Goal: Information Seeking & Learning: Check status

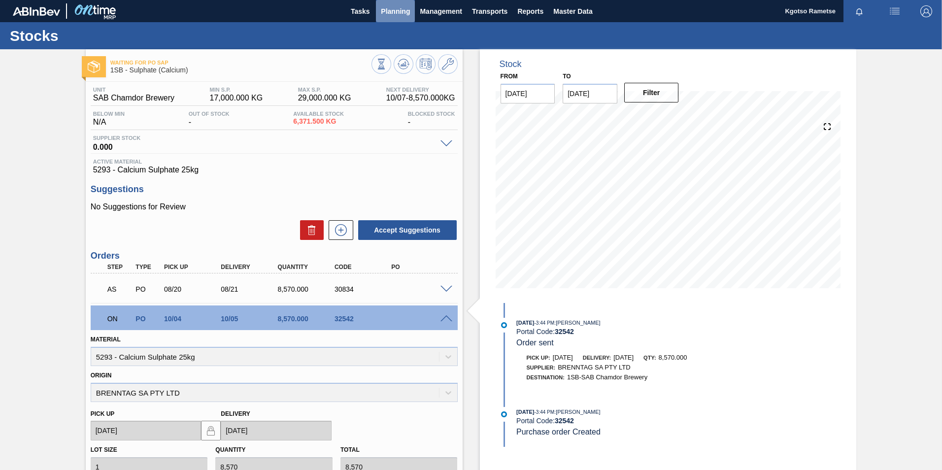
click at [384, 10] on span "Planning" at bounding box center [395, 11] width 29 height 12
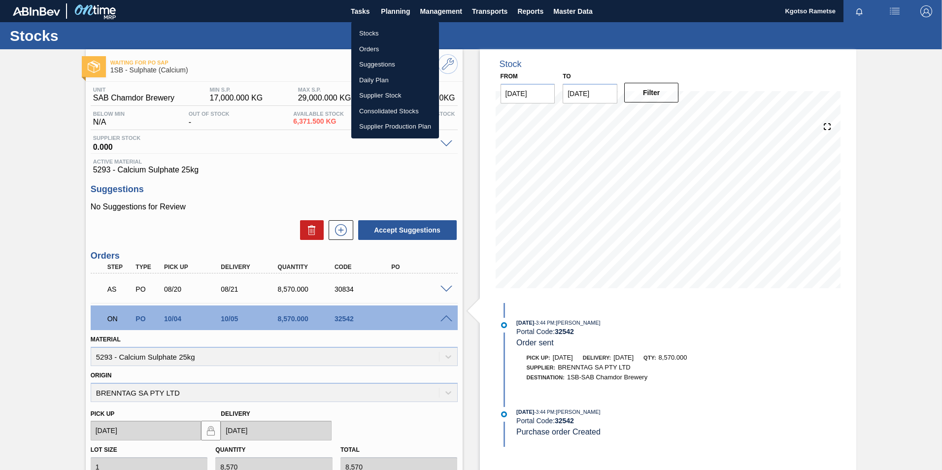
drag, startPoint x: 369, startPoint y: 27, endPoint x: 376, endPoint y: 34, distance: 10.5
click at [369, 27] on li "Stocks" at bounding box center [395, 34] width 88 height 16
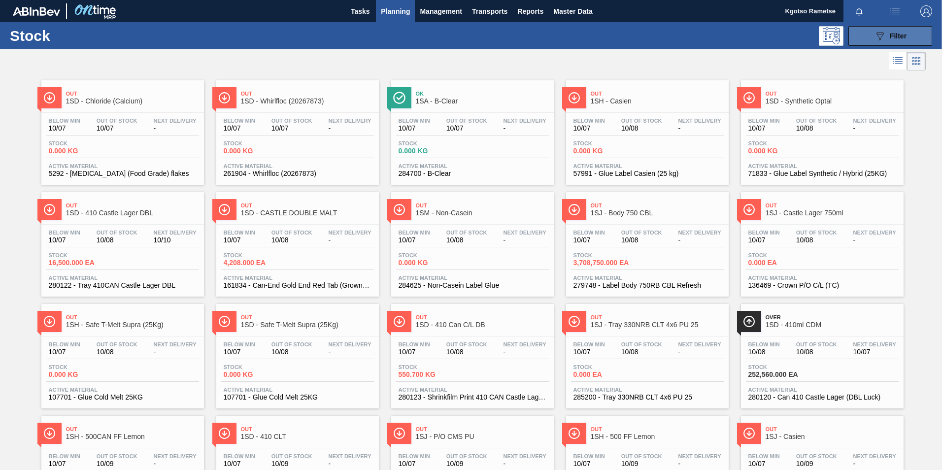
click at [626, 39] on icon "089F7B8B-B2A5-4AFE-B5C0-19BA573D28AC" at bounding box center [880, 36] width 12 height 12
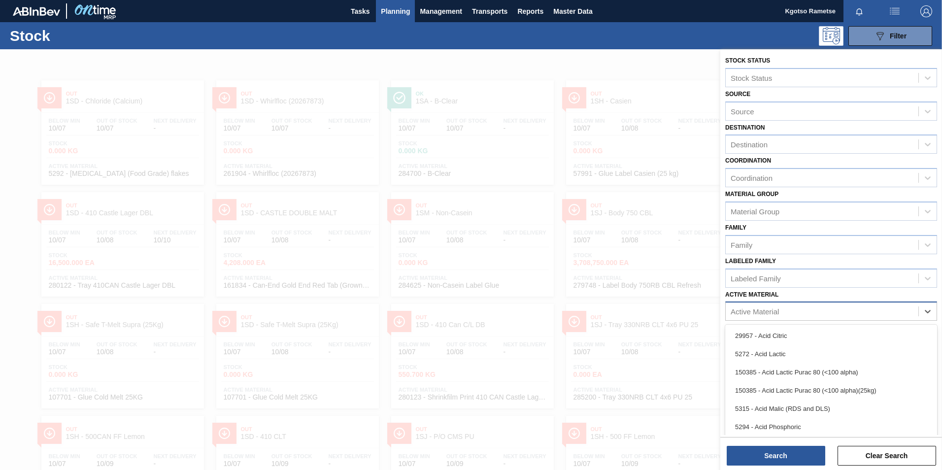
scroll to position [6, 0]
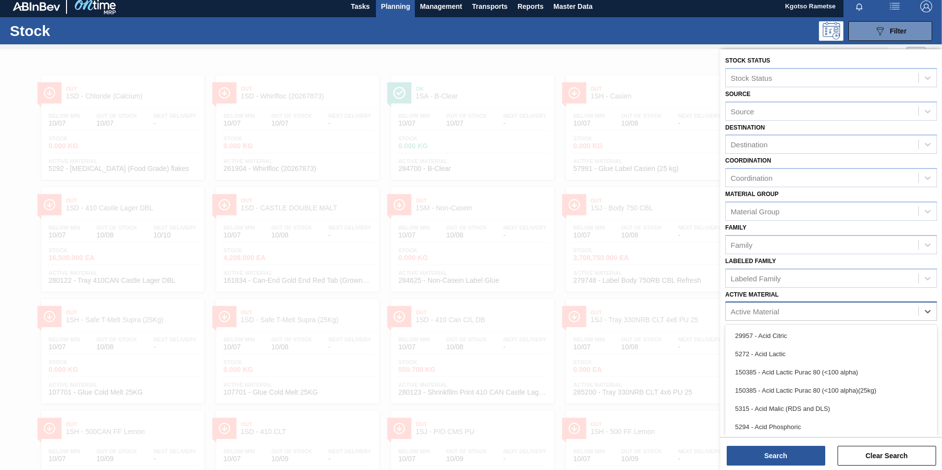
click at [626, 292] on div "Active Material" at bounding box center [822, 311] width 193 height 14
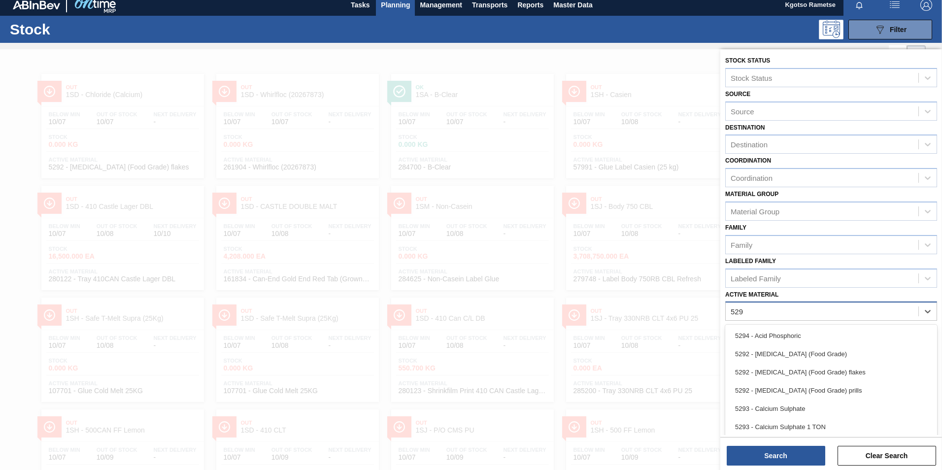
type Material "5293"
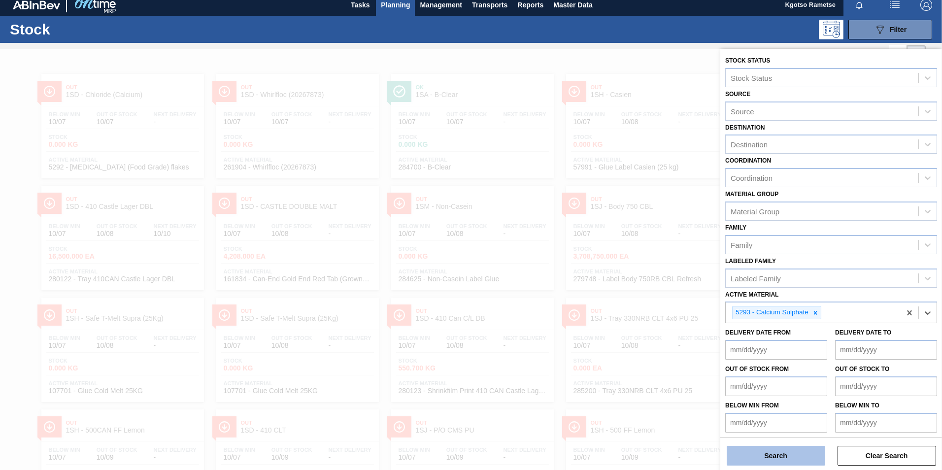
click at [626, 292] on button "Search" at bounding box center [776, 456] width 99 height 20
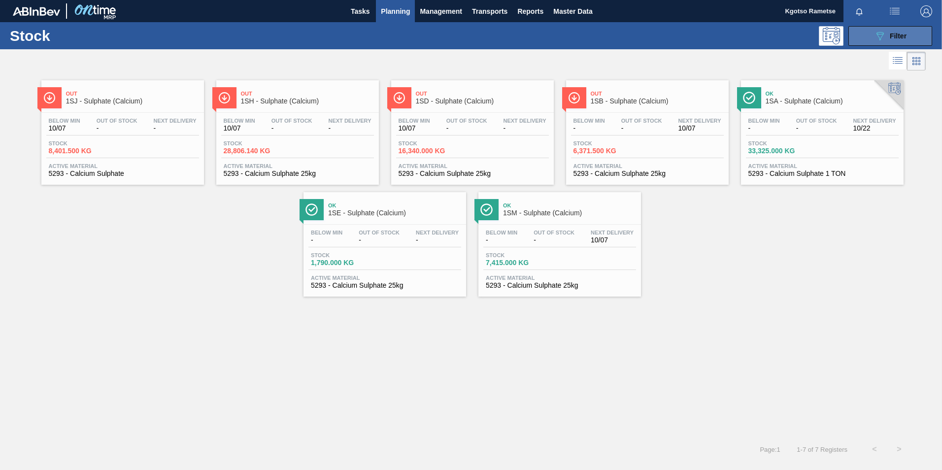
click at [626, 40] on button "089F7B8B-B2A5-4AFE-B5C0-19BA573D28AC Filter" at bounding box center [890, 36] width 84 height 20
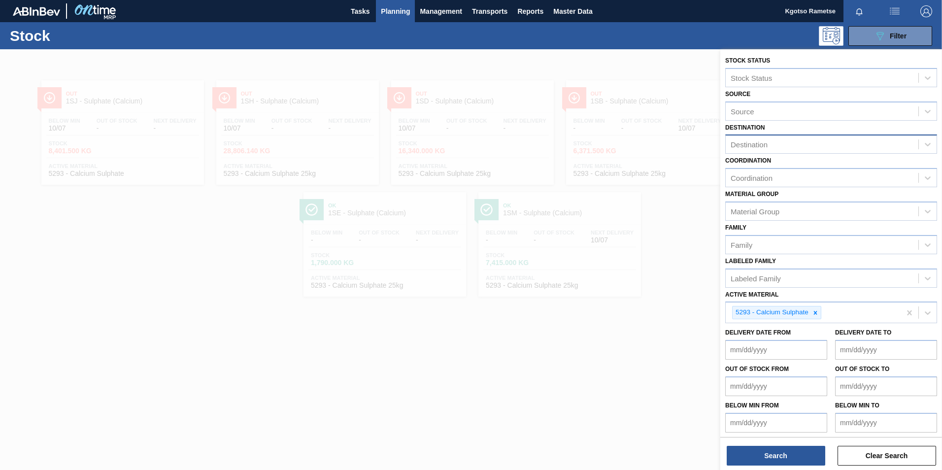
click at [626, 145] on div "Destination" at bounding box center [749, 144] width 37 height 8
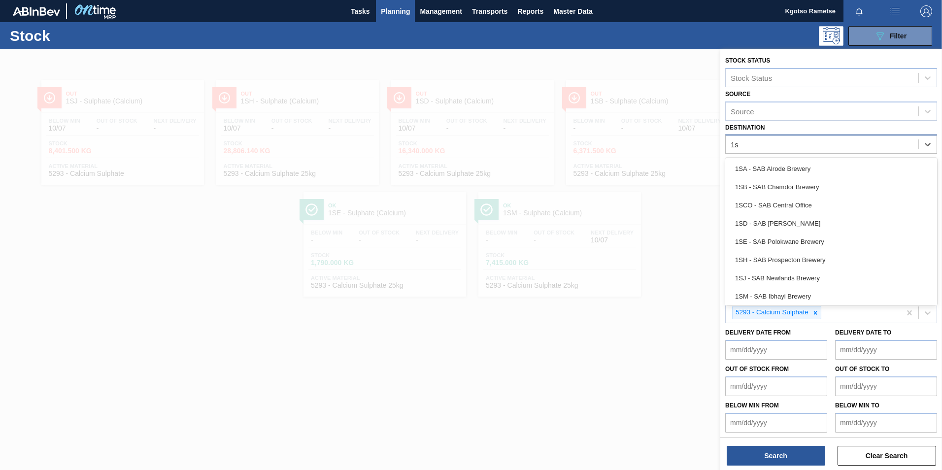
type input "1sb"
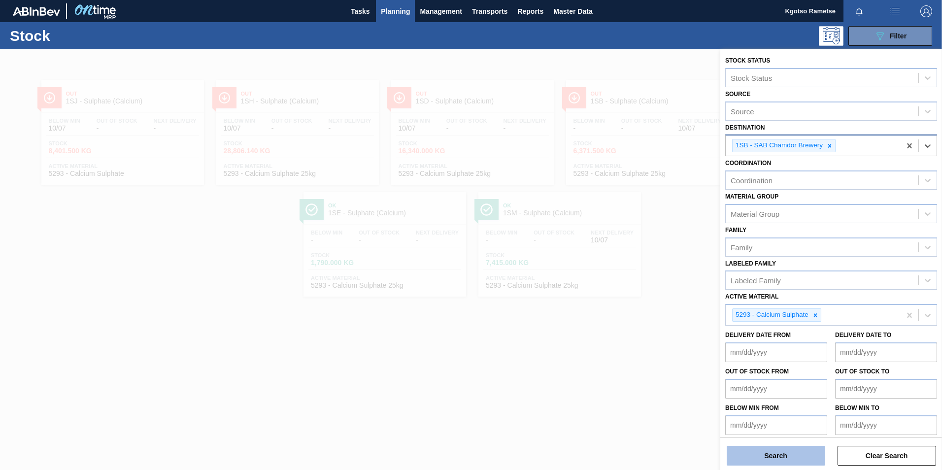
click at [626, 292] on button "Search" at bounding box center [776, 456] width 99 height 20
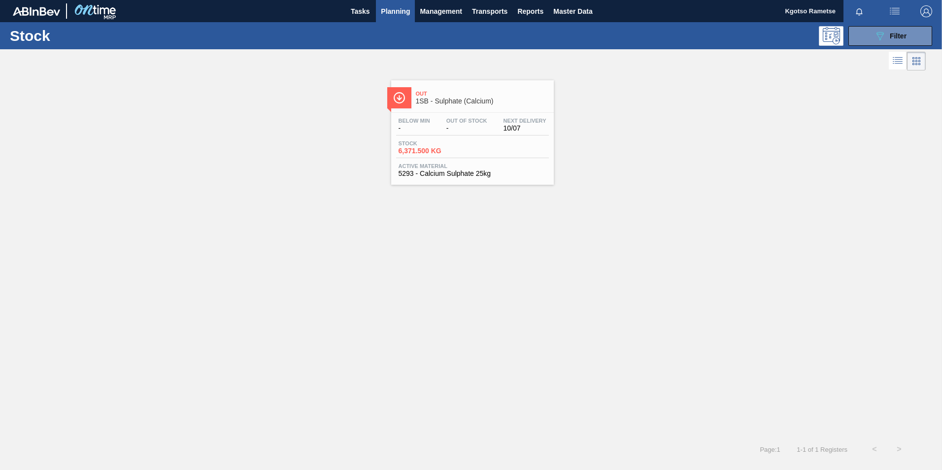
click at [470, 94] on span "Out" at bounding box center [482, 94] width 133 height 6
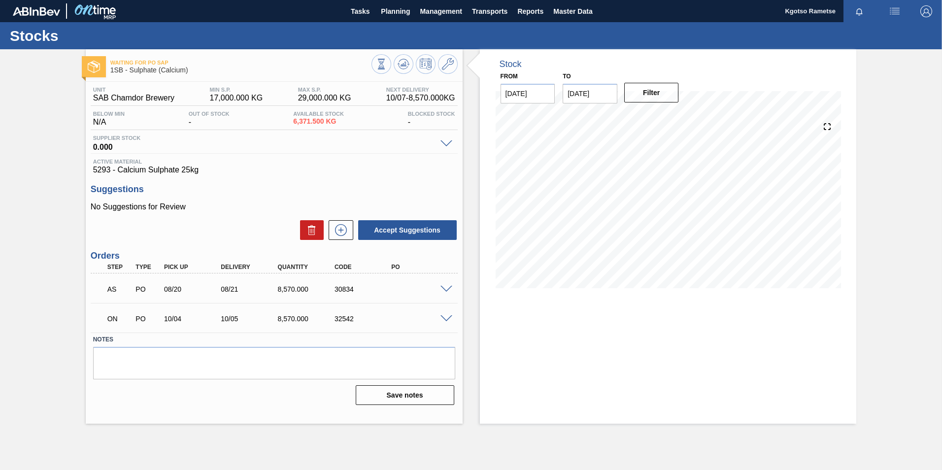
click at [449, 292] on span at bounding box center [446, 318] width 12 height 7
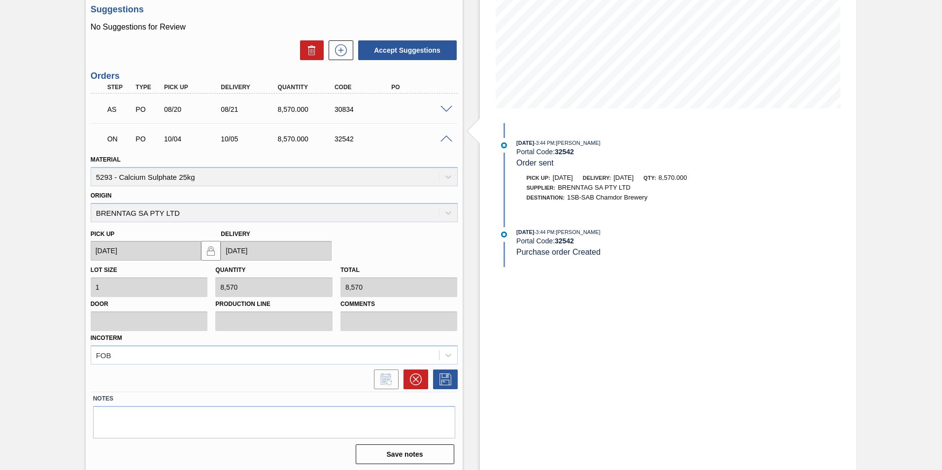
scroll to position [182, 0]
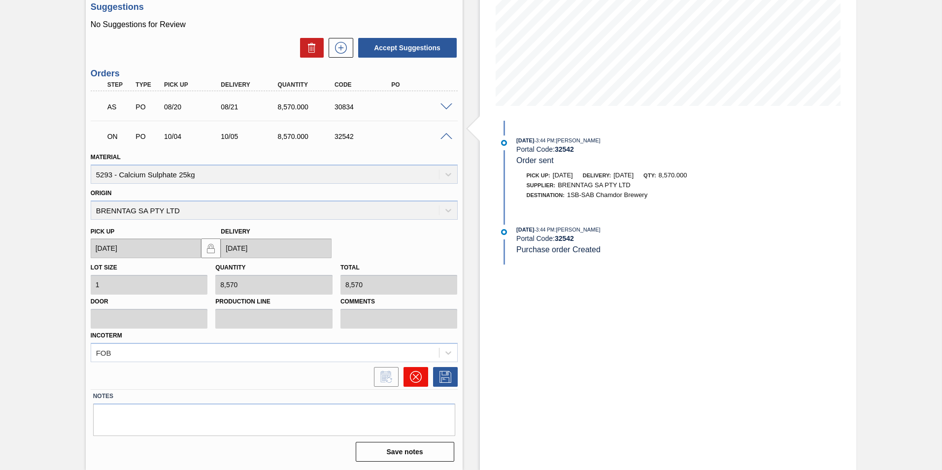
click at [418, 292] on icon at bounding box center [416, 377] width 12 height 12
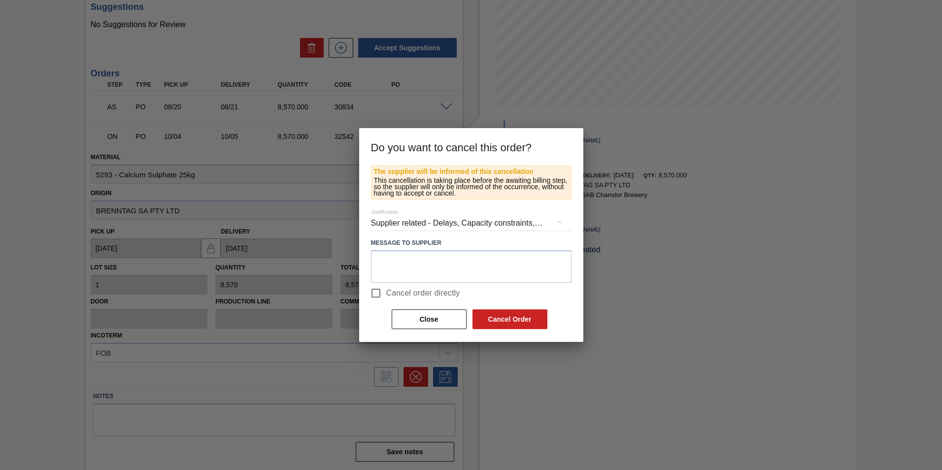
click at [376, 292] on input "Cancel order directly" at bounding box center [376, 293] width 21 height 21
checkbox input "true"
click at [490, 292] on div "Close Cancel Order" at bounding box center [470, 319] width 158 height 22
click at [500, 292] on button "Cancel Order" at bounding box center [509, 319] width 75 height 20
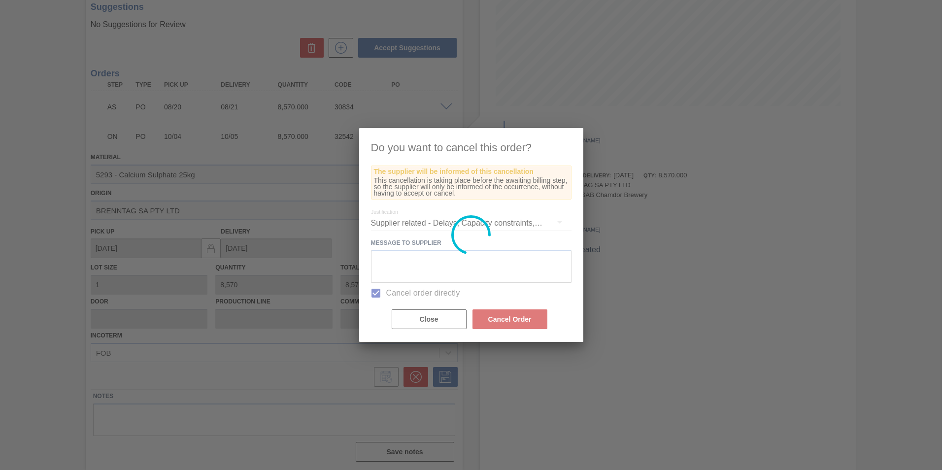
scroll to position [0, 0]
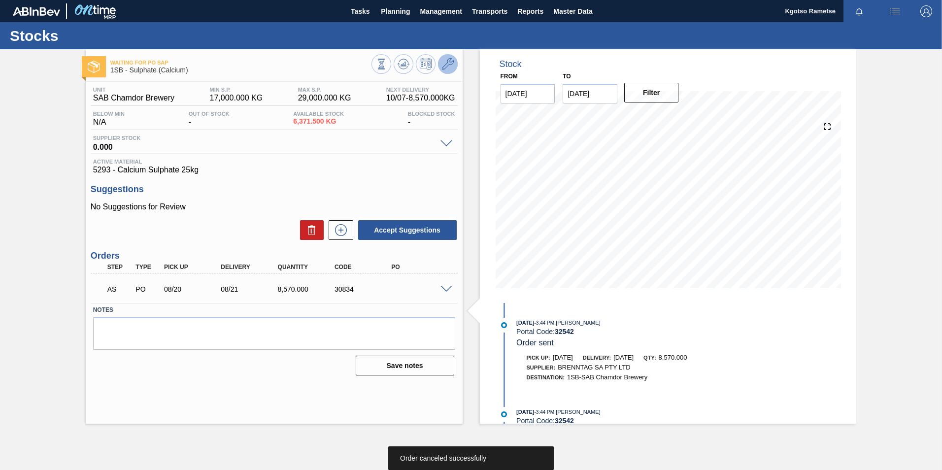
click at [456, 61] on button at bounding box center [448, 64] width 20 height 20
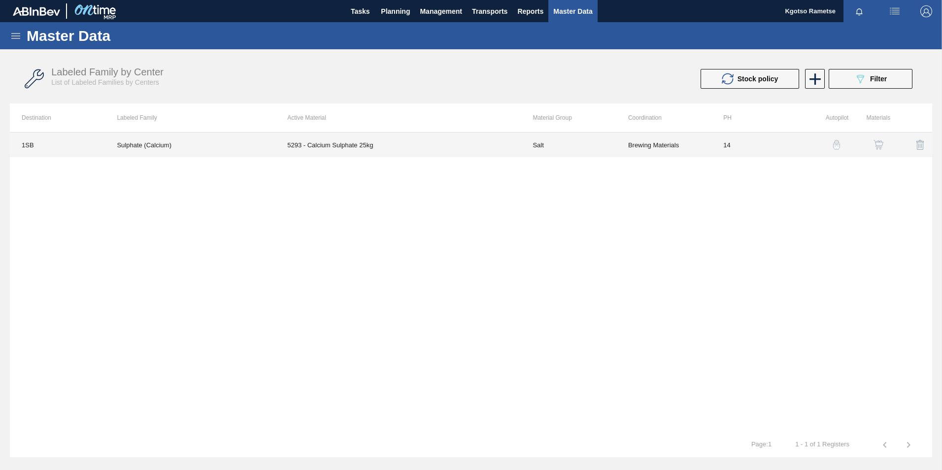
click at [479, 149] on td "5293 - Calcium Sulphate 25kg" at bounding box center [397, 145] width 245 height 25
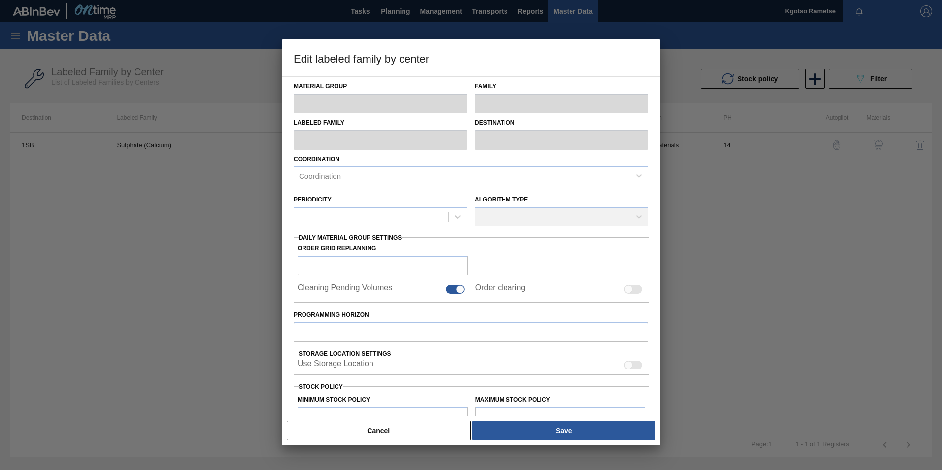
type input "Salt"
type input "Sulphates"
type input "Sulphate (Calcium)"
type input "1SB - SAB Chamdor Brewery"
type input "14"
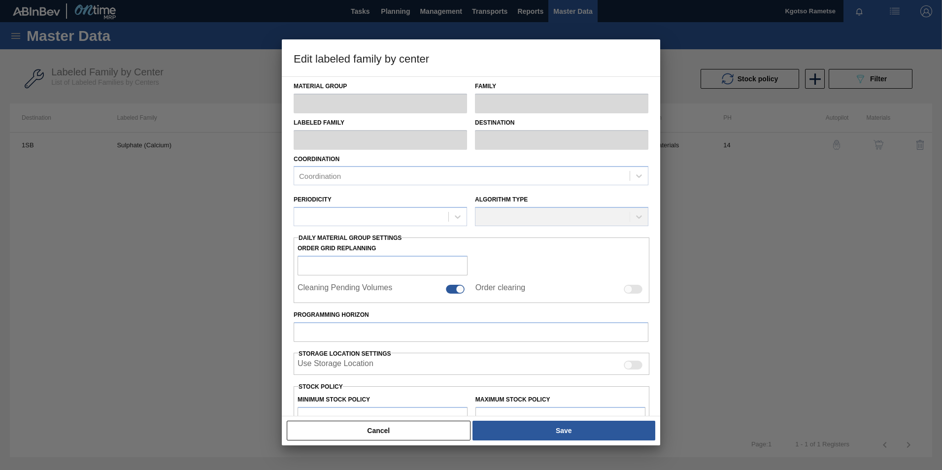
type input "17,000"
type input "29,000"
type input "0"
type input "17,000.000"
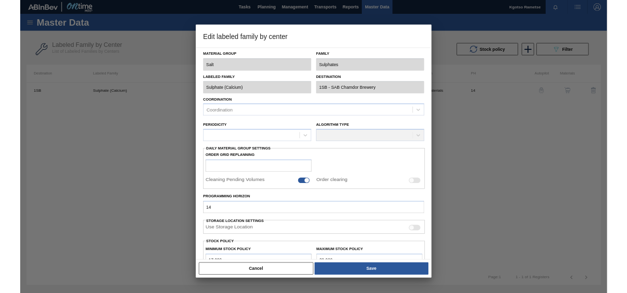
scroll to position [99, 0]
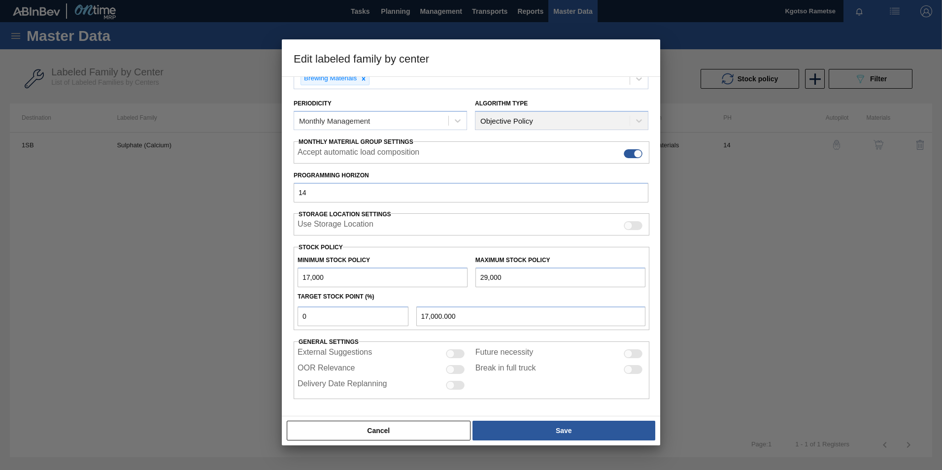
click at [305, 275] on input "17,000" at bounding box center [383, 278] width 170 height 20
type input "37,000"
type input "37,000.000"
type input "37,000"
click at [479, 276] on input "29,000" at bounding box center [560, 278] width 170 height 20
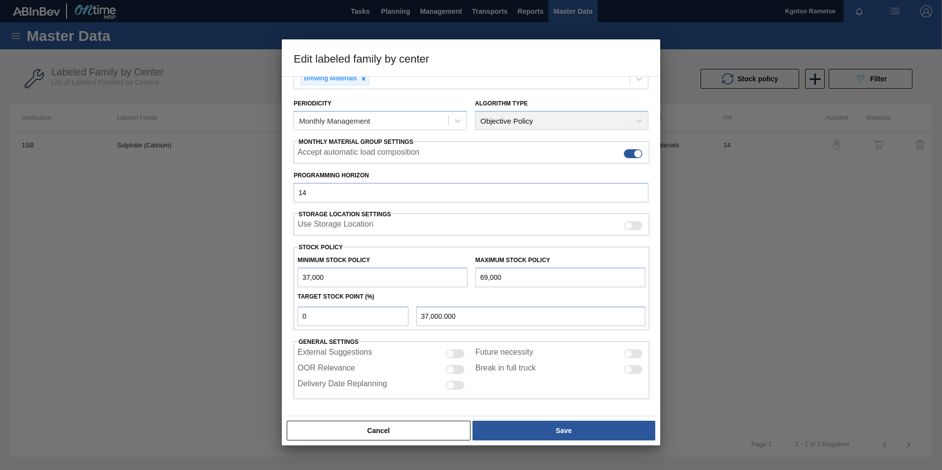
type input "69,000"
click at [309, 292] on input "0" at bounding box center [353, 316] width 111 height 20
drag, startPoint x: 309, startPoint y: 317, endPoint x: 294, endPoint y: 317, distance: 15.3
click at [295, 292] on div "0" at bounding box center [353, 316] width 119 height 20
type input "1"
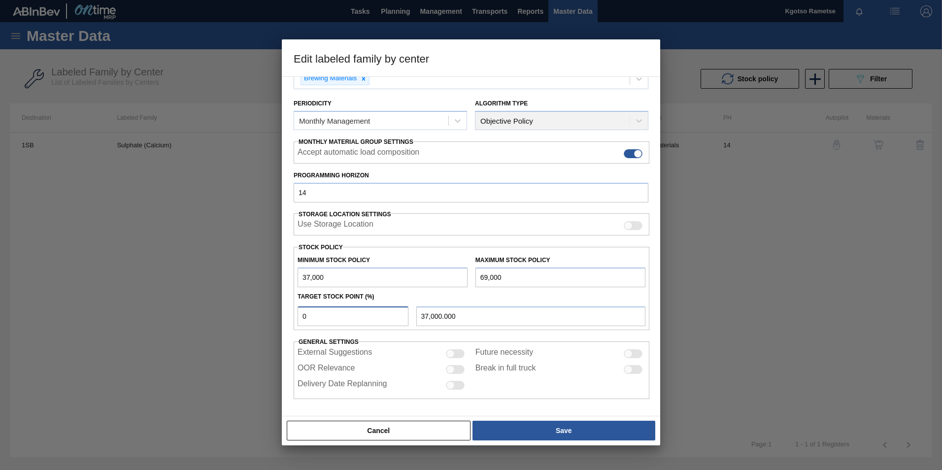
type input "37,320.000"
type input "10"
type input "40,200.000"
type input "100"
type input "69,000.000"
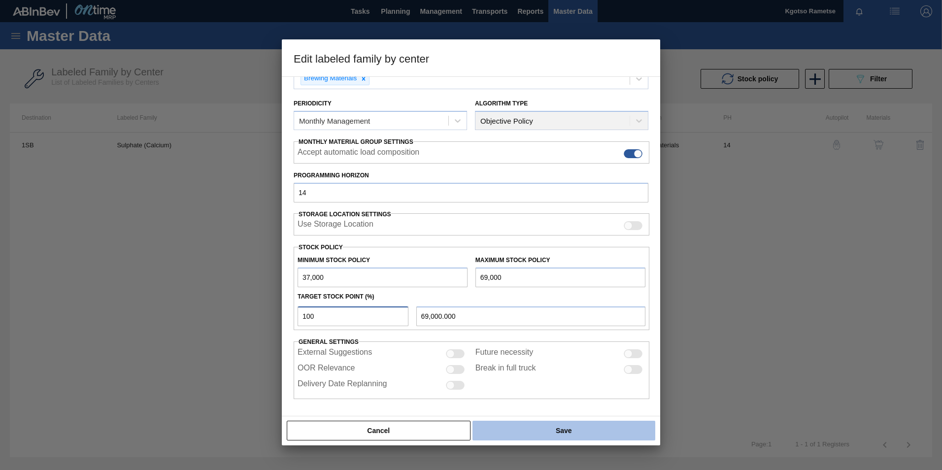
type input "100"
click at [517, 292] on button "Save" at bounding box center [563, 431] width 183 height 20
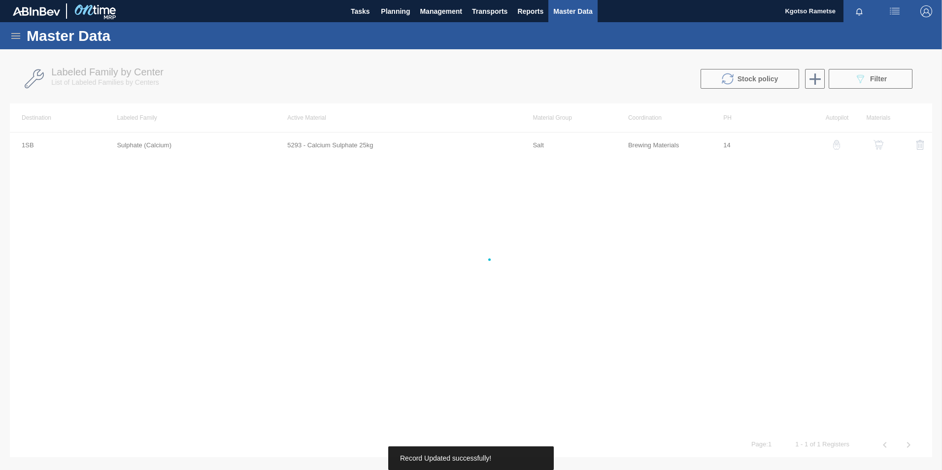
click at [519, 292] on div at bounding box center [471, 259] width 942 height 421
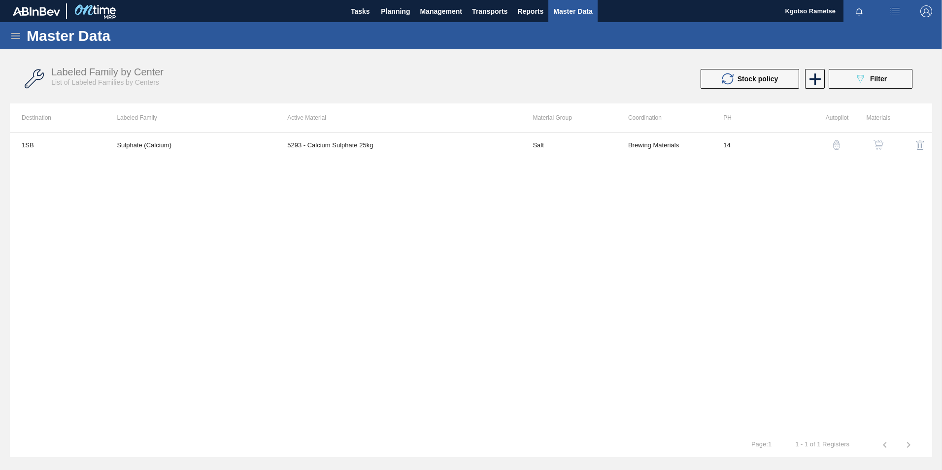
click at [626, 144] on img "button" at bounding box center [878, 145] width 10 height 10
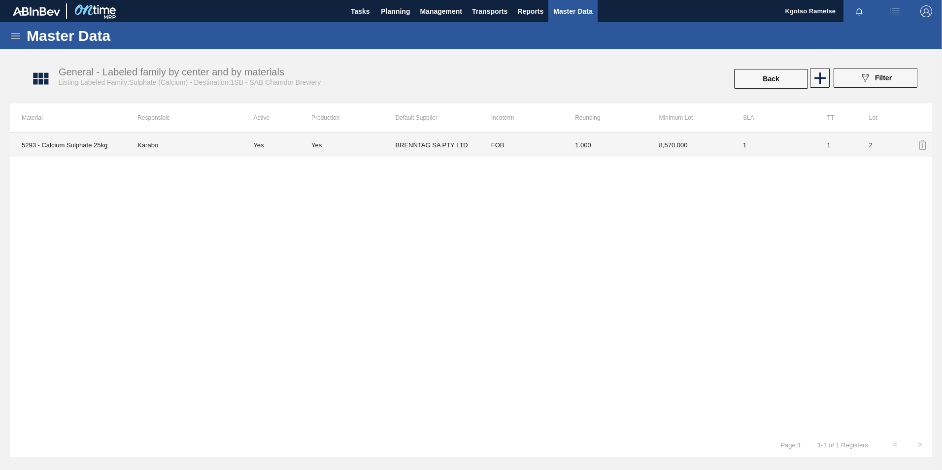
click at [450, 148] on td "BRENNTAG SA PTY LTD" at bounding box center [437, 145] width 84 height 25
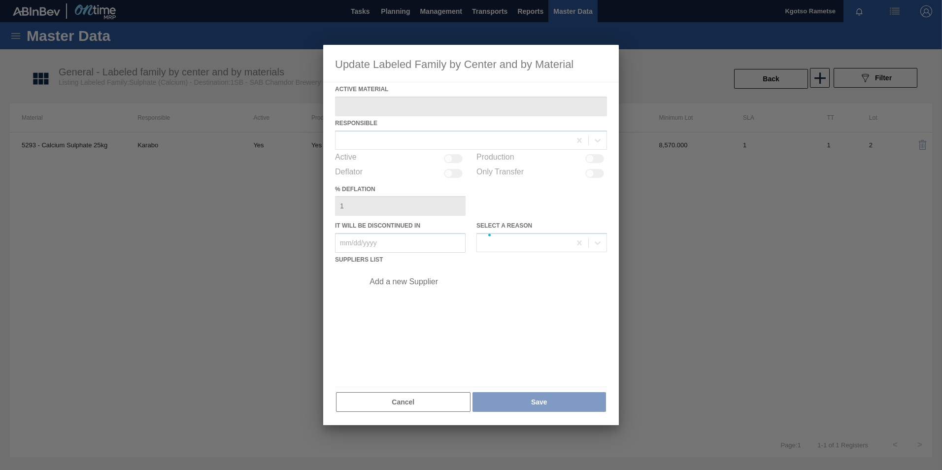
type Material "5293 - Calcium Sulphate 25kg"
checkbox input "true"
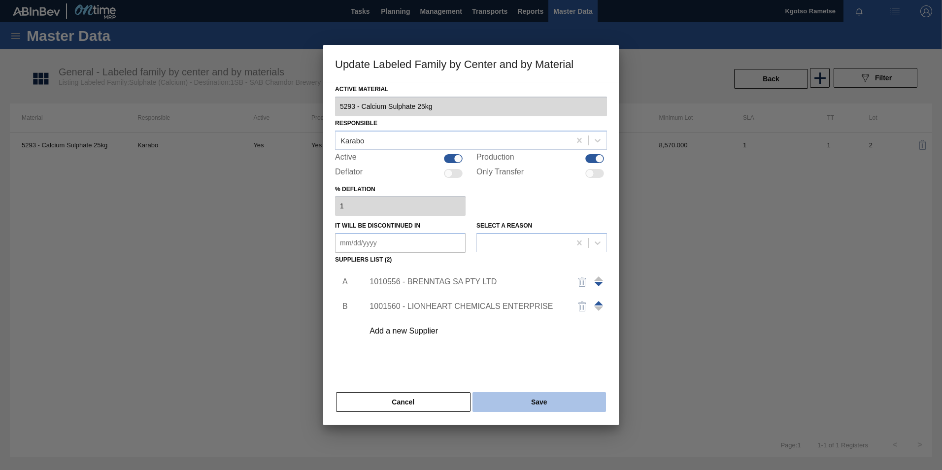
click at [498, 292] on button "Save" at bounding box center [539, 402] width 134 height 20
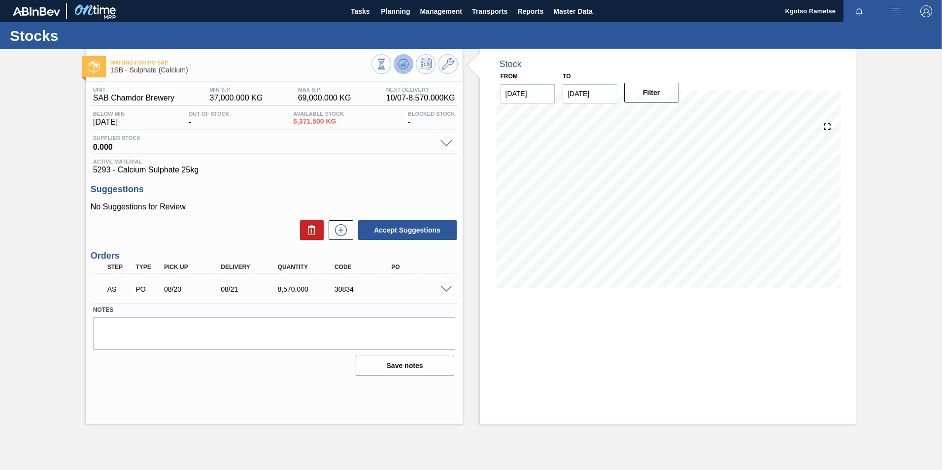
click at [402, 62] on icon at bounding box center [404, 64] width 12 height 12
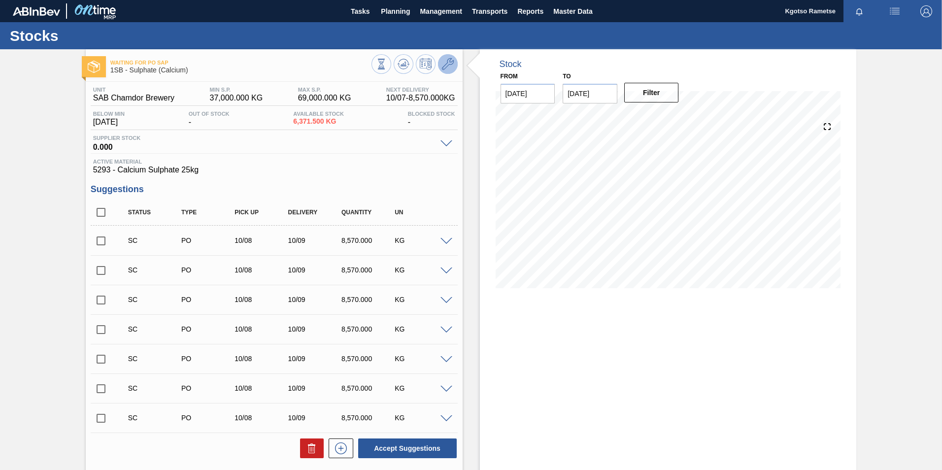
click at [444, 62] on icon at bounding box center [448, 64] width 12 height 12
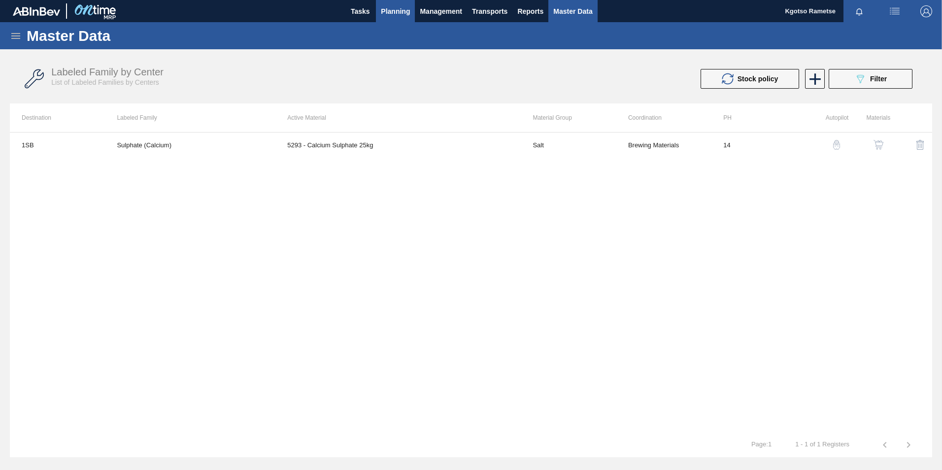
click at [403, 4] on button "Planning" at bounding box center [395, 11] width 39 height 22
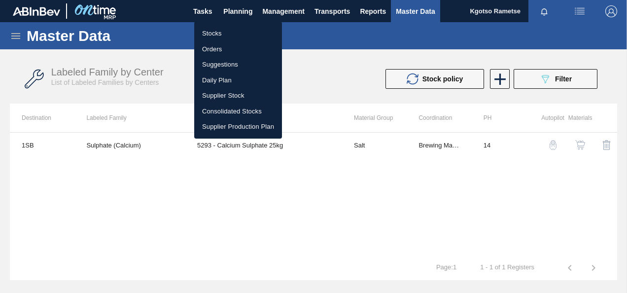
click at [196, 190] on div at bounding box center [313, 146] width 627 height 293
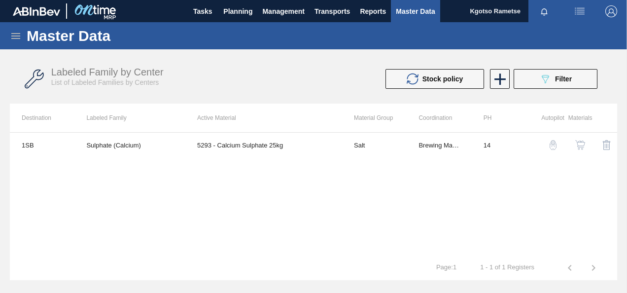
click at [196, 190] on div "Stocks Orders Suggestions Daily Plan Supplier Stock Consolidated Stocks Supplie…" at bounding box center [313, 146] width 627 height 293
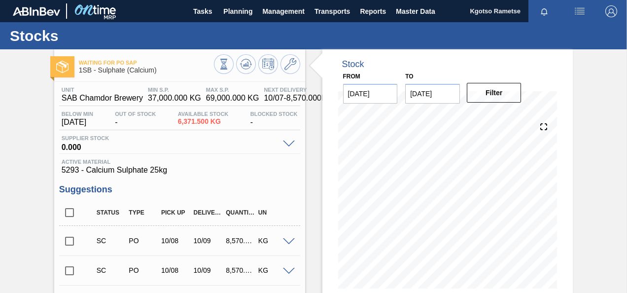
click at [290, 75] on div at bounding box center [257, 65] width 86 height 22
click at [288, 68] on icon at bounding box center [290, 64] width 12 height 12
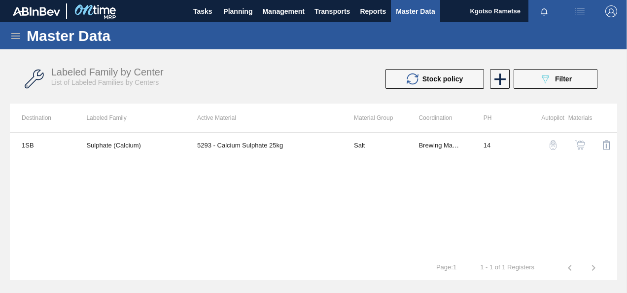
click at [578, 140] on img "button" at bounding box center [580, 145] width 10 height 10
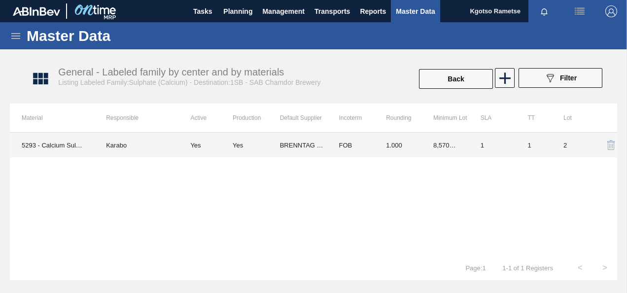
click at [411, 144] on td "1.000" at bounding box center [397, 145] width 47 height 25
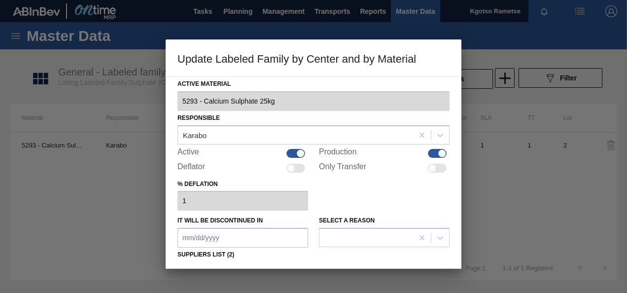
click at [404, 186] on div "% deflation 1" at bounding box center [313, 194] width 272 height 34
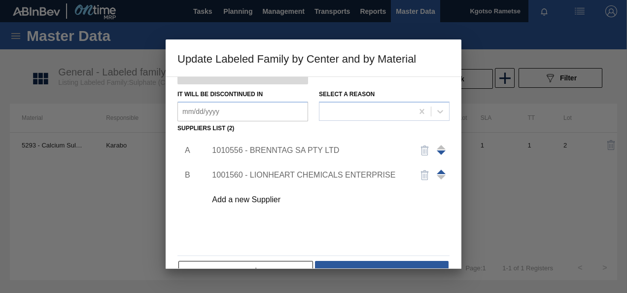
scroll to position [151, 0]
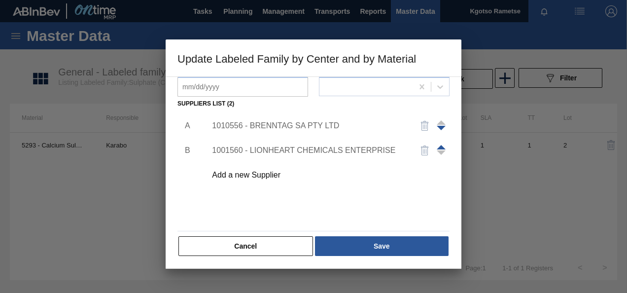
click at [274, 128] on div "1010556 - BRENNTAG SA PTY LTD" at bounding box center [308, 125] width 193 height 9
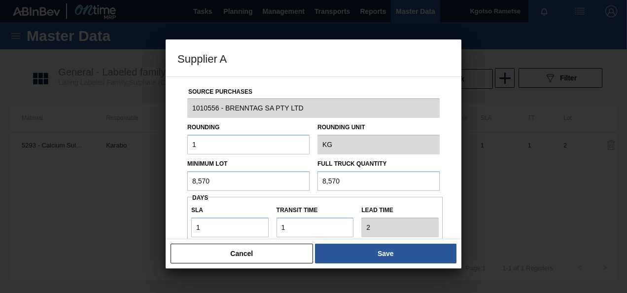
click at [183, 219] on div "Source Purchases 1010556 - BRENNTAG SA PTY LTD Rounding 1 Rounding Unit KG Mini…" at bounding box center [313, 240] width 272 height 326
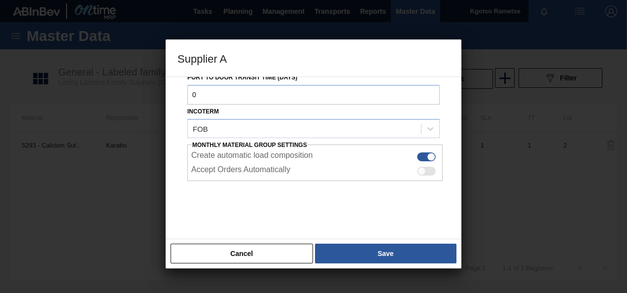
scroll to position [175, 0]
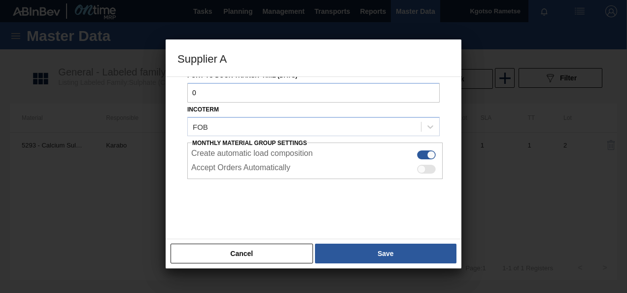
click at [424, 167] on div at bounding box center [426, 169] width 19 height 9
checkbox input "true"
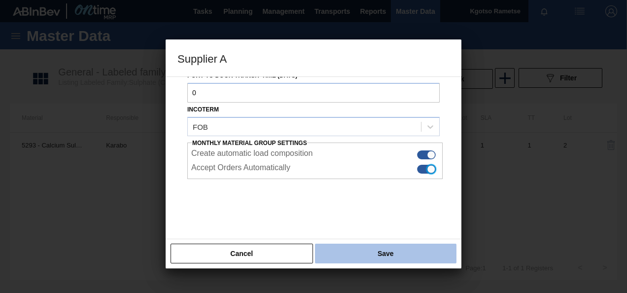
click at [336, 246] on button "Save" at bounding box center [385, 253] width 141 height 20
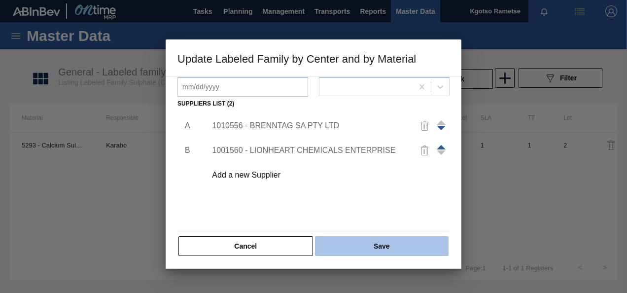
click at [338, 244] on button "Save" at bounding box center [382, 246] width 134 height 20
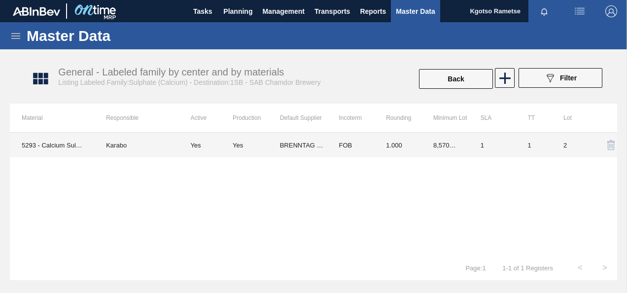
click at [343, 142] on td "FOB" at bounding box center [350, 145] width 47 height 25
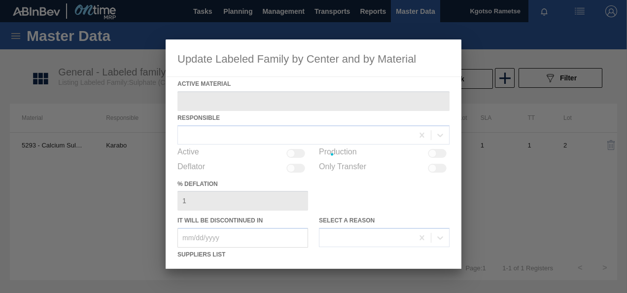
type Material "5293 - Calcium Sulphate 25kg"
checkbox input "true"
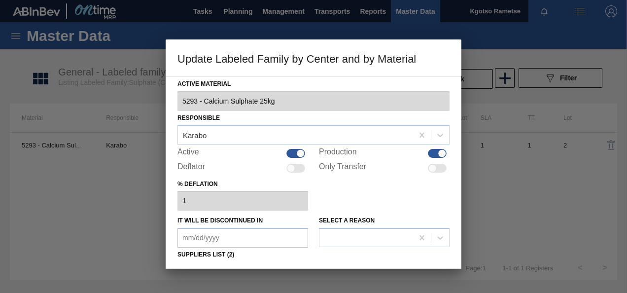
click at [308, 226] on div "It will be discontinued in Select a reason" at bounding box center [313, 230] width 272 height 34
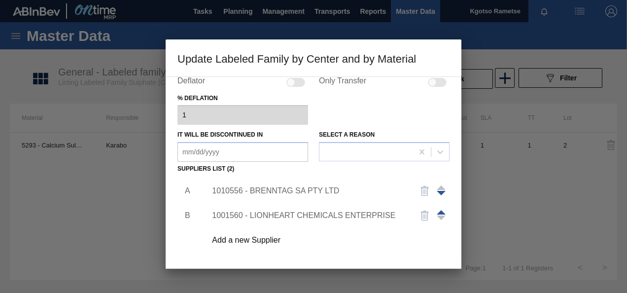
scroll to position [151, 0]
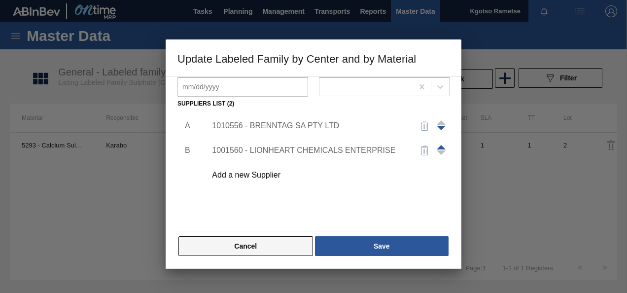
click at [269, 238] on button "Cancel" at bounding box center [245, 246] width 134 height 20
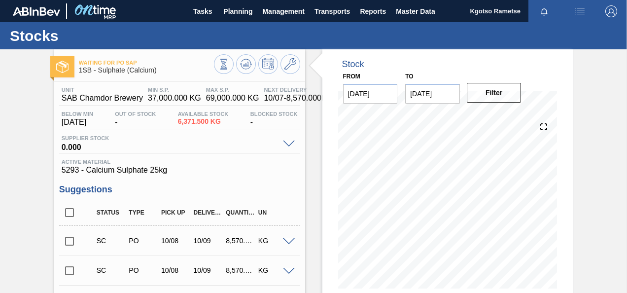
click at [0, 0] on html "Tasks Planning Management Transports Reports Master Data Kgotso Rametse Mark al…" at bounding box center [313, 0] width 627 height 0
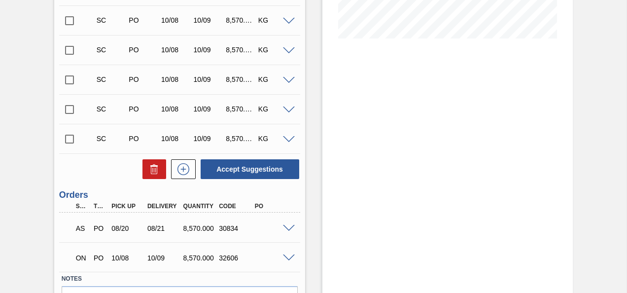
scroll to position [310, 0]
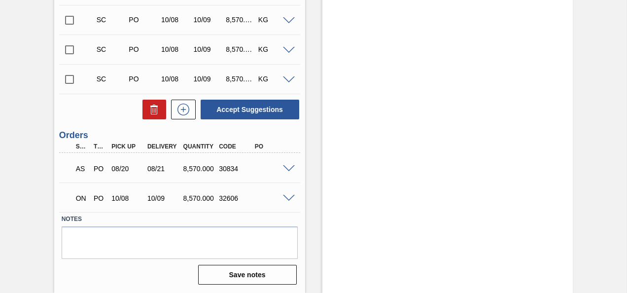
click at [288, 195] on span at bounding box center [289, 198] width 12 height 7
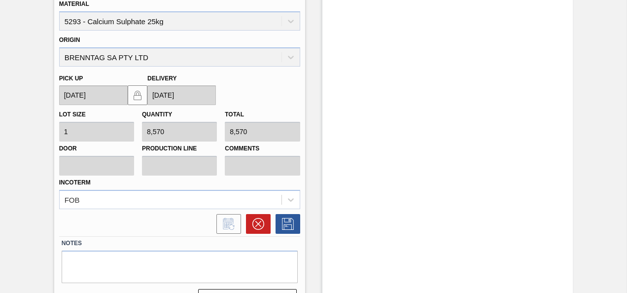
scroll to position [527, 0]
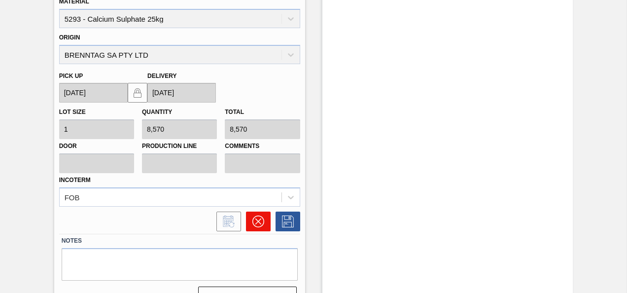
click at [255, 215] on button at bounding box center [258, 221] width 25 height 20
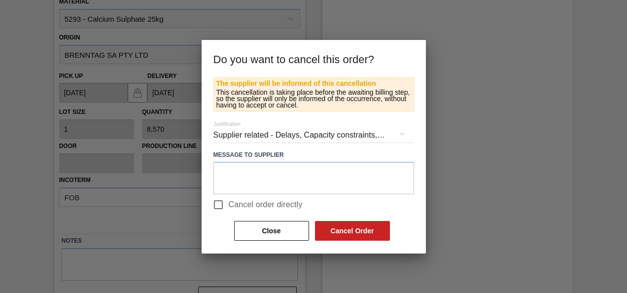
click at [216, 203] on input "Cancel order directly" at bounding box center [218, 204] width 21 height 21
checkbox input "true"
click at [339, 227] on button "Cancel Order" at bounding box center [352, 231] width 75 height 20
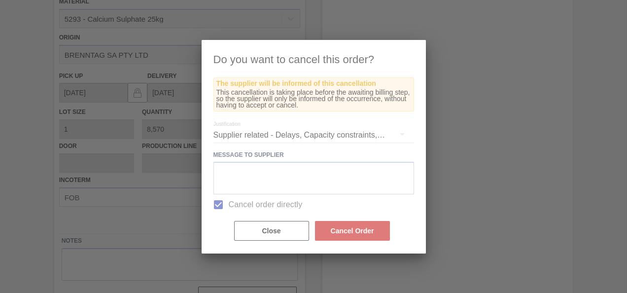
scroll to position [280, 0]
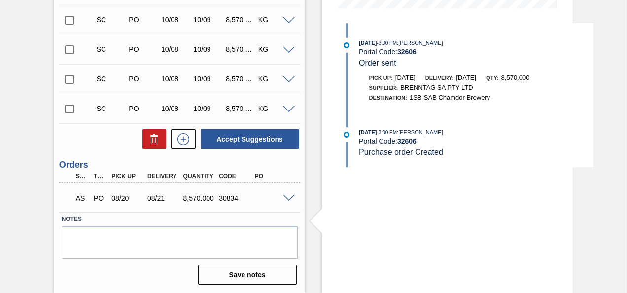
click at [69, 108] on input "checkbox" at bounding box center [69, 109] width 21 height 21
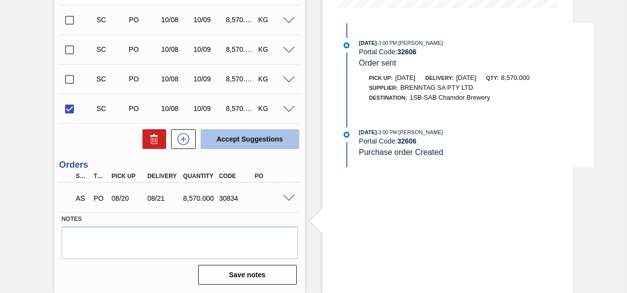
click at [276, 139] on button "Accept Suggestions" at bounding box center [250, 139] width 99 height 20
checkbox input "false"
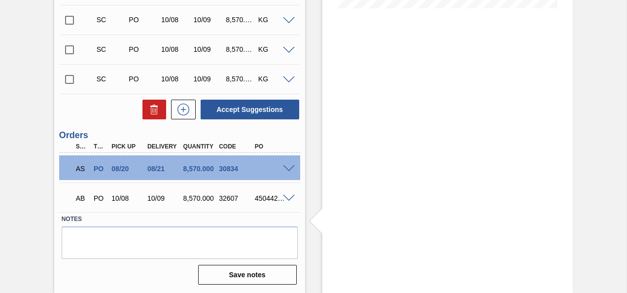
click at [290, 198] on span at bounding box center [289, 198] width 12 height 7
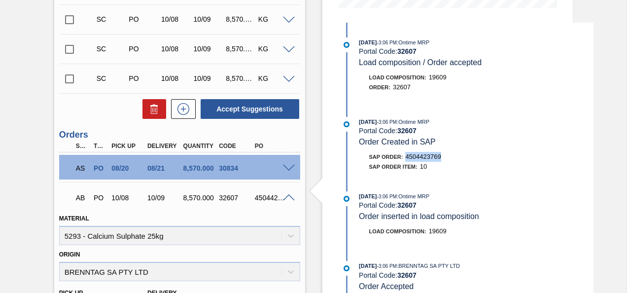
drag, startPoint x: 407, startPoint y: 158, endPoint x: 446, endPoint y: 159, distance: 39.4
click at [446, 159] on div "SAP Order: 4504423769" at bounding box center [476, 157] width 234 height 10
copy span "4504423769"
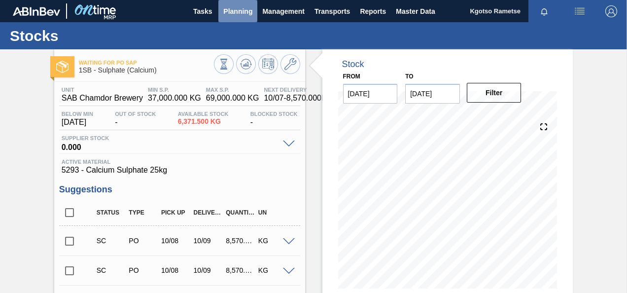
click at [242, 12] on span "Planning" at bounding box center [237, 11] width 29 height 12
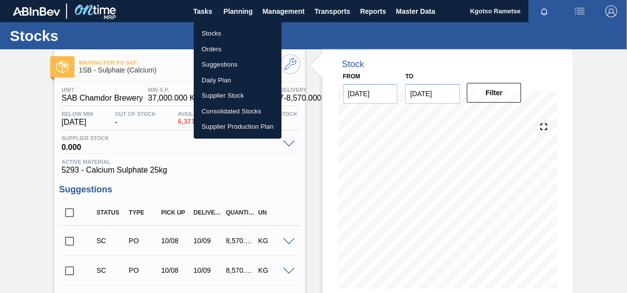
click at [226, 45] on li "Orders" at bounding box center [238, 49] width 88 height 16
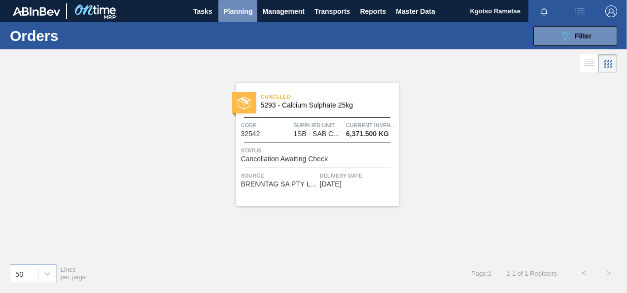
click at [237, 18] on button "Planning" at bounding box center [237, 11] width 39 height 22
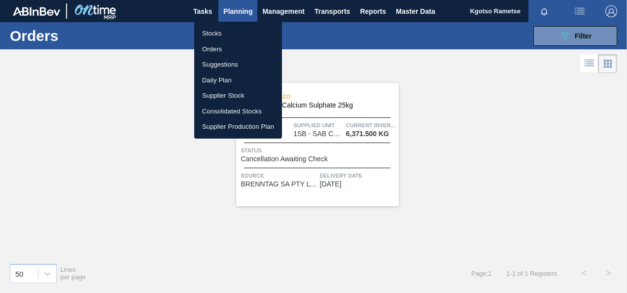
click at [231, 32] on li "Stocks" at bounding box center [238, 34] width 88 height 16
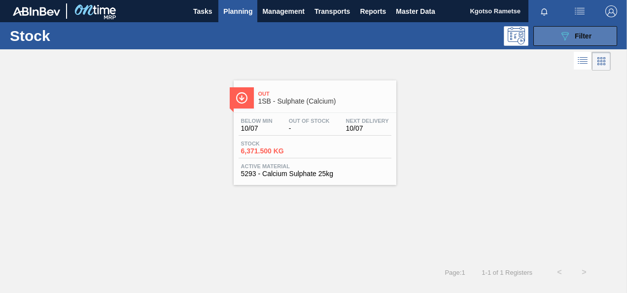
click at [554, 31] on button "089F7B8B-B2A5-4AFE-B5C0-19BA573D28AC Filter" at bounding box center [575, 36] width 84 height 20
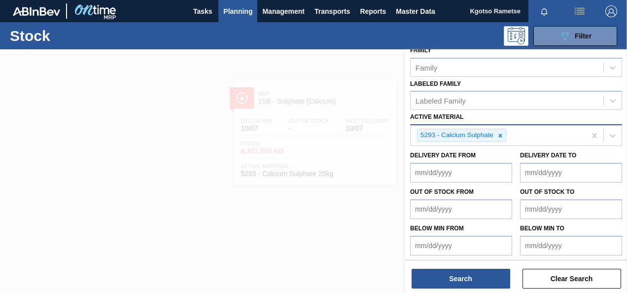
scroll to position [82, 0]
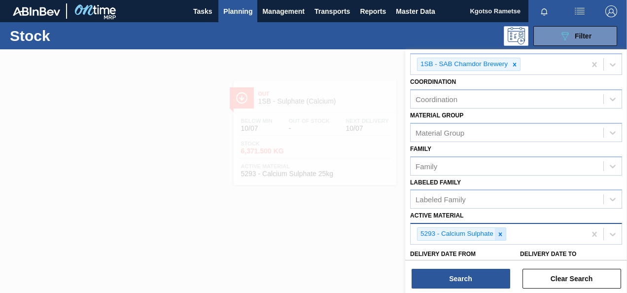
click at [501, 235] on div at bounding box center [500, 234] width 11 height 12
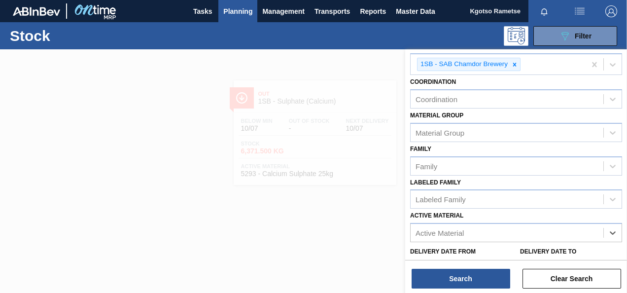
click at [237, 15] on span "Planning" at bounding box center [237, 11] width 29 height 12
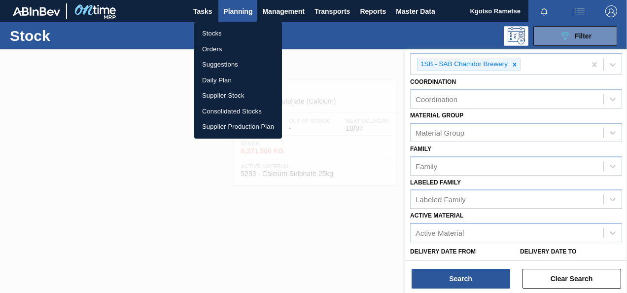
click at [219, 48] on li "Orders" at bounding box center [238, 49] width 88 height 16
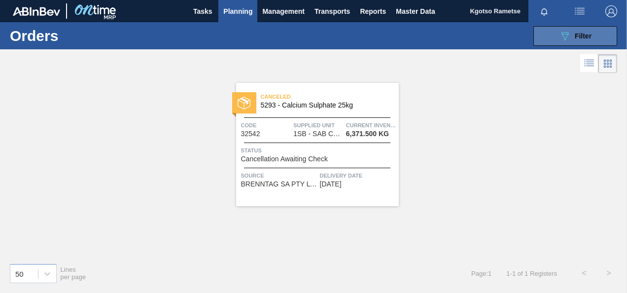
click at [559, 38] on icon "089F7B8B-B2A5-4AFE-B5C0-19BA573D28AC" at bounding box center [565, 36] width 12 height 12
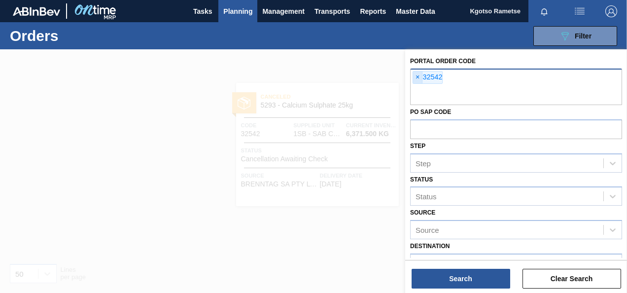
click at [414, 72] on span "×" at bounding box center [417, 77] width 9 height 12
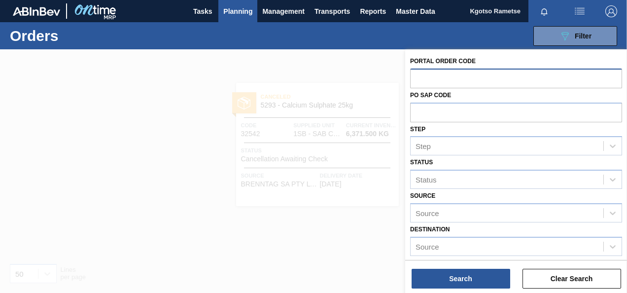
paste input "32570"
type input "32570"
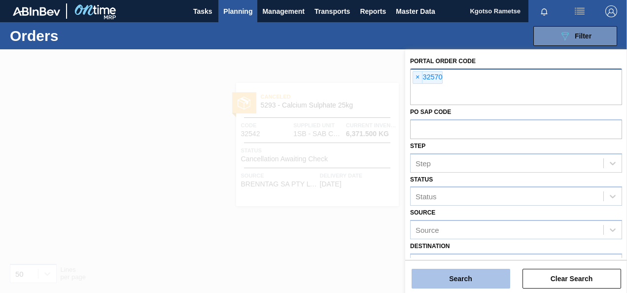
click at [486, 282] on button "Search" at bounding box center [460, 278] width 99 height 20
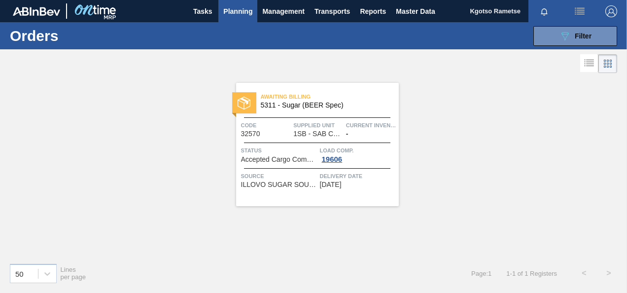
click at [354, 195] on div "Awaiting Billing 5311 - Sugar (BEER Spec) Code 32570 Supplied Unit 1SB - SAB Ch…" at bounding box center [317, 144] width 163 height 123
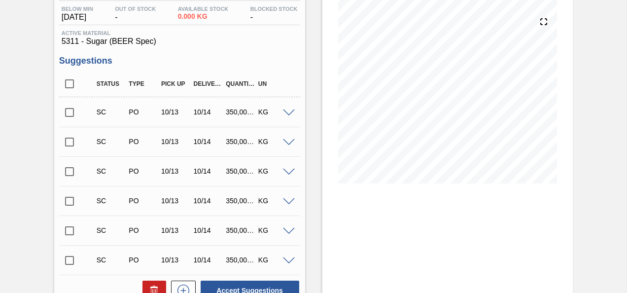
scroll to position [296, 0]
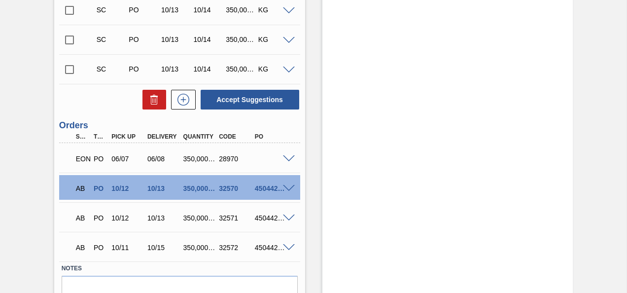
click at [288, 188] on span at bounding box center [289, 188] width 12 height 7
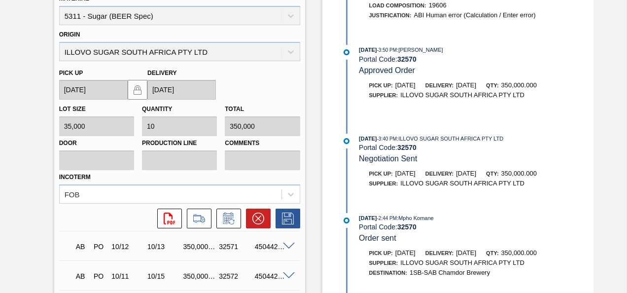
scroll to position [387, 0]
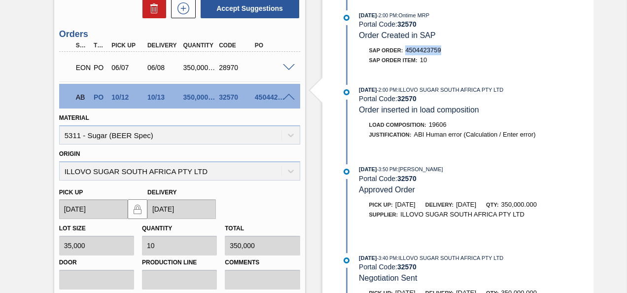
drag, startPoint x: 405, startPoint y: 48, endPoint x: 450, endPoint y: 50, distance: 45.3
click at [450, 50] on div "SAP Order: 4504423759" at bounding box center [476, 50] width 234 height 10
copy span "4504423759"
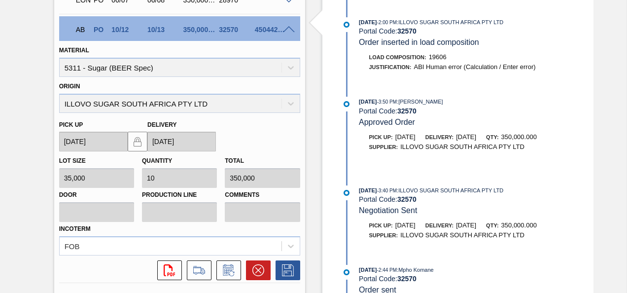
scroll to position [584, 0]
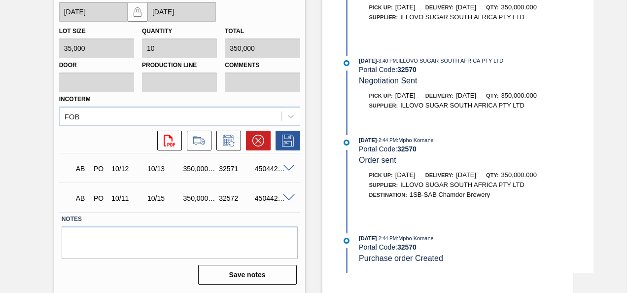
click at [290, 169] on span at bounding box center [289, 168] width 12 height 7
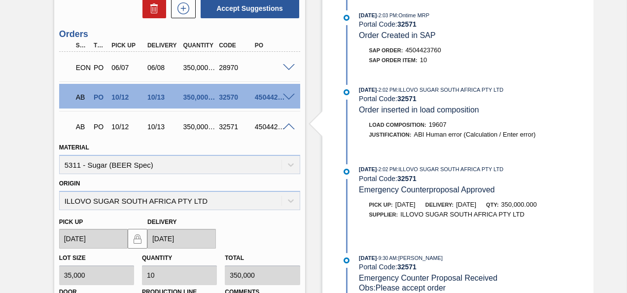
scroll to position [337, 0]
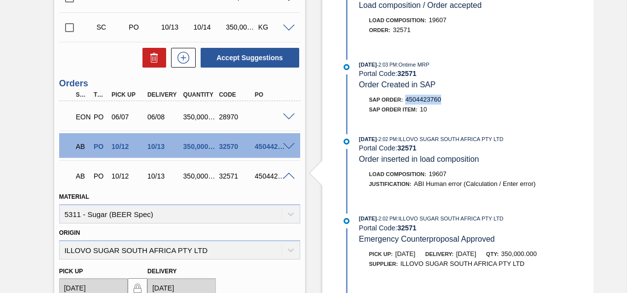
drag, startPoint x: 407, startPoint y: 101, endPoint x: 439, endPoint y: 100, distance: 32.5
click at [443, 100] on div "SAP Order: 4504423760" at bounding box center [476, 100] width 234 height 10
copy span "4504423760"
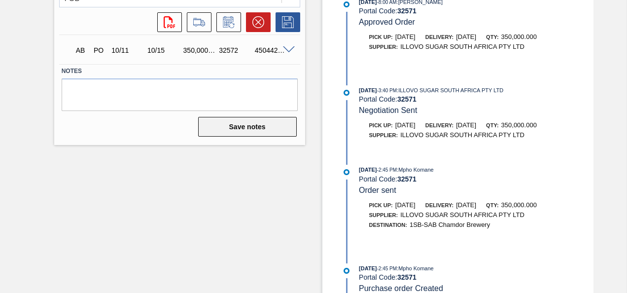
scroll to position [682, 0]
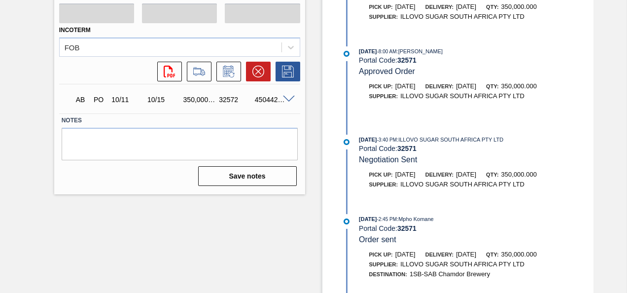
click at [291, 98] on span at bounding box center [289, 99] width 12 height 7
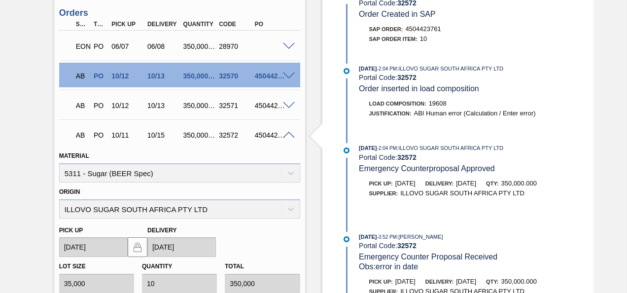
scroll to position [387, 0]
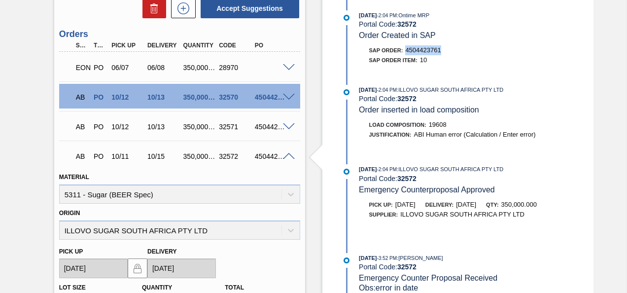
drag, startPoint x: 405, startPoint y: 51, endPoint x: 447, endPoint y: 51, distance: 42.4
click at [448, 51] on div "SAP Order: 4504423761" at bounding box center [476, 50] width 234 height 10
copy span "4504423761"
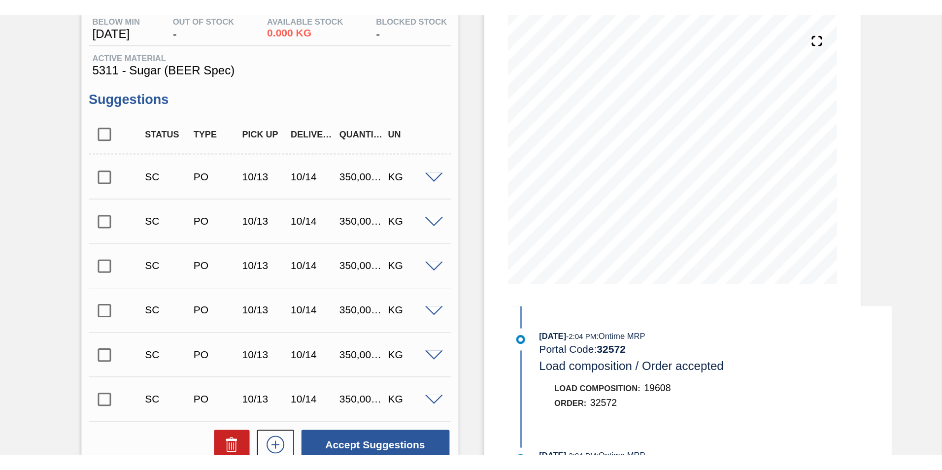
scroll to position [0, 0]
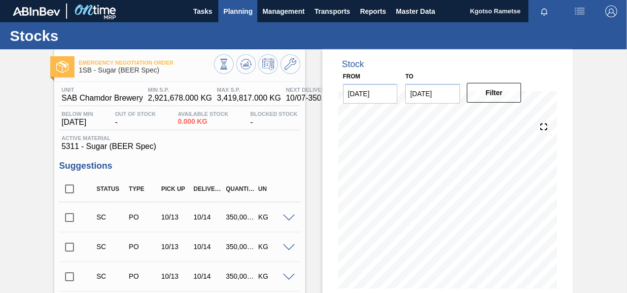
click at [234, 9] on span "Planning" at bounding box center [237, 11] width 29 height 12
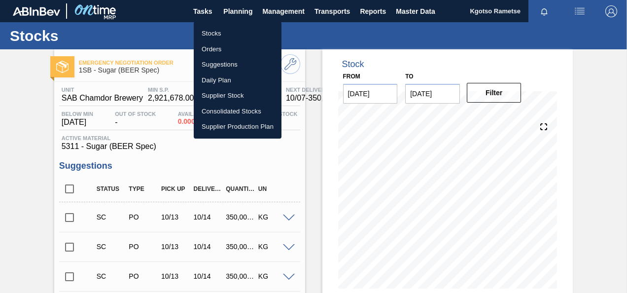
click at [15, 148] on div at bounding box center [313, 146] width 627 height 293
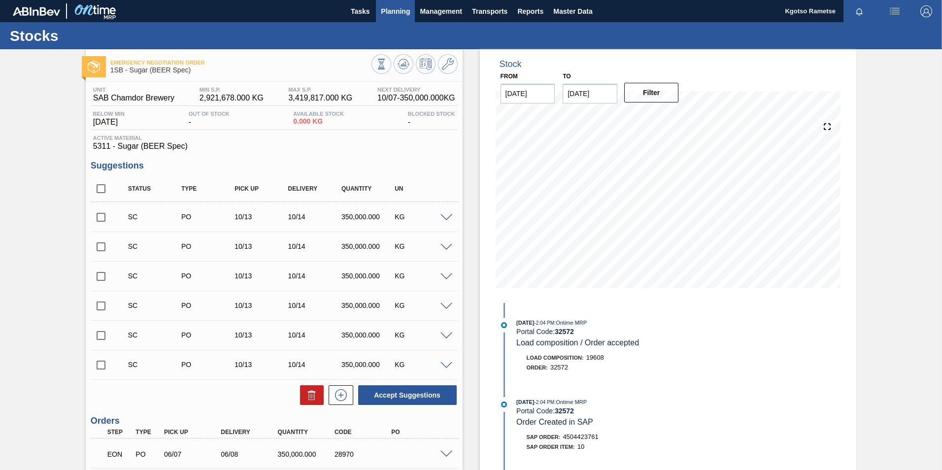
click at [397, 13] on span "Planning" at bounding box center [395, 11] width 29 height 12
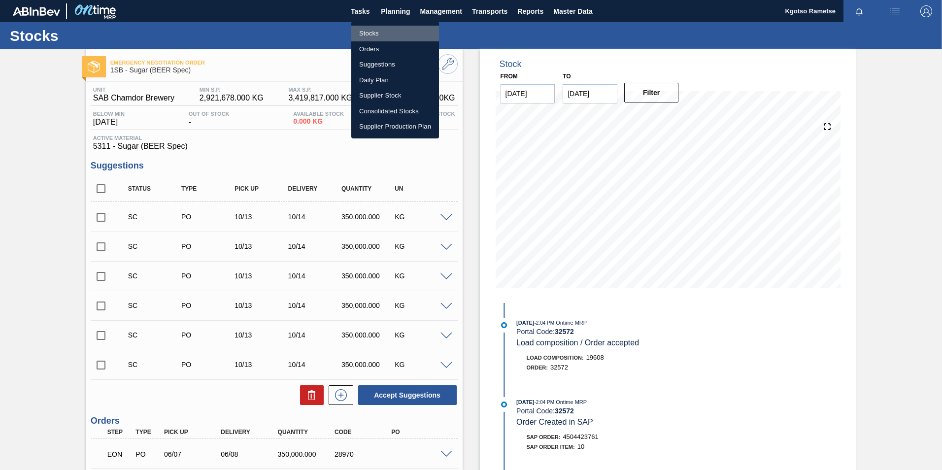
click at [373, 36] on li "Stocks" at bounding box center [395, 34] width 88 height 16
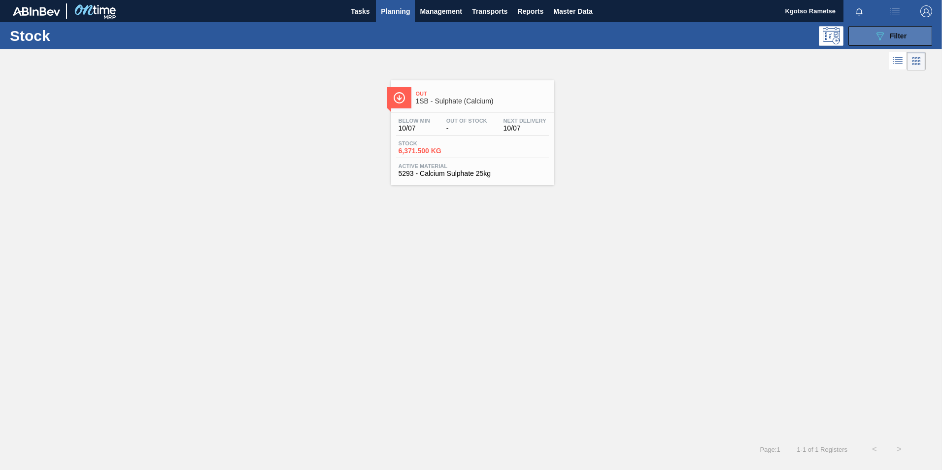
click at [626, 42] on button "089F7B8B-B2A5-4AFE-B5C0-19BA573D28AC Filter" at bounding box center [890, 36] width 84 height 20
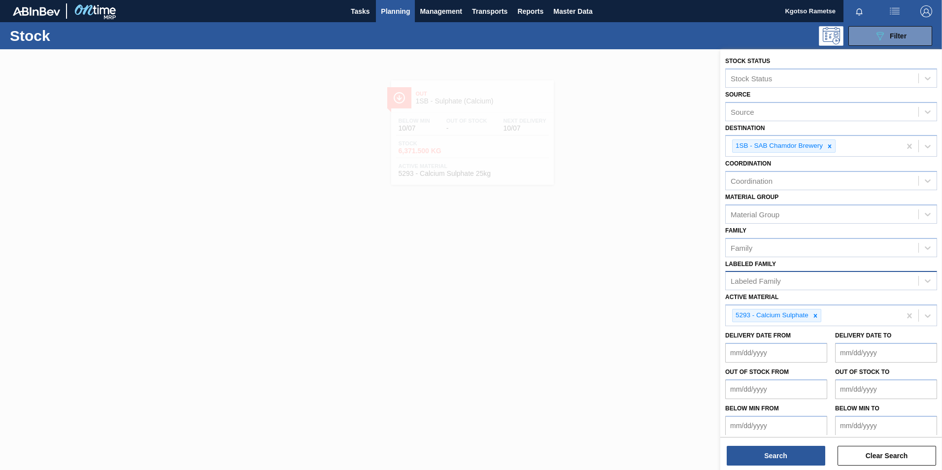
drag, startPoint x: 774, startPoint y: 266, endPoint x: 769, endPoint y: 280, distance: 15.5
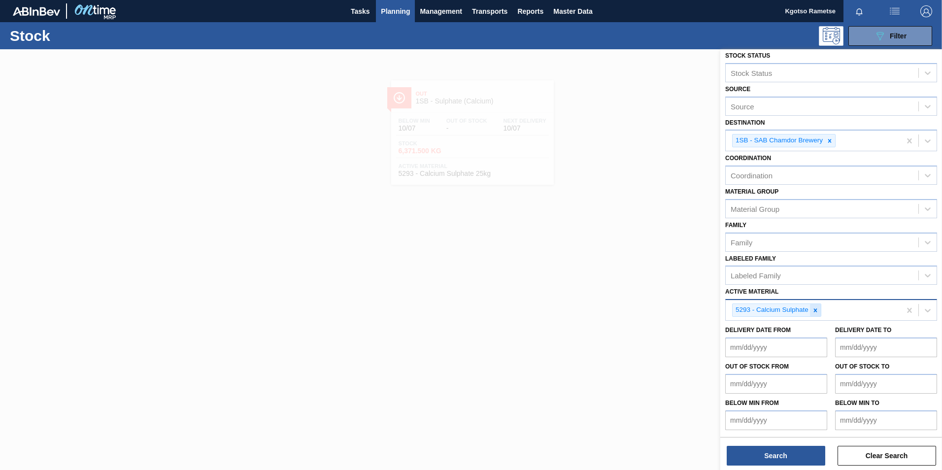
drag, startPoint x: 815, startPoint y: 312, endPoint x: 794, endPoint y: 226, distance: 88.2
click at [626, 292] on icon at bounding box center [815, 309] width 3 height 3
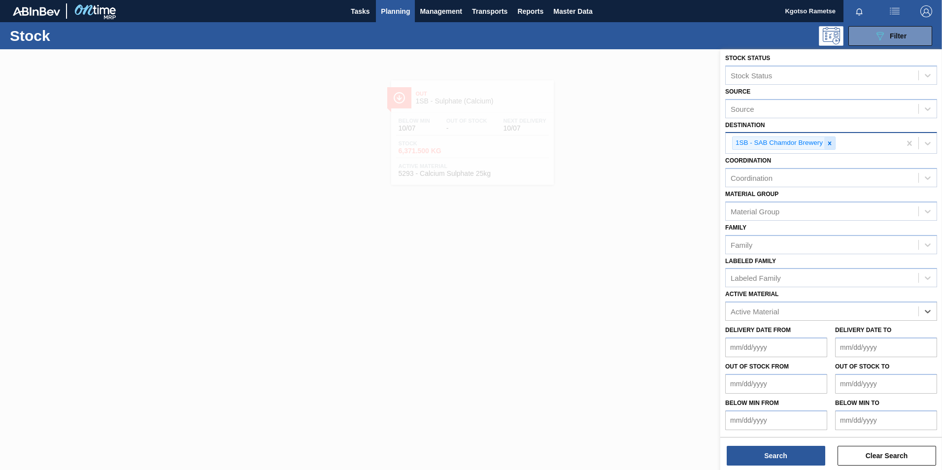
click at [626, 143] on icon at bounding box center [829, 143] width 7 height 7
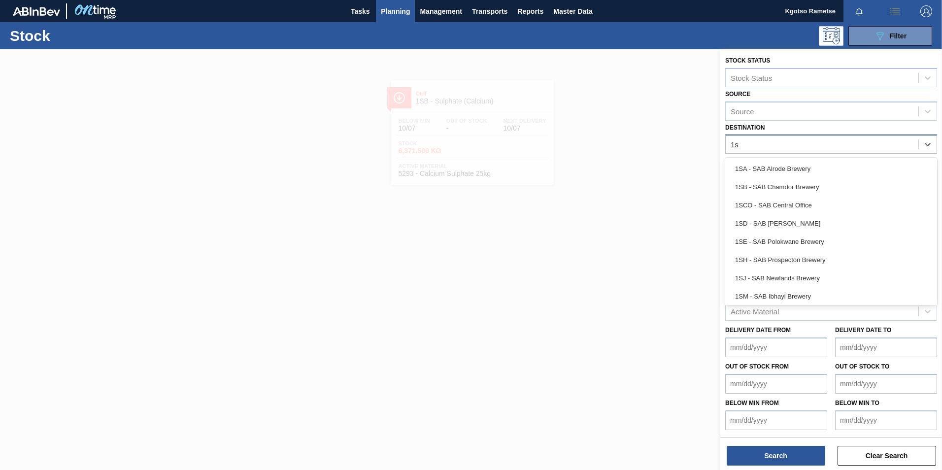
type input "1sj"
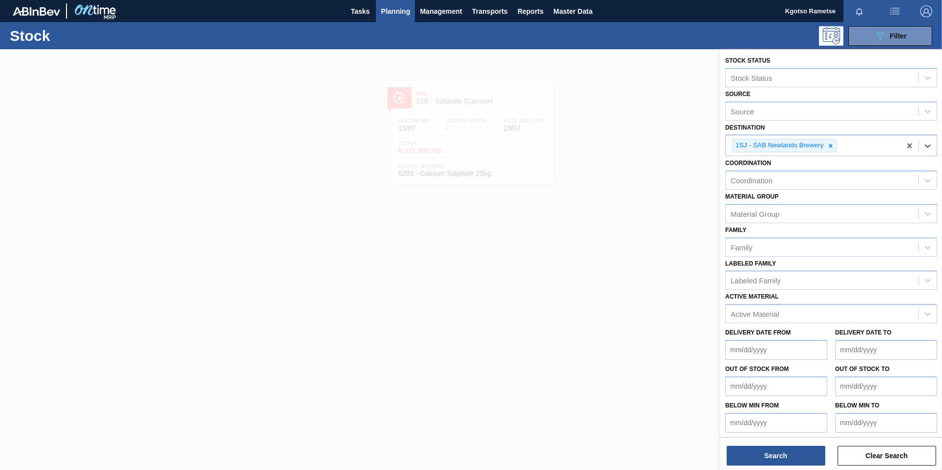
scroll to position [3, 0]
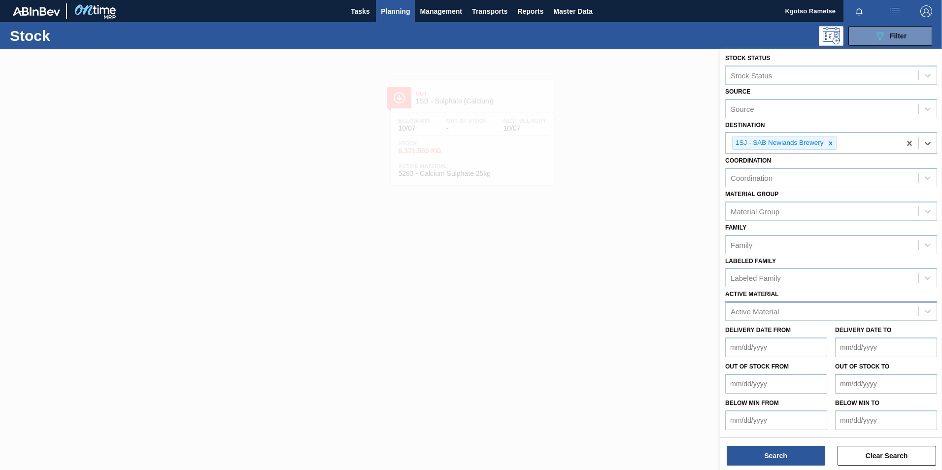
click at [626, 292] on div "Active Material" at bounding box center [755, 311] width 48 height 8
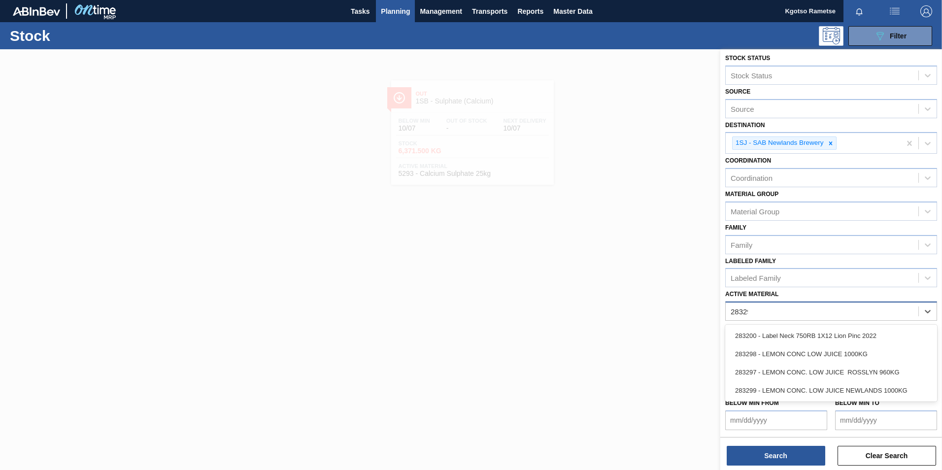
type Material "283299"
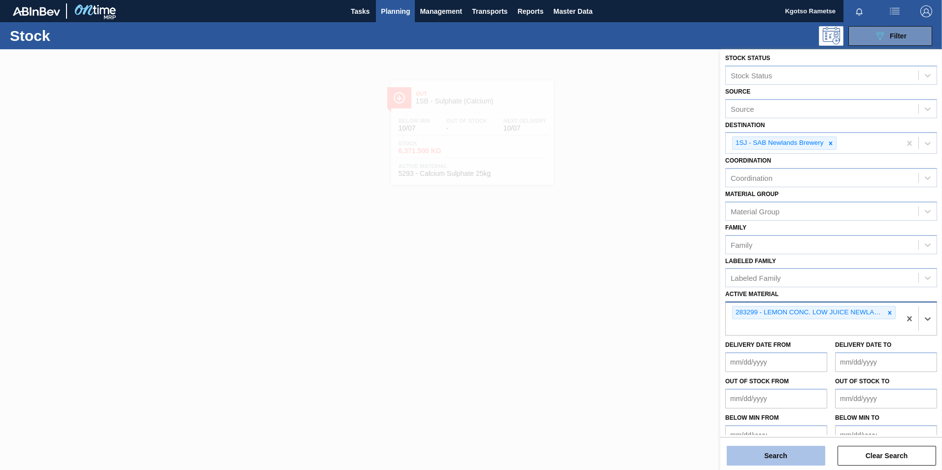
click at [626, 292] on button "Search" at bounding box center [776, 456] width 99 height 20
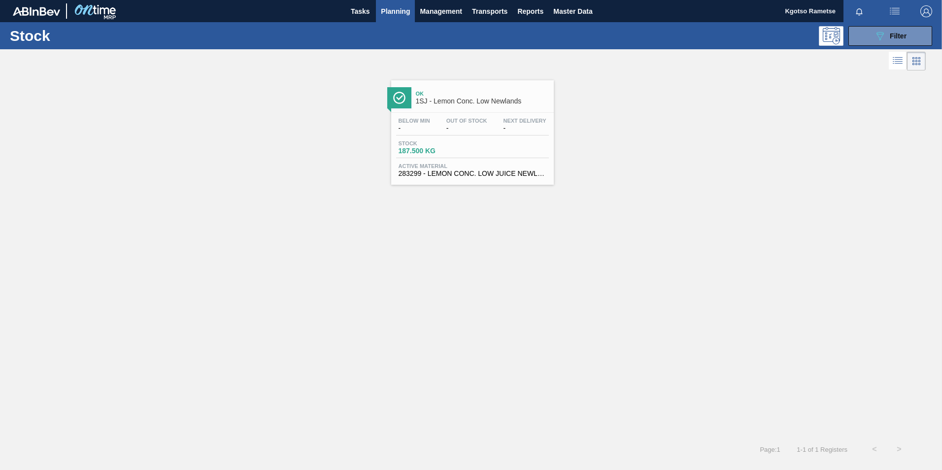
click at [469, 145] on div "Stock 187.500 KG" at bounding box center [433, 147] width 74 height 14
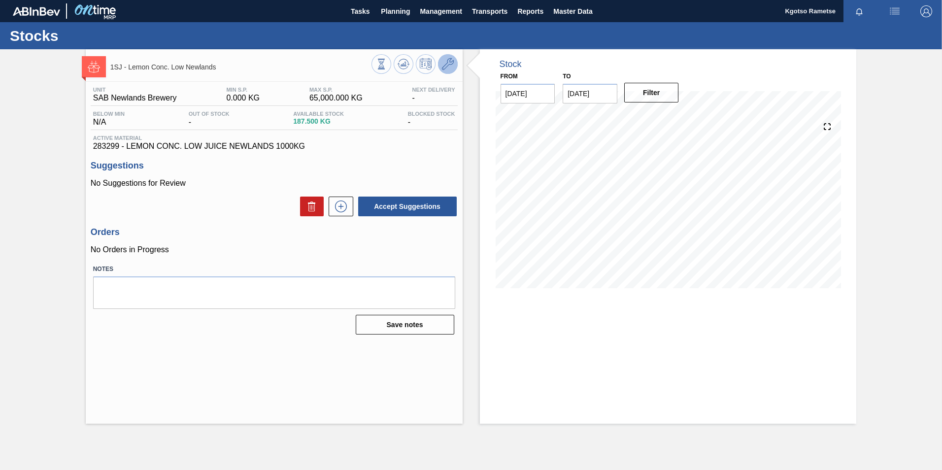
click at [448, 61] on icon at bounding box center [448, 64] width 12 height 12
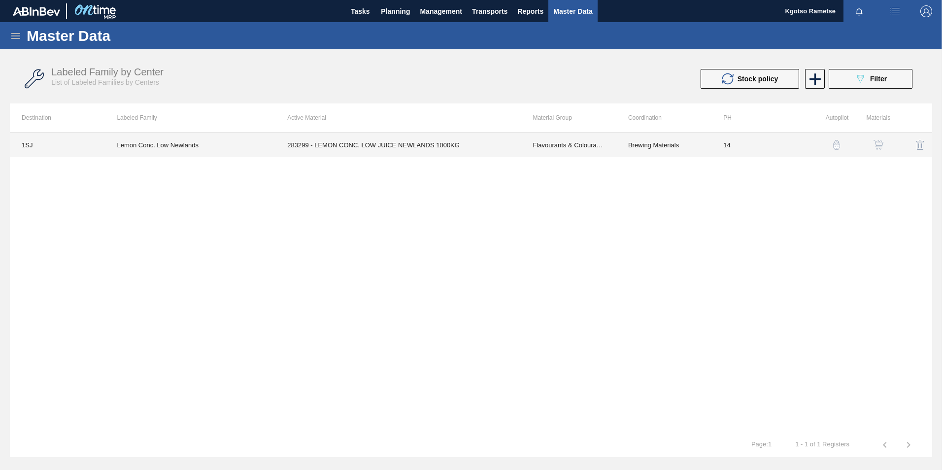
click at [543, 154] on td "Flavourants & Colourants" at bounding box center [568, 145] width 95 height 25
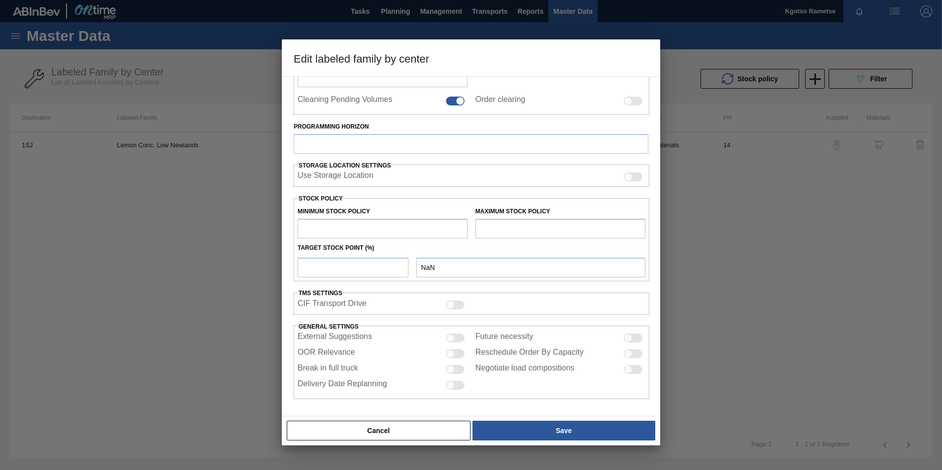
type input "Flavourants & Colourants"
type input "Fruit Concentrate"
type input "Lemon Conc. Low Newlands"
type input "1SJ - SAB Newlands Brewery"
type input "14"
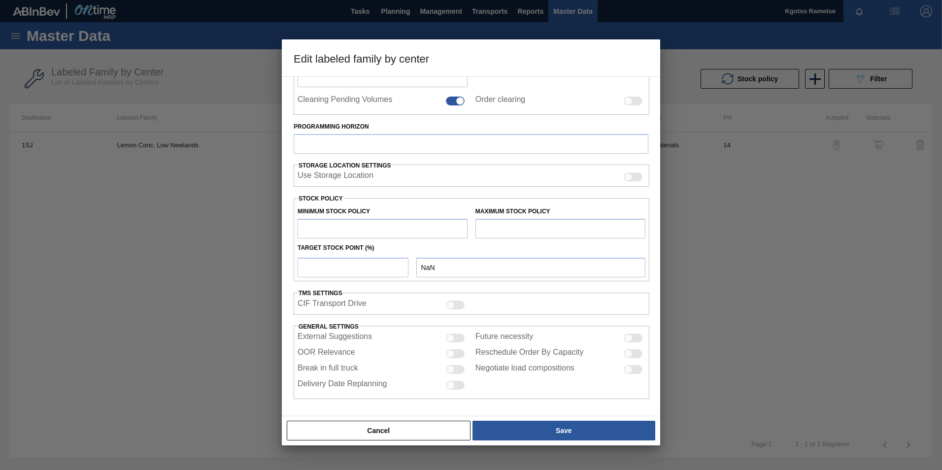
type input "0"
type input "65,000"
type input "100"
type input "65,000.000"
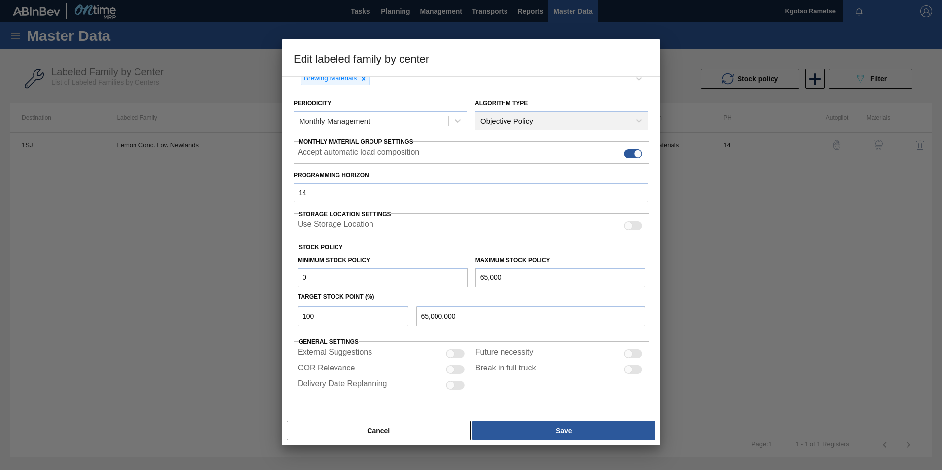
drag, startPoint x: 319, startPoint y: 277, endPoint x: 259, endPoint y: 277, distance: 60.6
click at [271, 277] on div "Edit labeled family by center Material Group Flavourants & Colourants Family Fr…" at bounding box center [471, 235] width 942 height 470
type input "10,000"
drag, startPoint x: 313, startPoint y: 316, endPoint x: 249, endPoint y: 318, distance: 64.6
click at [250, 292] on div "Edit labeled family by center Material Group Flavourants & Colourants Family Fr…" at bounding box center [471, 235] width 942 height 470
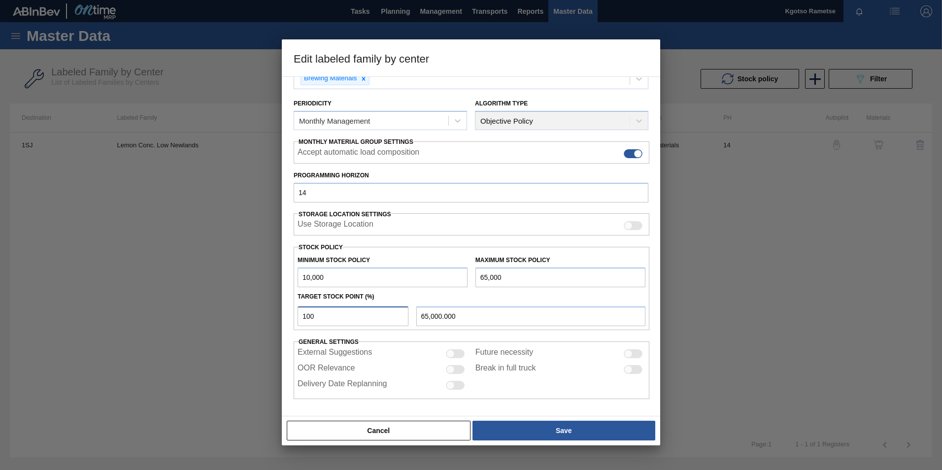
type input "5"
type input "12,750.000"
type input "50"
type input "37,500.000"
type input "50"
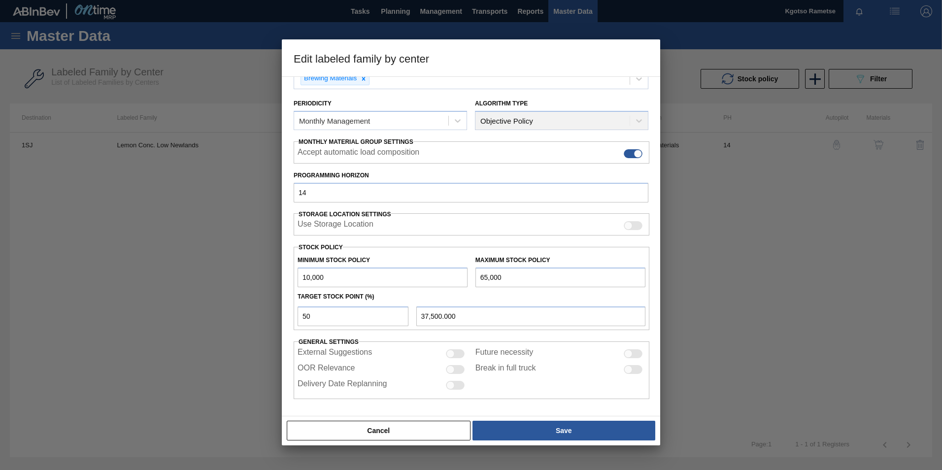
drag, startPoint x: 490, startPoint y: 278, endPoint x: 407, endPoint y: 277, distance: 82.8
click at [413, 277] on div "Minimum Stock Policy 10,000 Maximum Stock Policy 65,000" at bounding box center [472, 269] width 356 height 36
type input "3"
type input "5,001.500"
type input "30"
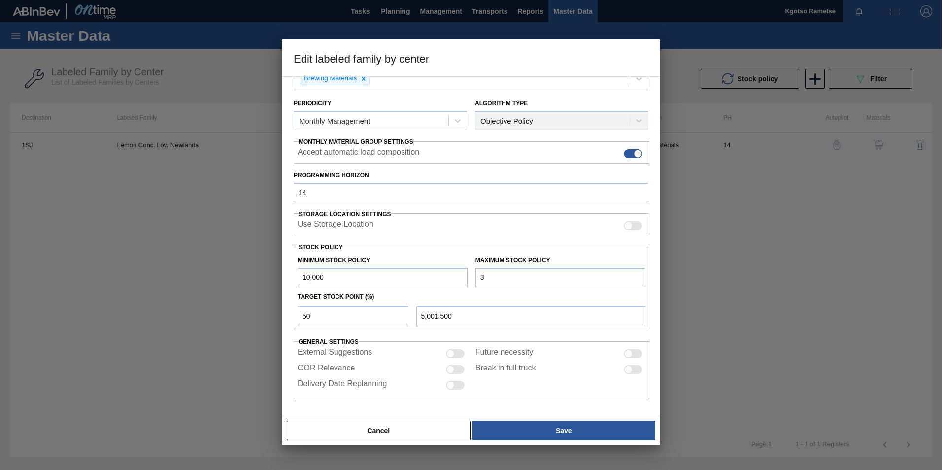
type input "5,015.000"
type input "300"
type input "5,150.000"
type input "3,000"
type input "6,500.000"
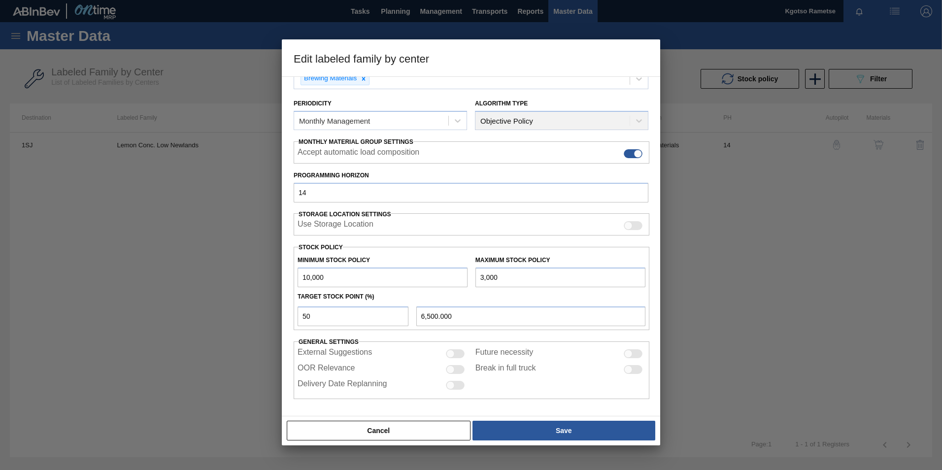
type input "30,000"
type input "20,000.000"
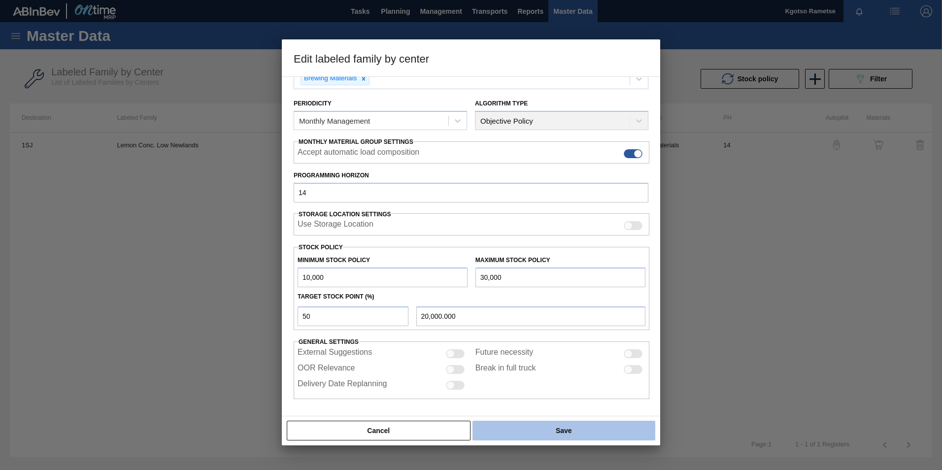
type input "30,000"
click at [538, 292] on button "Save" at bounding box center [563, 431] width 183 height 20
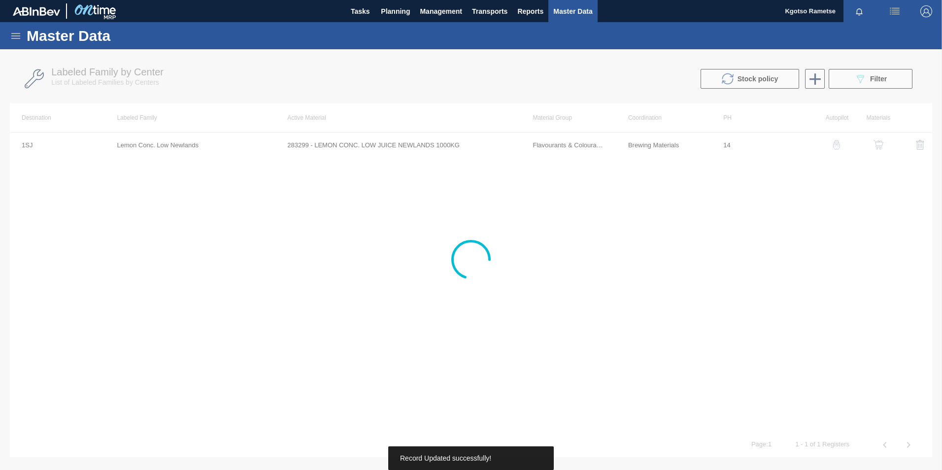
click at [626, 144] on div at bounding box center [471, 259] width 942 height 421
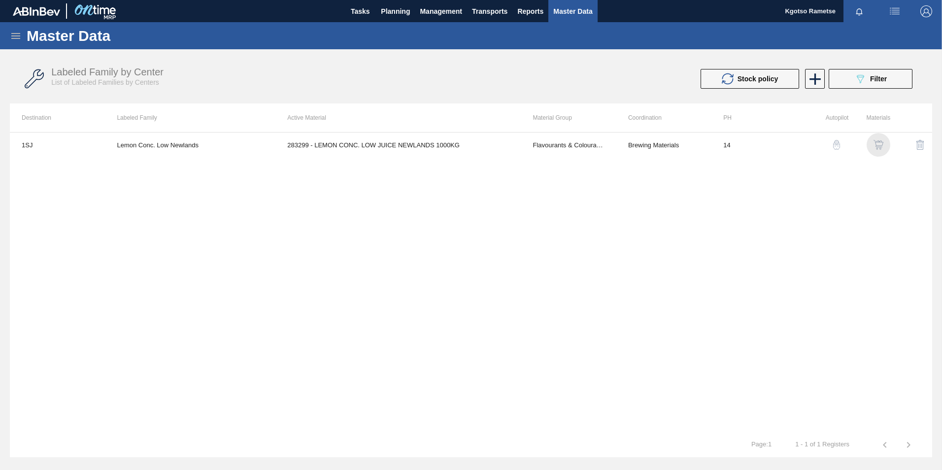
click at [626, 145] on img "button" at bounding box center [878, 145] width 10 height 10
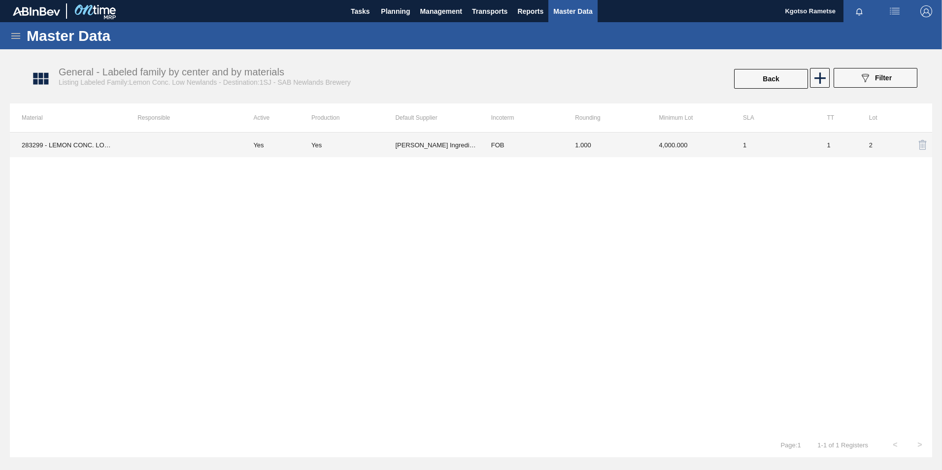
click at [558, 145] on td "FOB" at bounding box center [521, 145] width 84 height 25
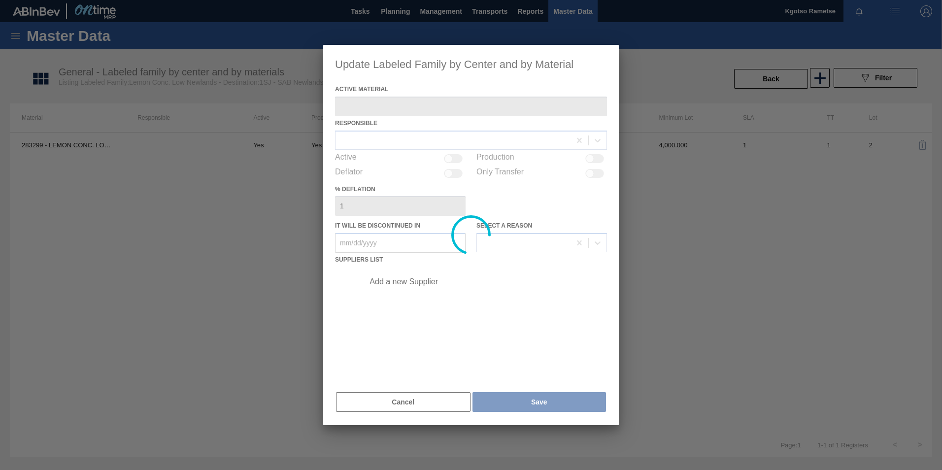
type Material "283299 - LEMON CONC. LOW JUICE NEWLANDS 1000KG"
checkbox input "true"
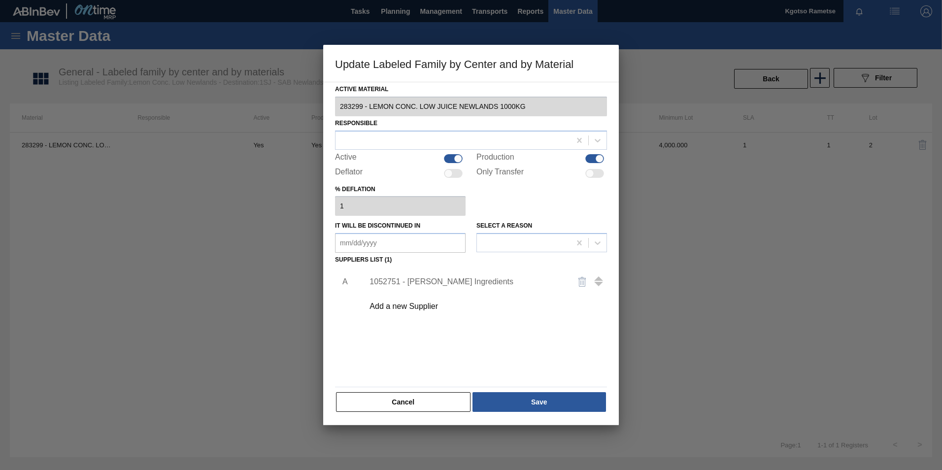
click at [438, 280] on div "1052751 - [PERSON_NAME] Ingredients" at bounding box center [465, 281] width 193 height 9
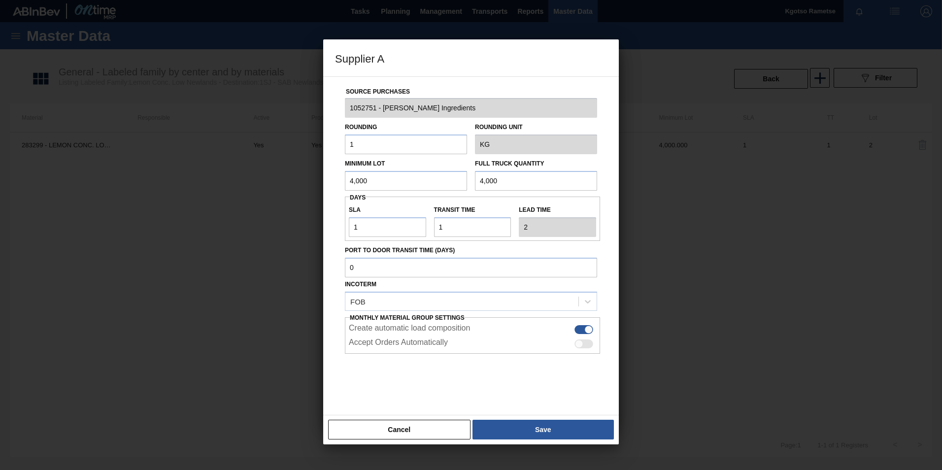
click at [368, 174] on input "4,000" at bounding box center [406, 181] width 122 height 20
drag, startPoint x: 366, startPoint y: 183, endPoint x: 228, endPoint y: 186, distance: 138.0
click at [257, 182] on div "Supplier A Source Purchases 1052751 - [PERSON_NAME] Ingredients Rounding 1 Roun…" at bounding box center [471, 235] width 942 height 470
type input "1,000"
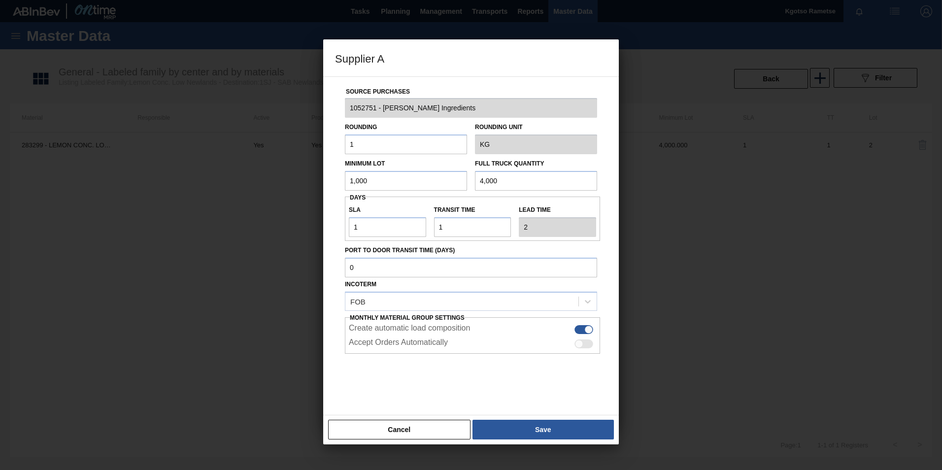
click at [485, 178] on input "4,000" at bounding box center [536, 181] width 122 height 20
click at [483, 180] on input "4,000" at bounding box center [536, 181] width 122 height 20
paste input "1,000"
click at [508, 177] on input "41,000,000" at bounding box center [536, 181] width 122 height 20
click at [507, 177] on input "41,000,000" at bounding box center [536, 181] width 122 height 20
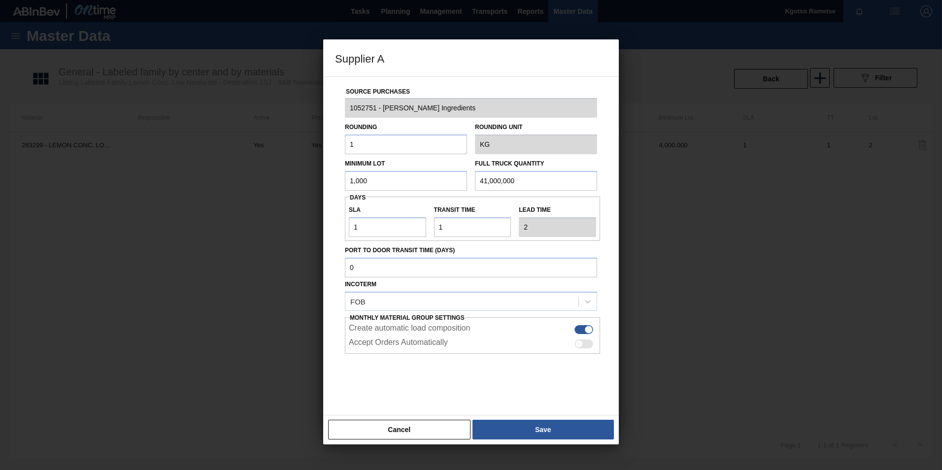
click at [506, 177] on input "41,000,000" at bounding box center [536, 181] width 122 height 20
click at [500, 179] on input "41,000,000" at bounding box center [536, 181] width 122 height 20
paste input "1"
type input "1,000"
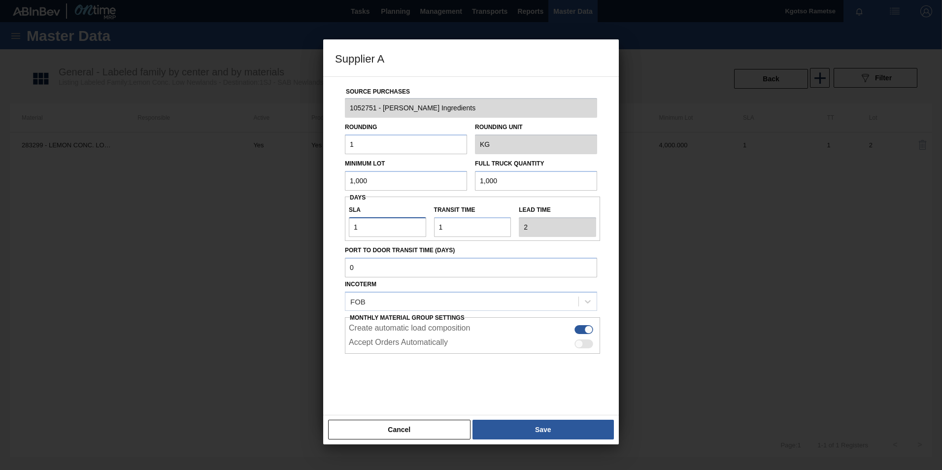
drag, startPoint x: 371, startPoint y: 229, endPoint x: 235, endPoint y: 223, distance: 136.1
click at [259, 232] on div "Supplier A Source Purchases 1052751 - [PERSON_NAME] Ingredients Rounding 1 Roun…" at bounding box center [471, 235] width 942 height 470
type input "2"
type input "3"
type input "2"
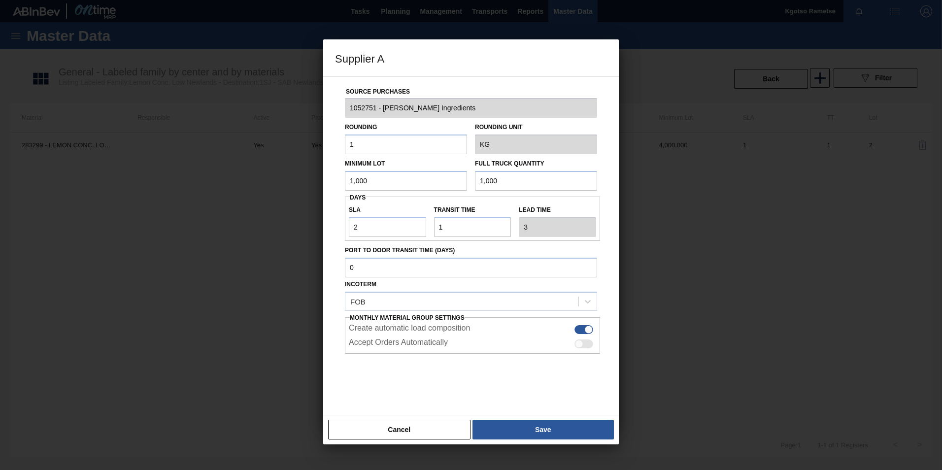
click at [366, 292] on div at bounding box center [471, 378] width 252 height 49
click at [585, 292] on div at bounding box center [583, 329] width 19 height 9
checkbox input "false"
click at [529, 292] on button "Save" at bounding box center [542, 430] width 141 height 20
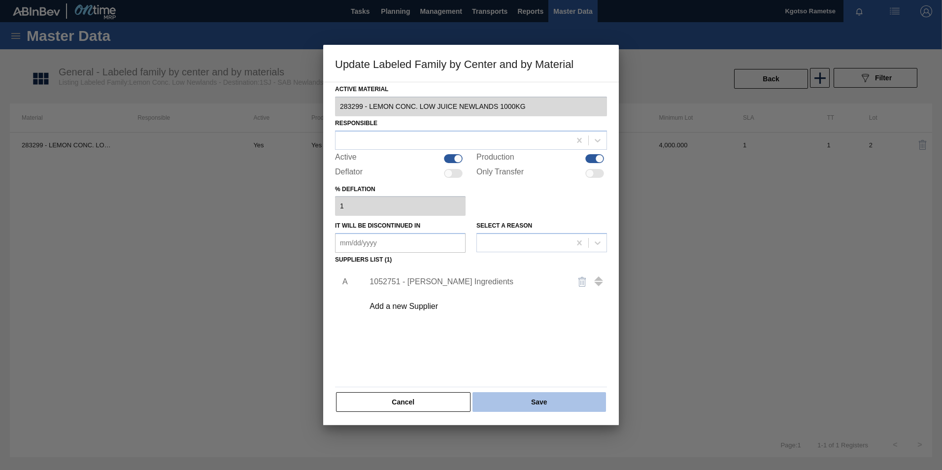
click at [546, 292] on button "Save" at bounding box center [539, 402] width 134 height 20
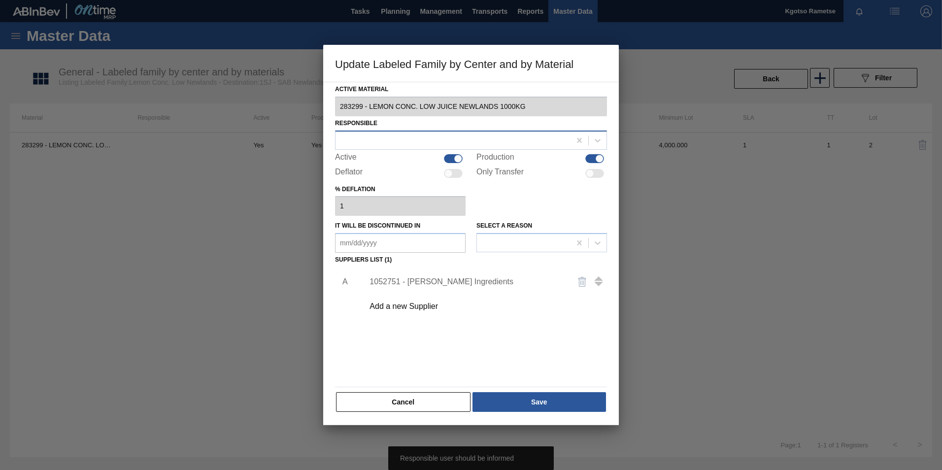
click at [429, 137] on div at bounding box center [452, 140] width 235 height 14
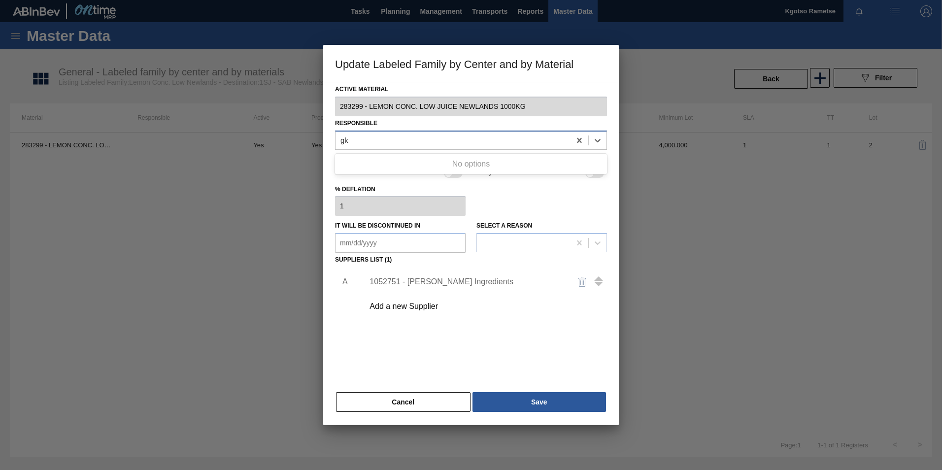
type input "g"
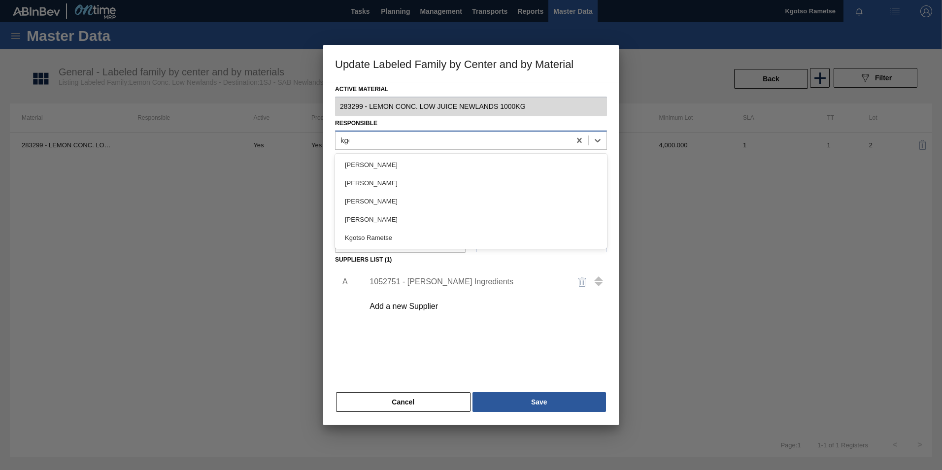
type input "kgot"
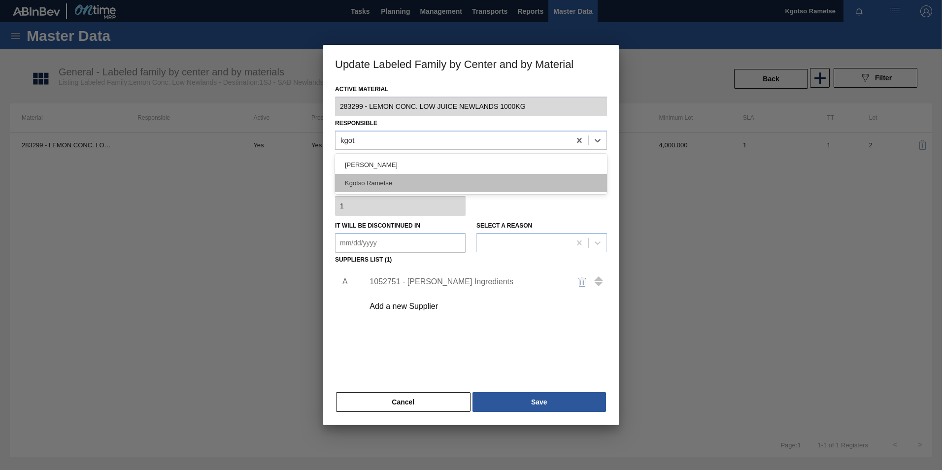
click at [496, 180] on div "Kgotso Rametse" at bounding box center [471, 183] width 272 height 18
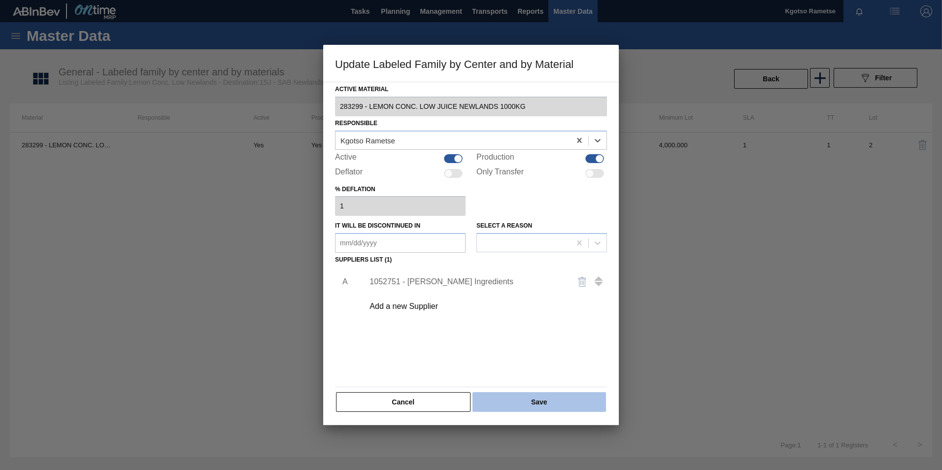
click at [525, 292] on button "Save" at bounding box center [539, 402] width 134 height 20
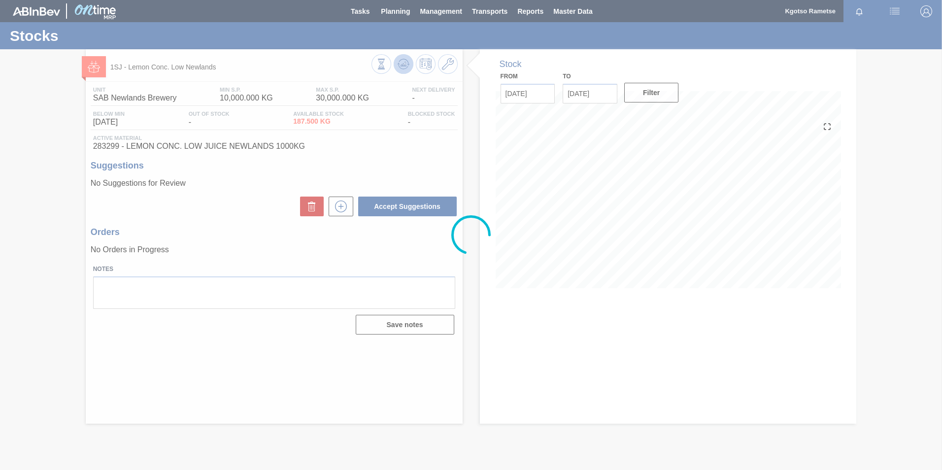
click at [400, 63] on icon at bounding box center [404, 64] width 12 height 12
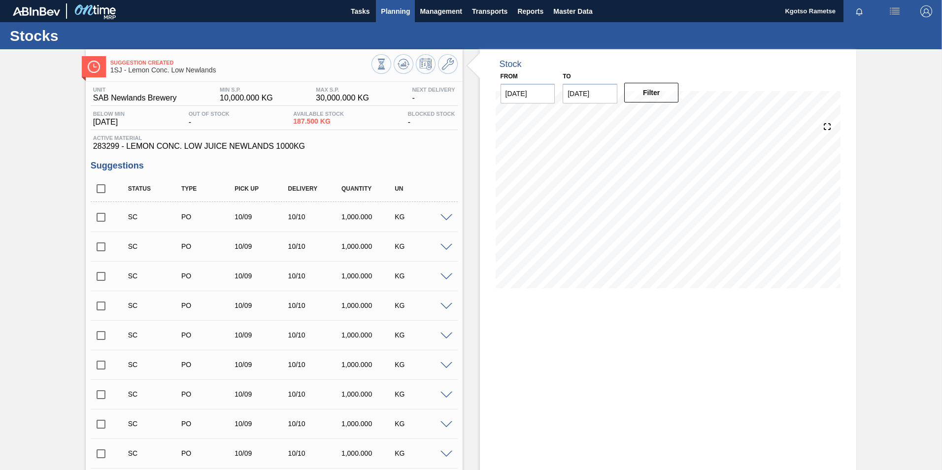
click at [401, 1] on button "Planning" at bounding box center [395, 11] width 39 height 22
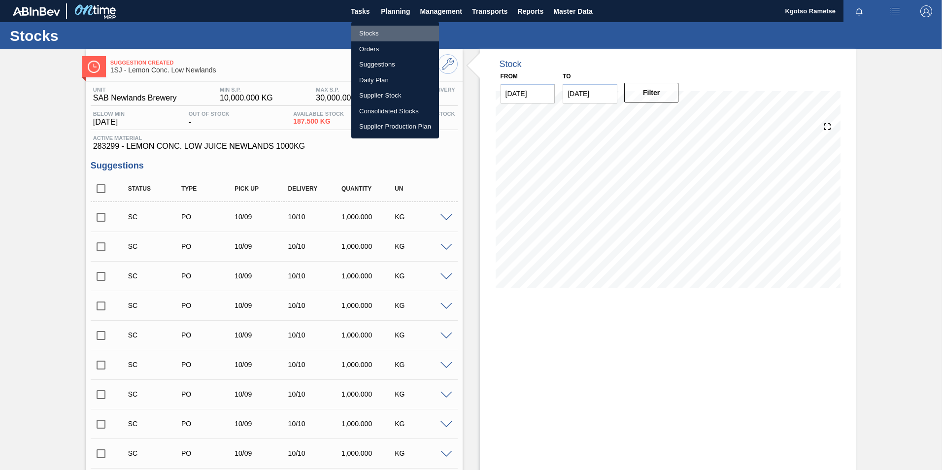
drag, startPoint x: 374, startPoint y: 26, endPoint x: 488, endPoint y: 26, distance: 113.3
click at [374, 26] on li "Stocks" at bounding box center [395, 34] width 88 height 16
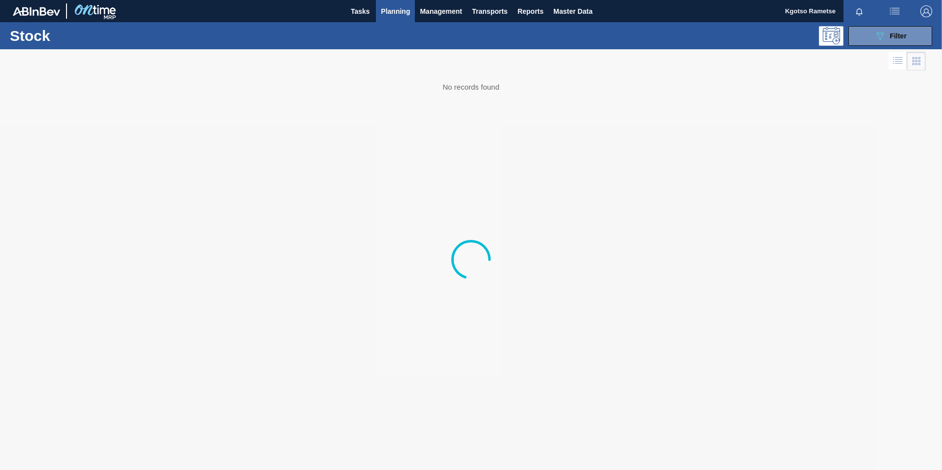
drag, startPoint x: 885, startPoint y: 17, endPoint x: 886, endPoint y: 31, distance: 13.3
click at [626, 17] on button "button" at bounding box center [895, 11] width 32 height 22
click at [626, 33] on li "Upload de Volumes" at bounding box center [891, 35] width 85 height 18
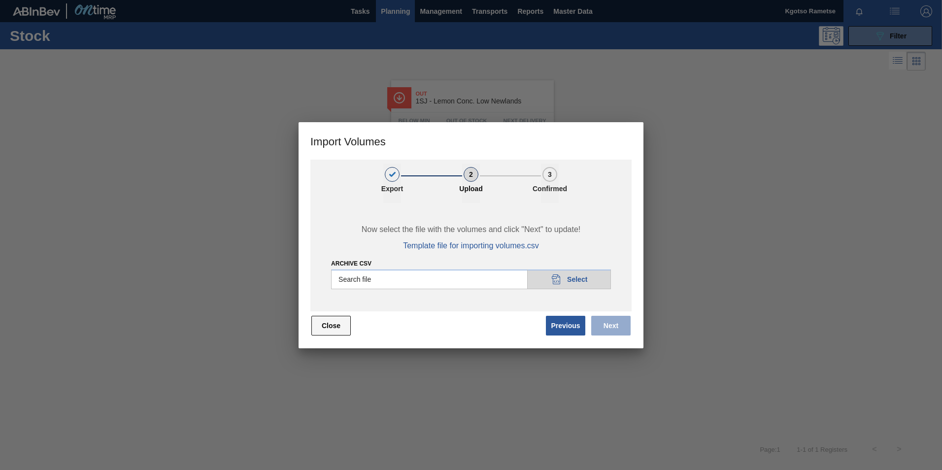
click at [327, 292] on button "Close" at bounding box center [330, 326] width 39 height 20
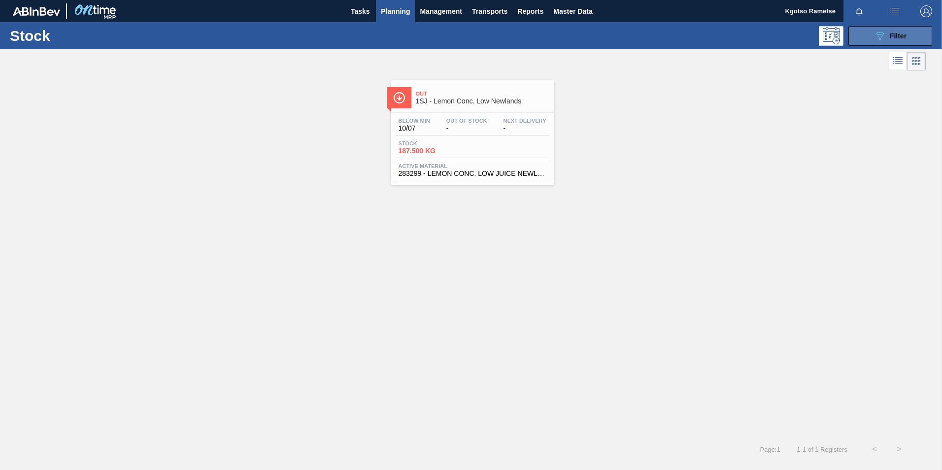
click at [626, 44] on button "089F7B8B-B2A5-4AFE-B5C0-19BA573D28AC Filter" at bounding box center [890, 36] width 84 height 20
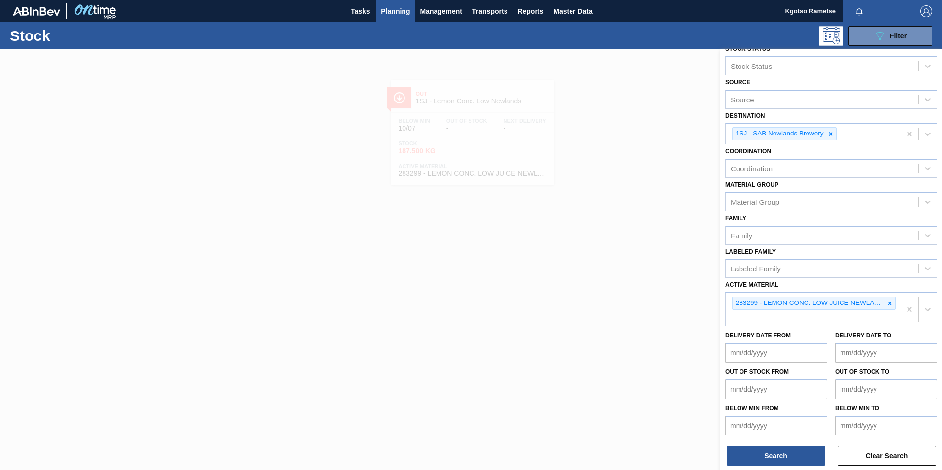
scroll to position [18, 0]
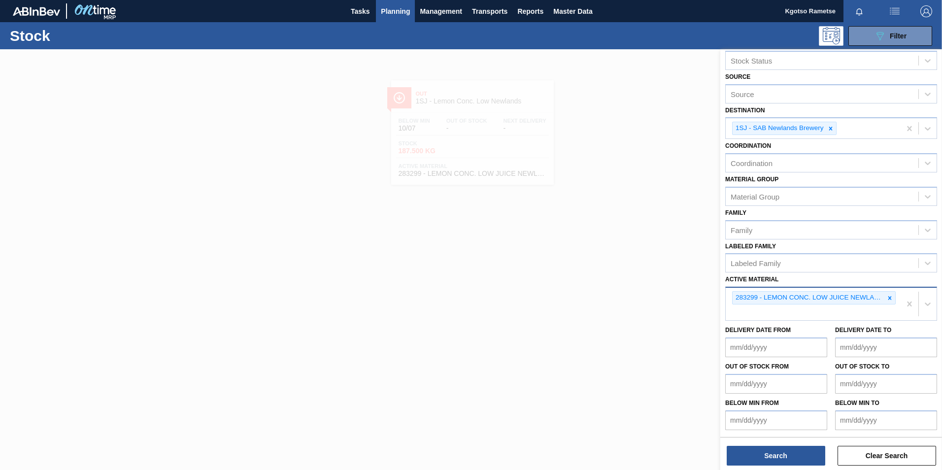
click at [626, 292] on div at bounding box center [889, 298] width 11 height 12
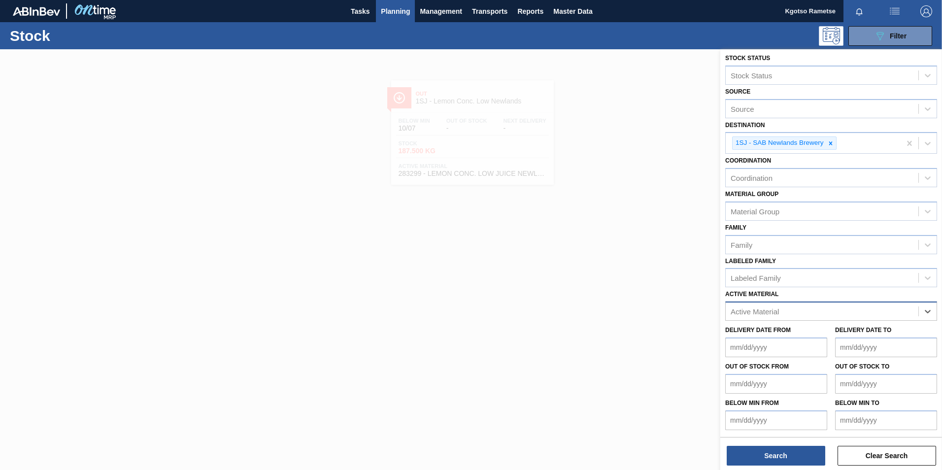
scroll to position [3, 0]
click at [626, 128] on div "Destination 1SJ - SAB Newlands Brewery" at bounding box center [831, 136] width 212 height 36
click at [626, 143] on icon at bounding box center [830, 142] width 3 height 3
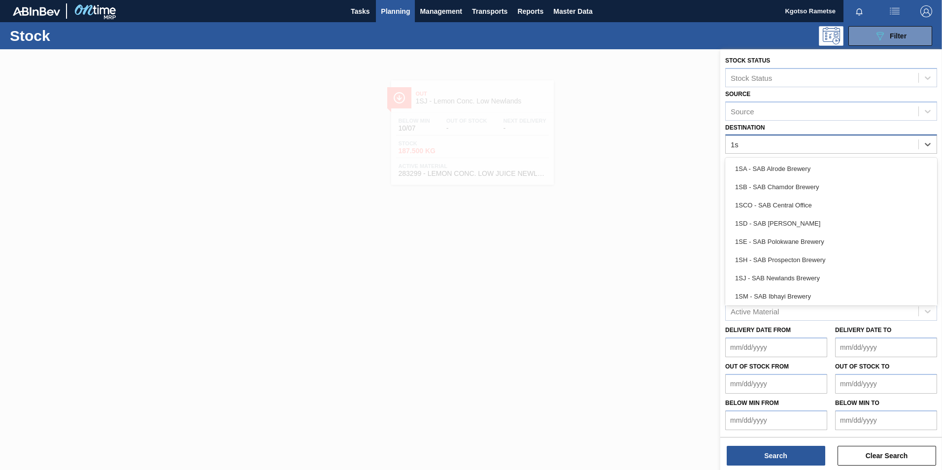
type input "1sb"
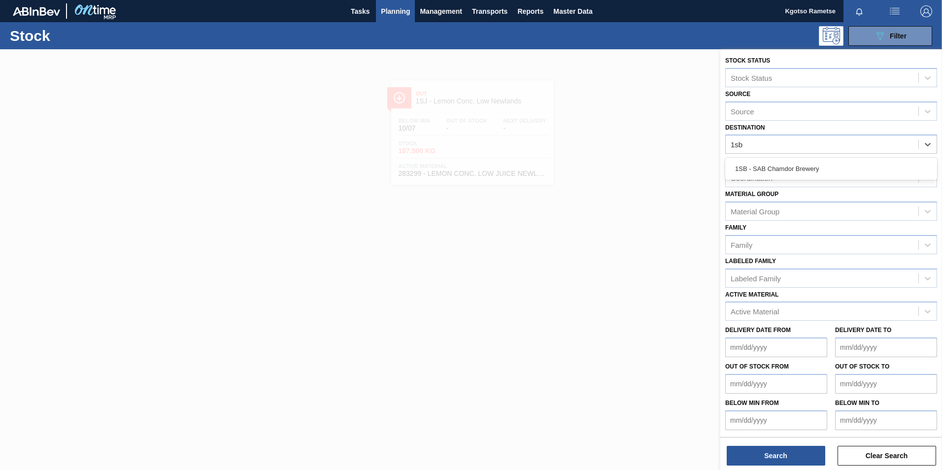
click at [626, 158] on div "1SB - SAB Chamdor Brewery" at bounding box center [831, 169] width 212 height 22
click at [626, 163] on div "1SB - SAB Chamdor Brewery" at bounding box center [831, 169] width 212 height 18
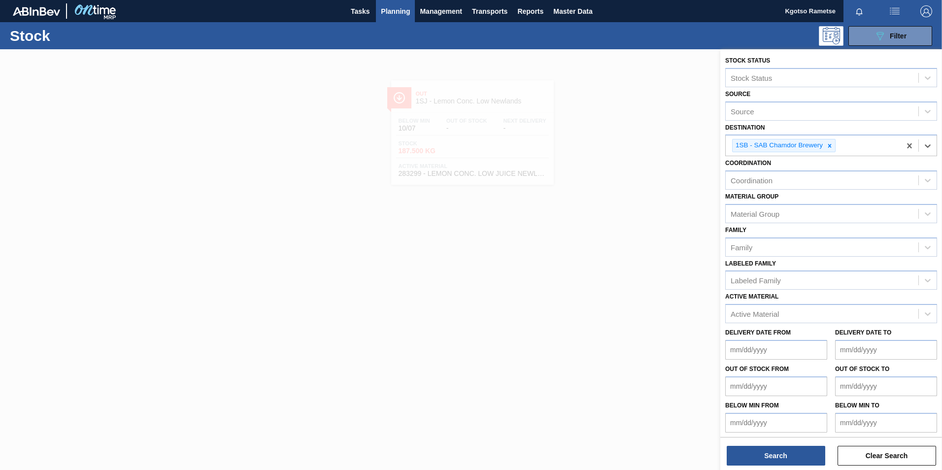
scroll to position [3, 0]
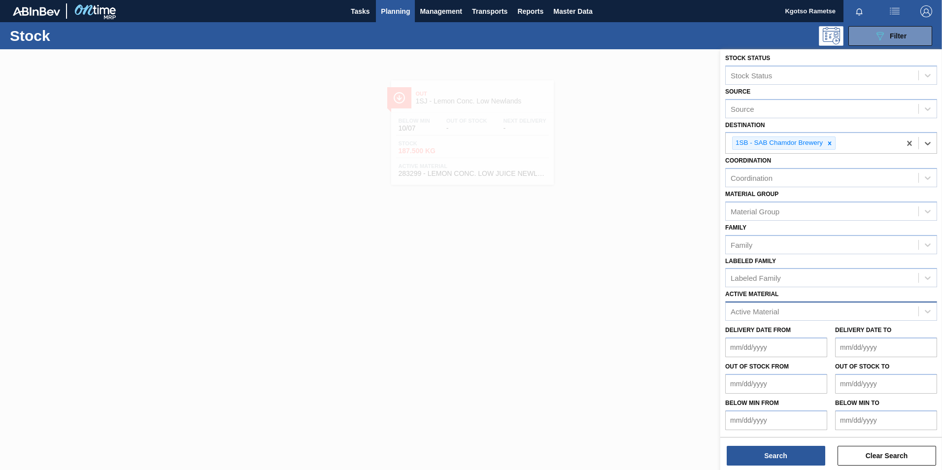
click at [626, 292] on div "Active Material" at bounding box center [755, 311] width 48 height 8
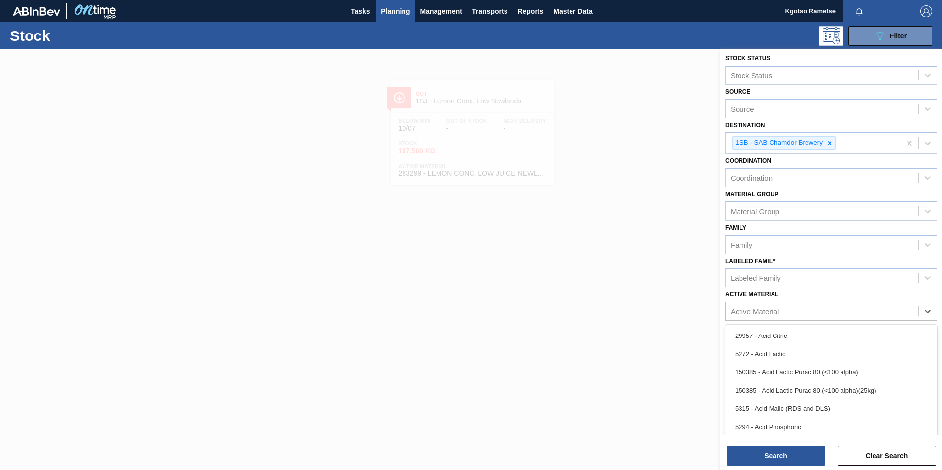
paste Material "67475"
type Material "67475"
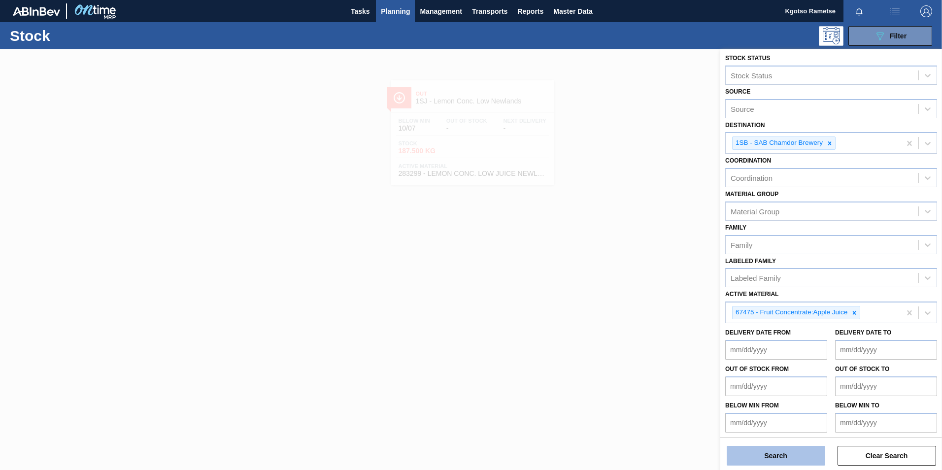
click at [626, 292] on button "Search" at bounding box center [776, 456] width 99 height 20
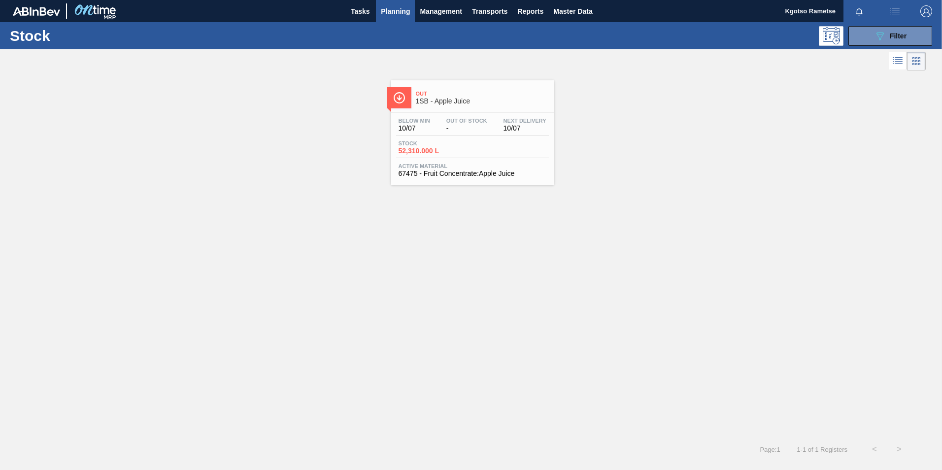
click at [506, 121] on span "Next Delivery" at bounding box center [524, 121] width 43 height 6
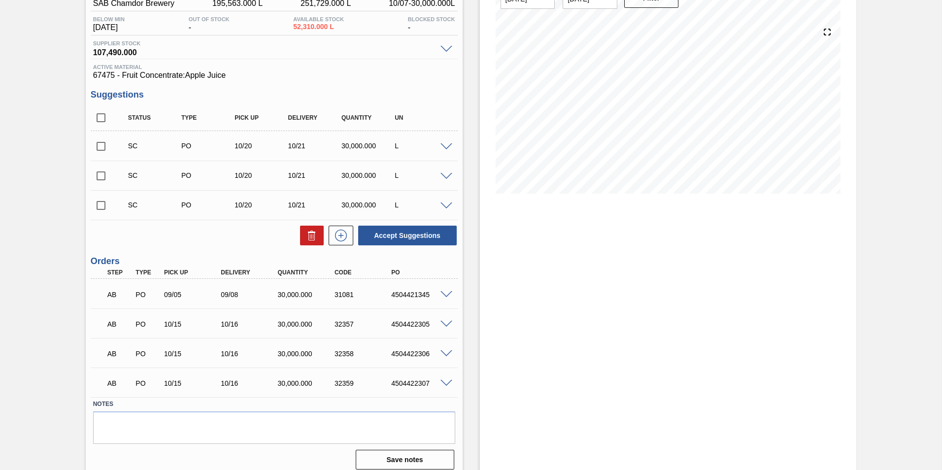
scroll to position [102, 0]
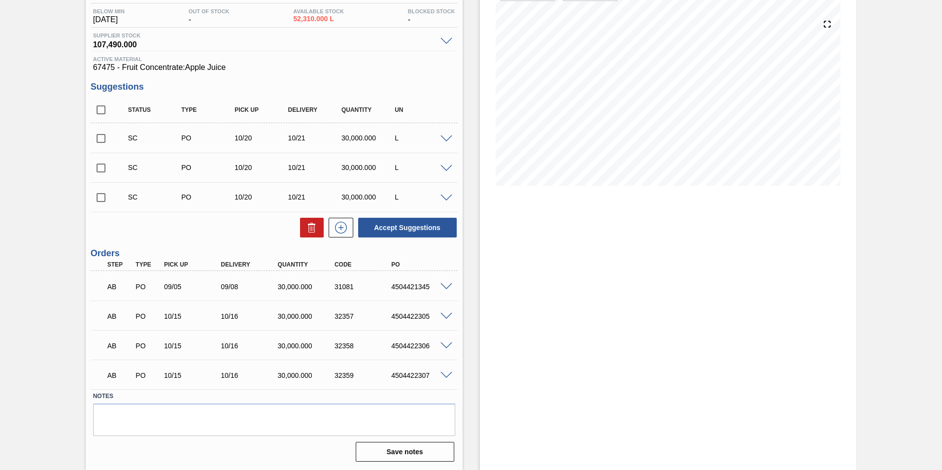
click at [453, 292] on div at bounding box center [448, 374] width 20 height 7
click at [446, 292] on span at bounding box center [446, 375] width 12 height 7
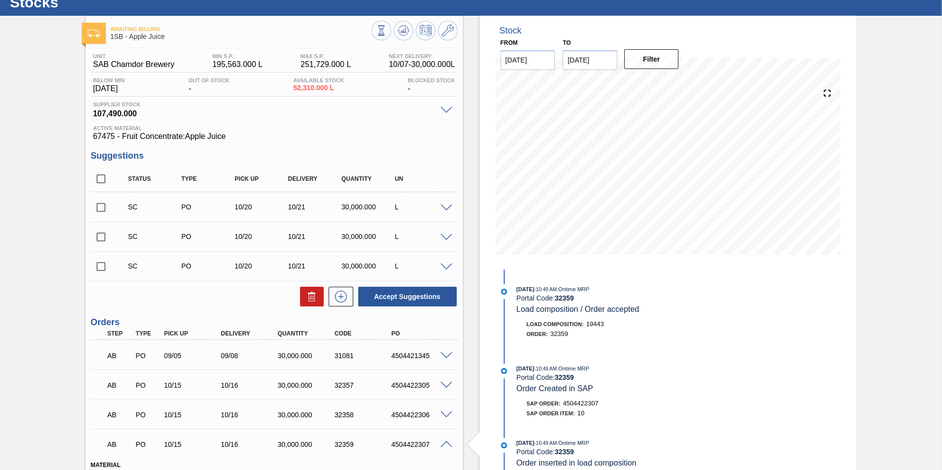
scroll to position [0, 0]
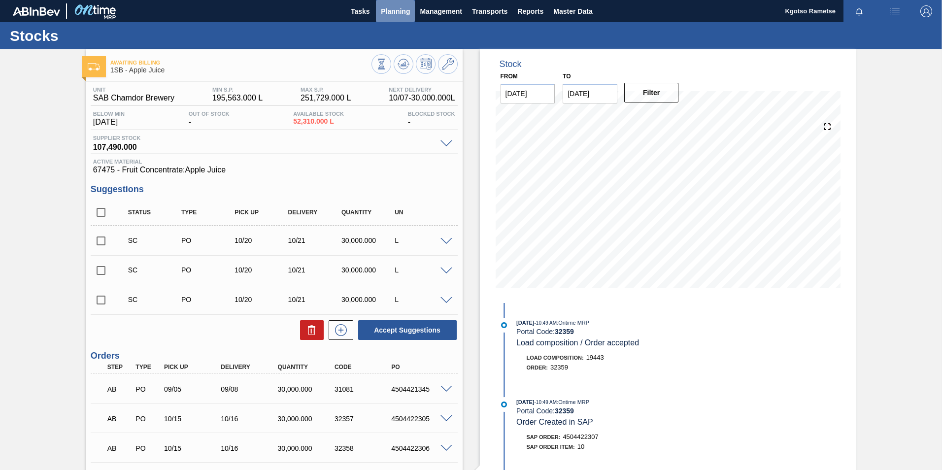
click at [390, 10] on span "Planning" at bounding box center [395, 11] width 29 height 12
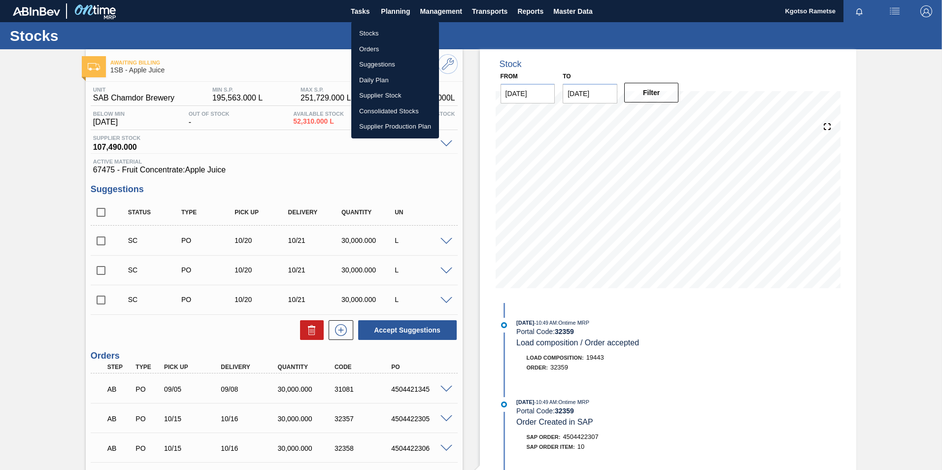
click at [379, 30] on li "Stocks" at bounding box center [395, 34] width 88 height 16
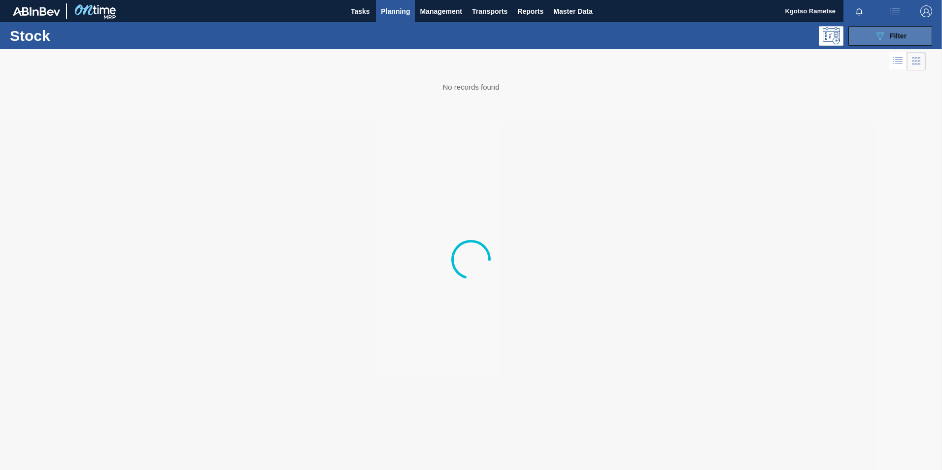
drag, startPoint x: 864, startPoint y: 34, endPoint x: 851, endPoint y: 43, distance: 15.9
click at [626, 33] on button "089F7B8B-B2A5-4AFE-B5C0-19BA573D28AC Filter" at bounding box center [890, 36] width 84 height 20
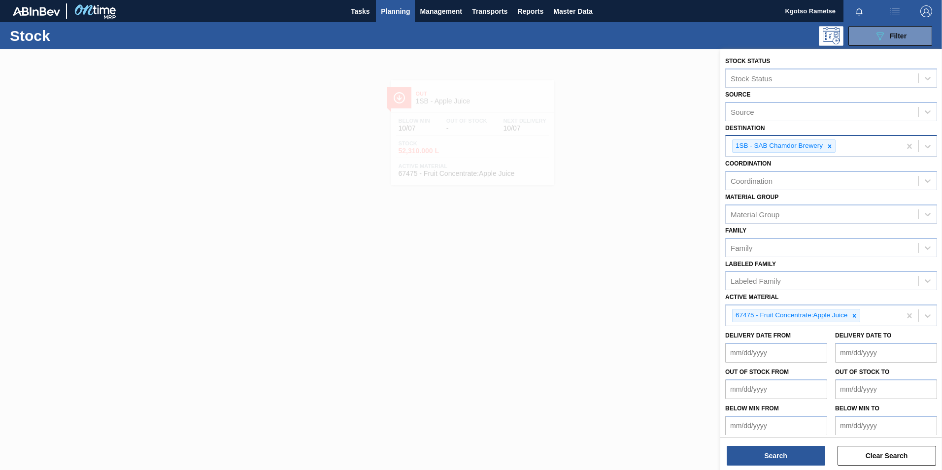
click at [626, 156] on div "1SB - SAB Chamdor Brewery" at bounding box center [813, 146] width 175 height 20
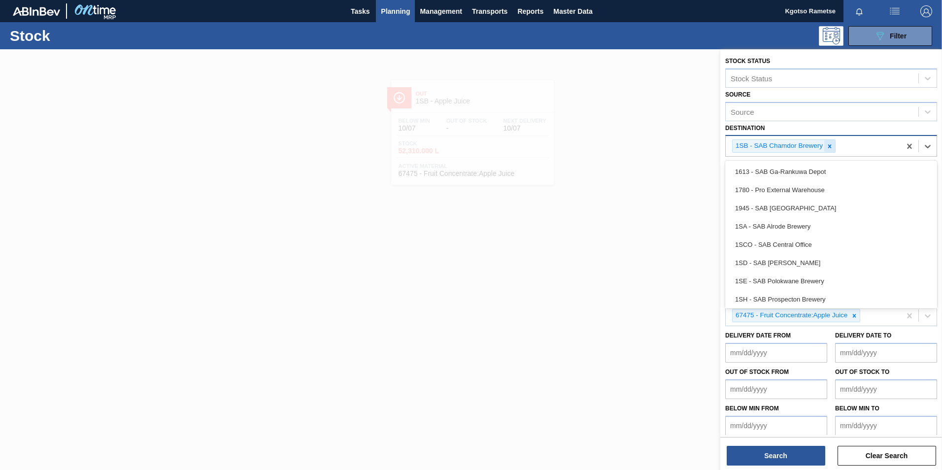
click at [626, 147] on icon at bounding box center [829, 146] width 7 height 7
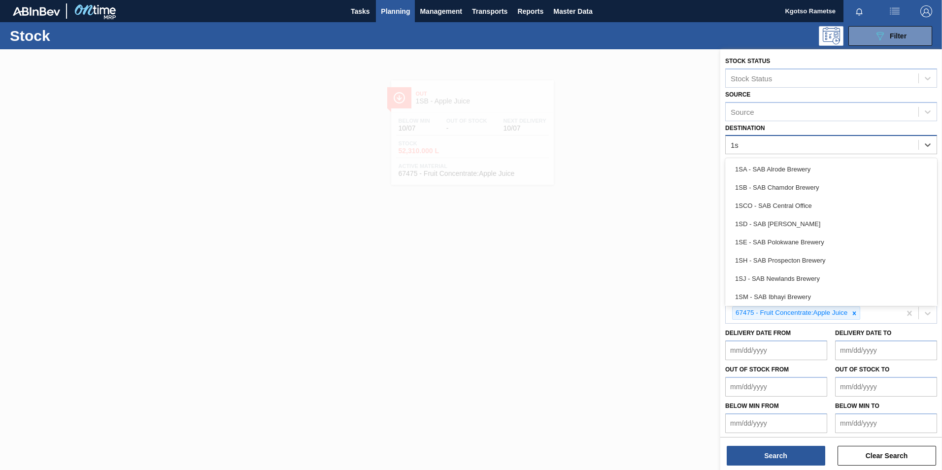
type input "1se"
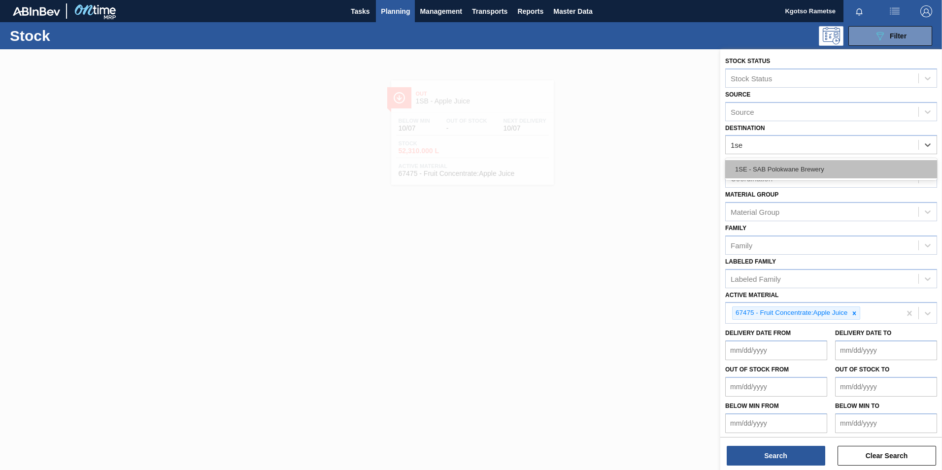
click at [626, 163] on div "1SE - SAB Polokwane Brewery" at bounding box center [831, 169] width 212 height 18
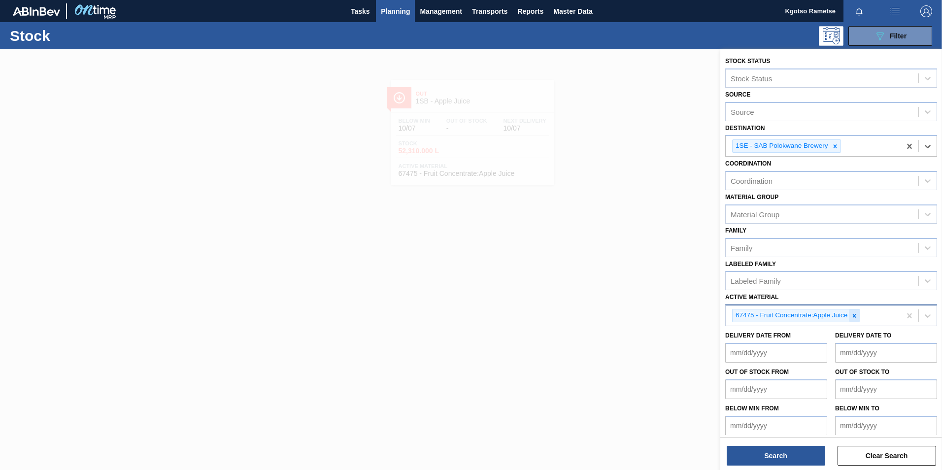
click at [626, 292] on div at bounding box center [854, 315] width 11 height 12
paste Material "284715"
type Material "284715"
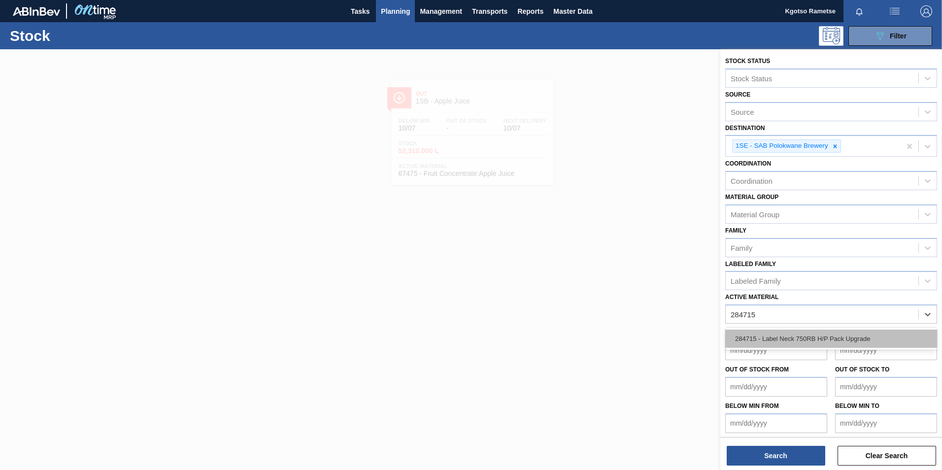
click at [626, 292] on div "284715 - Label Neck 750RB H/P Pack Upgrade" at bounding box center [831, 339] width 212 height 18
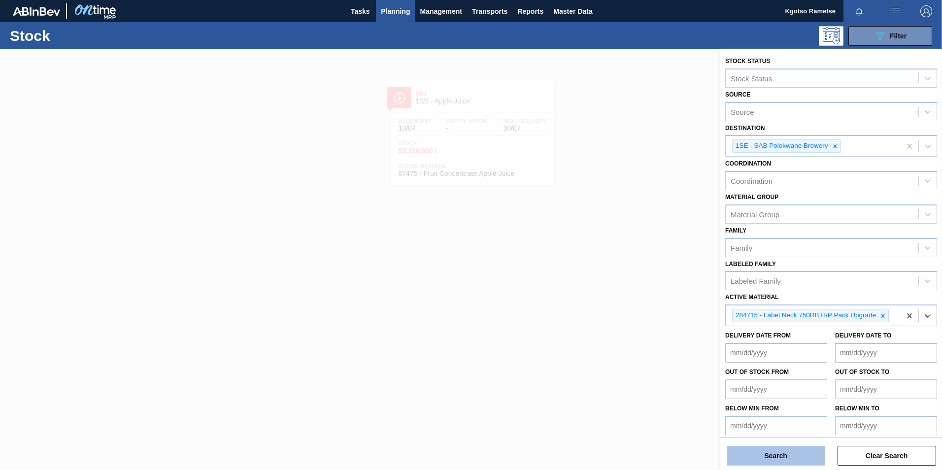
click at [626, 292] on button "Search" at bounding box center [776, 456] width 99 height 20
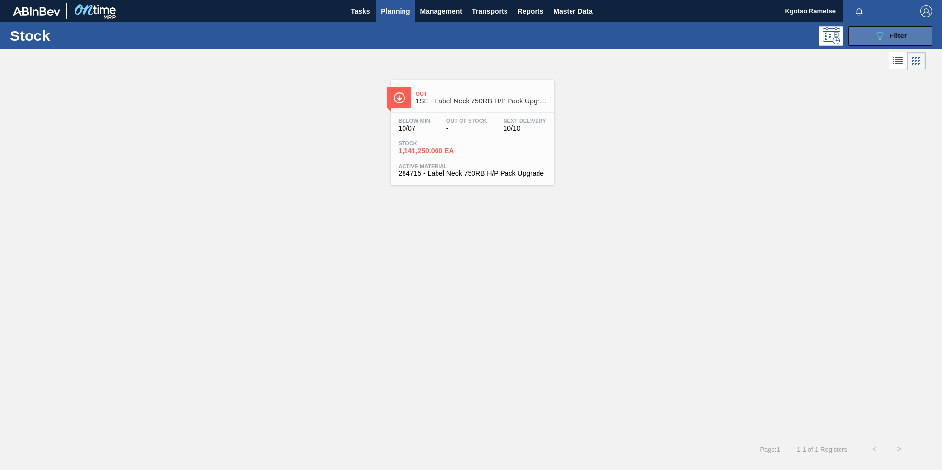
click at [626, 33] on icon "089F7B8B-B2A5-4AFE-B5C0-19BA573D28AC" at bounding box center [880, 36] width 12 height 12
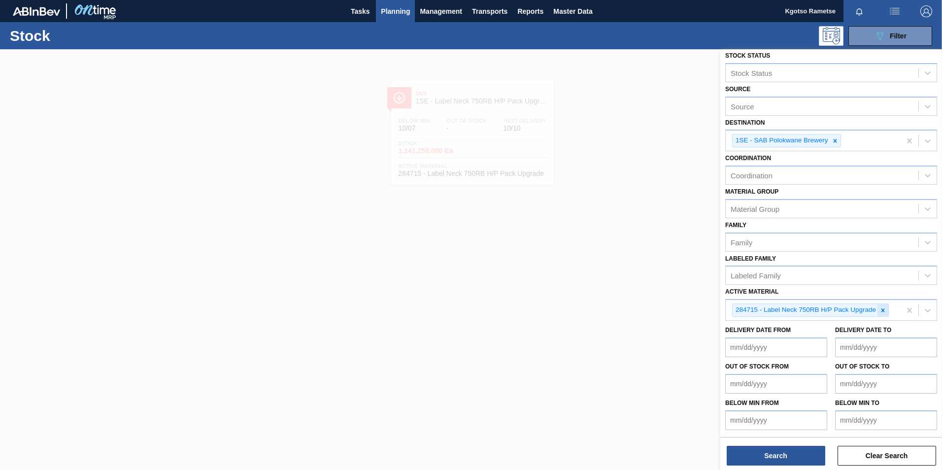
click at [626, 292] on icon at bounding box center [882, 310] width 7 height 7
paste Material "284716"
type Material "284716"
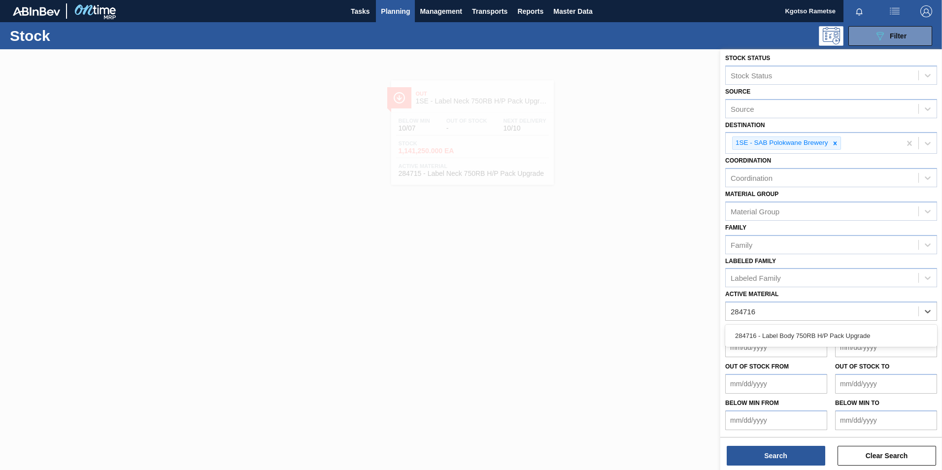
click at [626, 292] on div "284716 - Label Body 750RB H/P Pack Upgrade" at bounding box center [831, 336] width 212 height 18
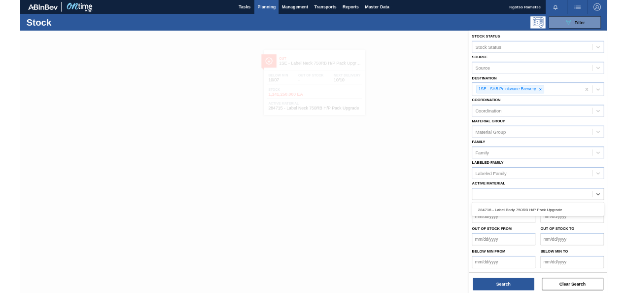
scroll to position [5, 0]
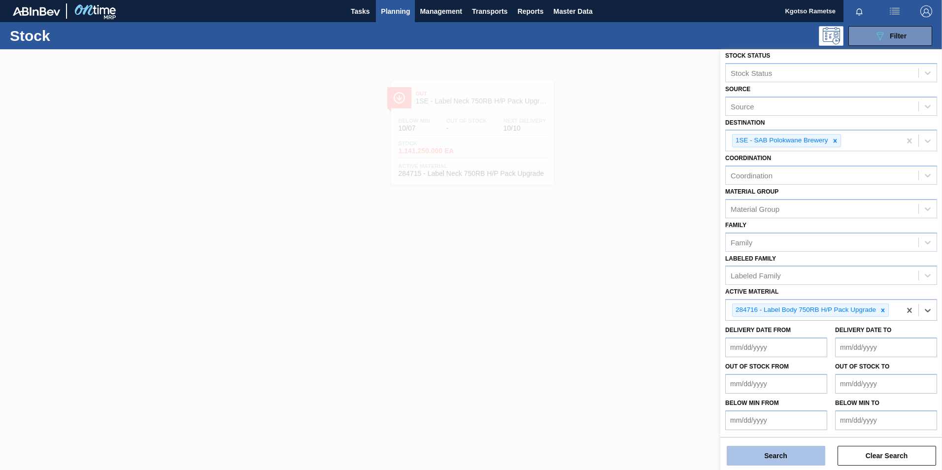
click at [626, 292] on button "Search" at bounding box center [776, 456] width 99 height 20
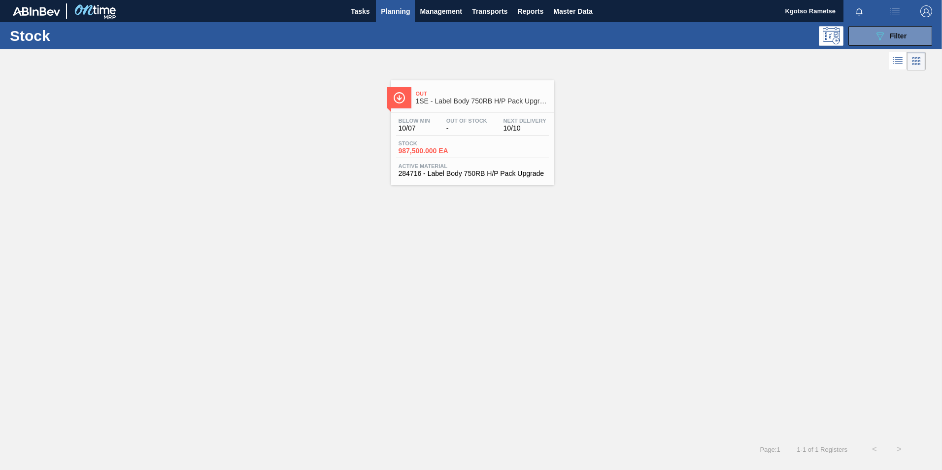
click at [449, 155] on div "Stock 987,500.000 EA" at bounding box center [472, 149] width 153 height 18
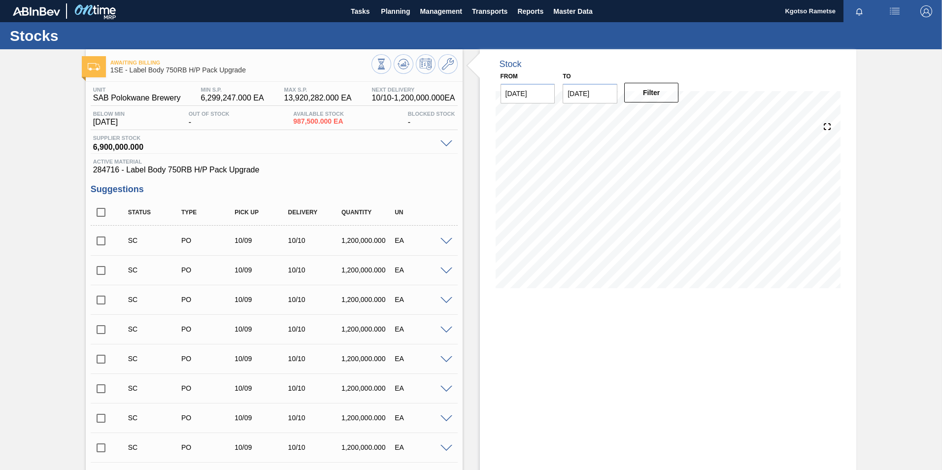
click at [445, 239] on span at bounding box center [446, 241] width 12 height 7
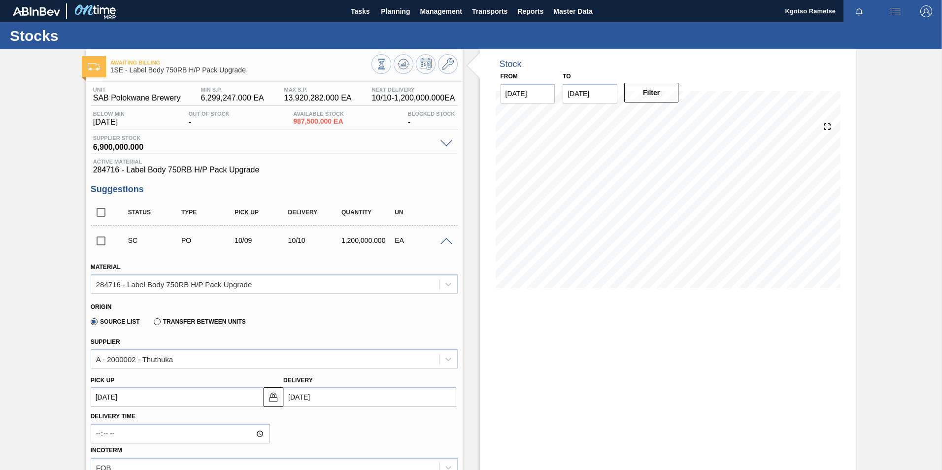
click at [445, 239] on span at bounding box center [446, 241] width 12 height 7
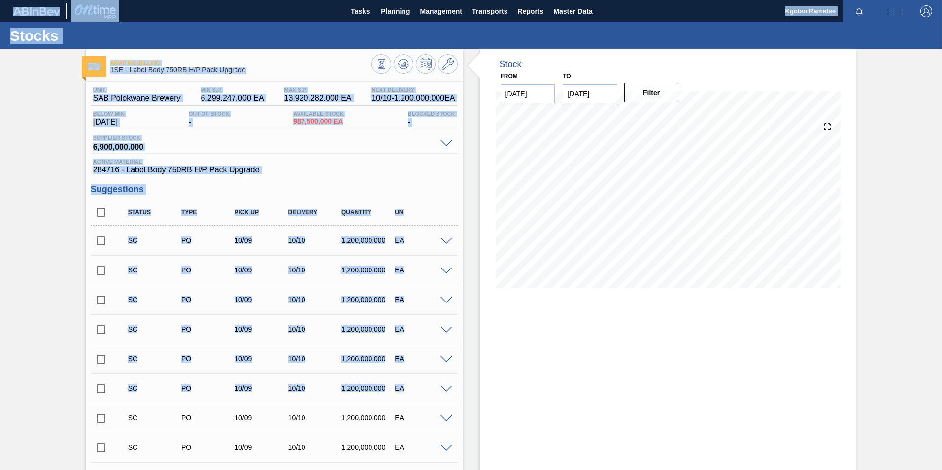
drag, startPoint x: 1, startPoint y: 414, endPoint x: -26, endPoint y: 257, distance: 159.4
click at [0, 0] on html "Tasks Planning Management Transports Reports Master Data Kgotso [PERSON_NAME] a…" at bounding box center [471, 0] width 942 height 0
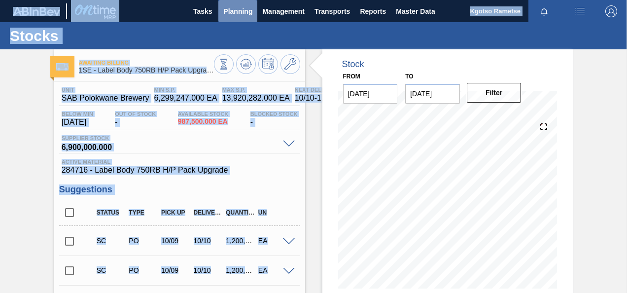
click at [232, 13] on span "Planning" at bounding box center [237, 11] width 29 height 12
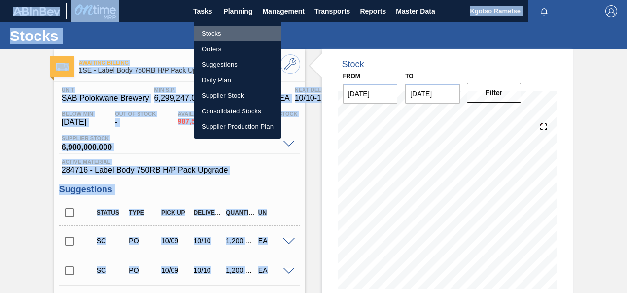
click at [227, 30] on li "Stocks" at bounding box center [238, 34] width 88 height 16
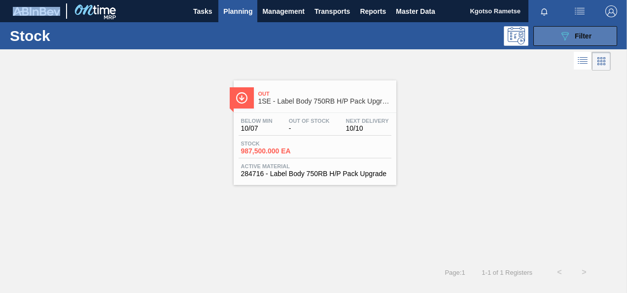
click at [570, 35] on div "089F7B8B-B2A5-4AFE-B5C0-19BA573D28AC Filter" at bounding box center [575, 36] width 33 height 12
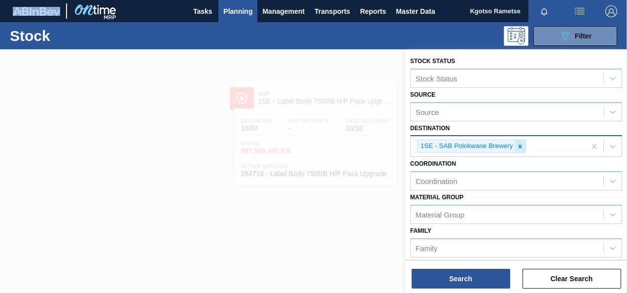
click at [518, 144] on icon at bounding box center [519, 146] width 7 height 7
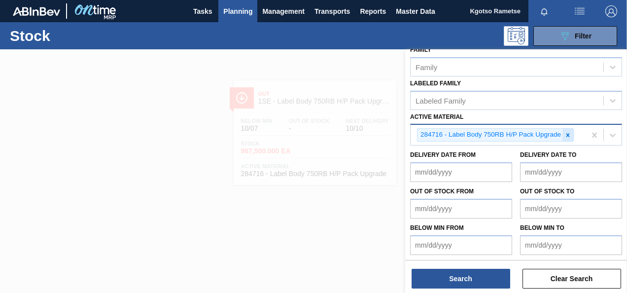
click at [567, 132] on icon at bounding box center [567, 135] width 7 height 7
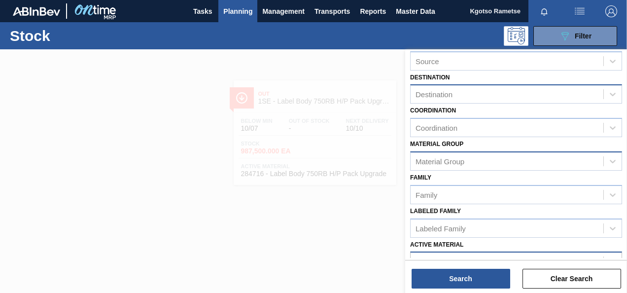
scroll to position [29, 0]
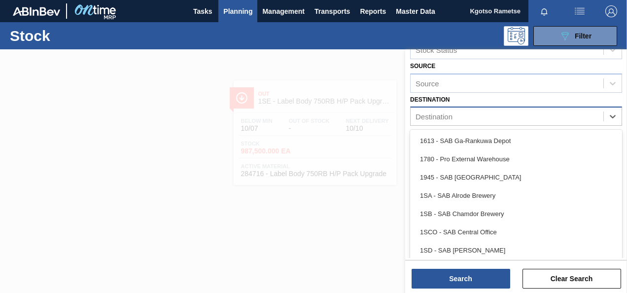
click at [434, 117] on div "Destination" at bounding box center [433, 116] width 37 height 8
type input "1se"
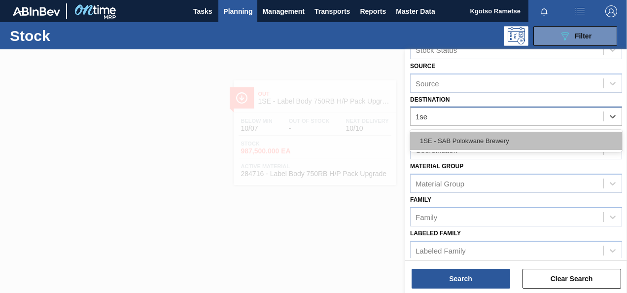
click at [441, 134] on div "1SE - SAB Polokwane Brewery" at bounding box center [516, 141] width 212 height 18
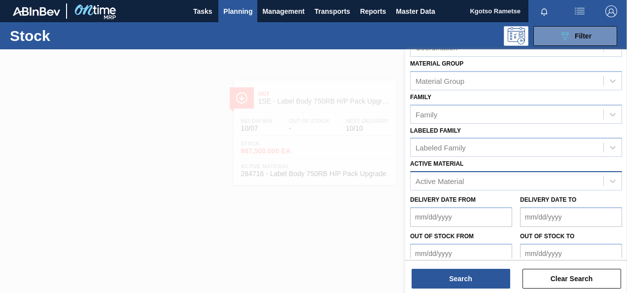
scroll to position [176, 0]
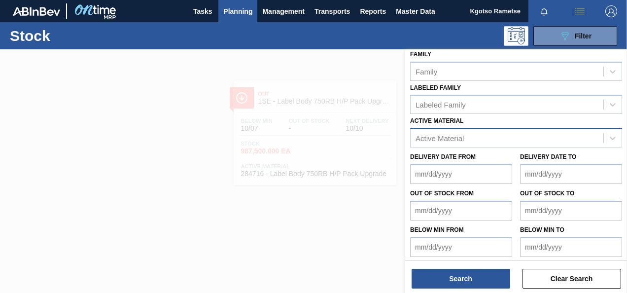
click at [445, 136] on div "Active Material" at bounding box center [439, 138] width 48 height 8
paste Material "285243"
type Material "285243"
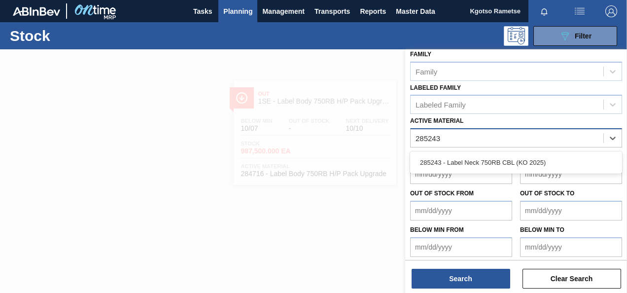
click at [453, 156] on div "285243 - Label Neck 750RB CBL (KO 2025)" at bounding box center [516, 162] width 212 height 18
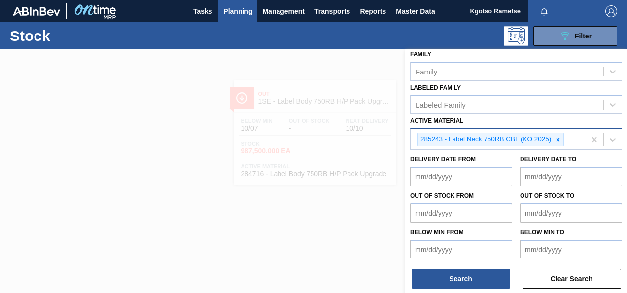
click at [577, 133] on div "285243 - Label Neck 750RB CBL (KO 2025)" at bounding box center [497, 139] width 175 height 20
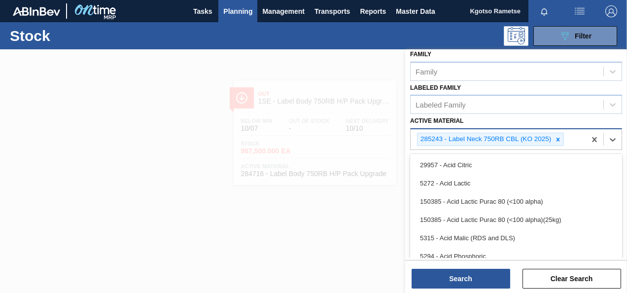
paste Material "285244"
type Material "285244"
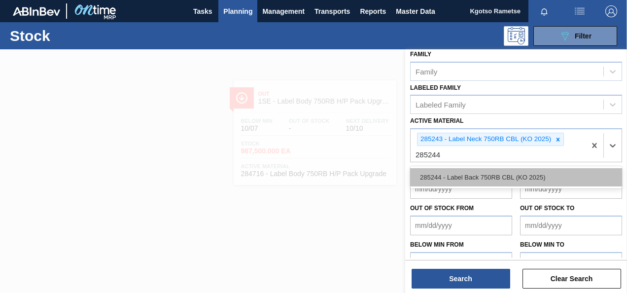
click at [509, 177] on div "285244 - Label Back 750RB CBL (KO 2025)" at bounding box center [516, 177] width 212 height 18
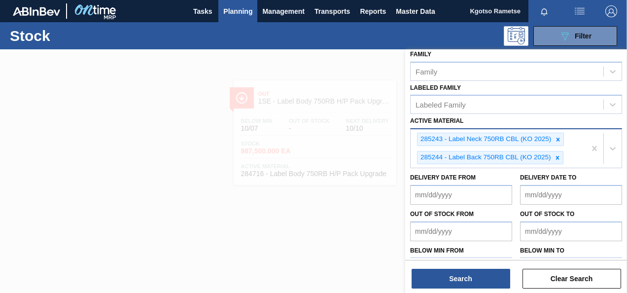
click at [579, 159] on div "285243 - Label Neck 750RB CBL (KO 2025) 285244 - Label Back 750RB CBL (KO 2025)" at bounding box center [497, 148] width 175 height 38
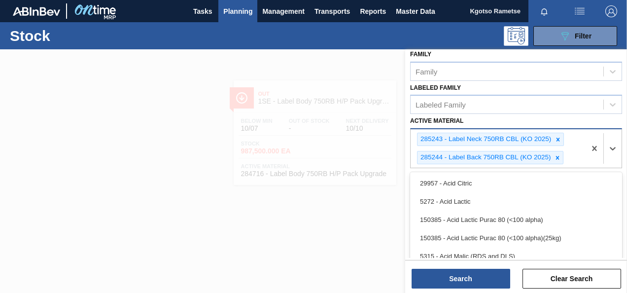
paste Material "279748"
type Material "279748"
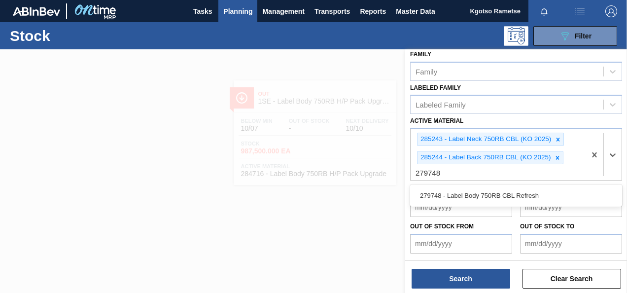
click at [555, 196] on div "279748 - Label Body 750RB CBL Refresh" at bounding box center [516, 195] width 212 height 18
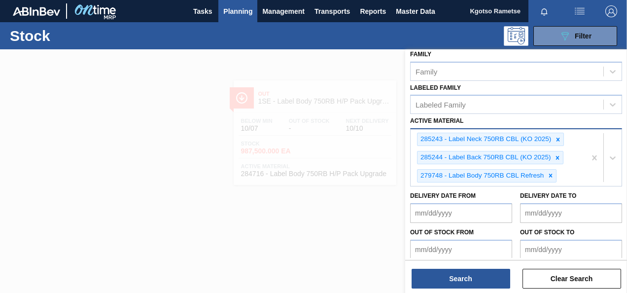
click at [569, 172] on div "285243 - Label Neck 750RB CBL (KO 2025) 285244 - Label Back 750RB CBL (KO 2025)…" at bounding box center [497, 157] width 175 height 57
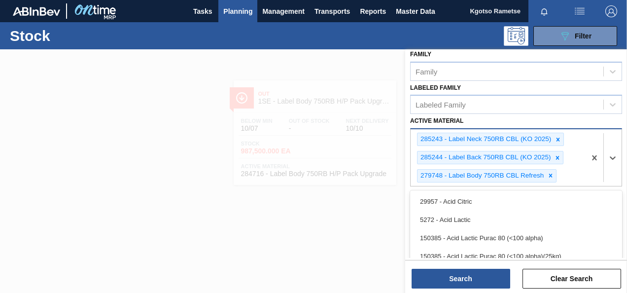
paste Material "284715"
type Material "284715"
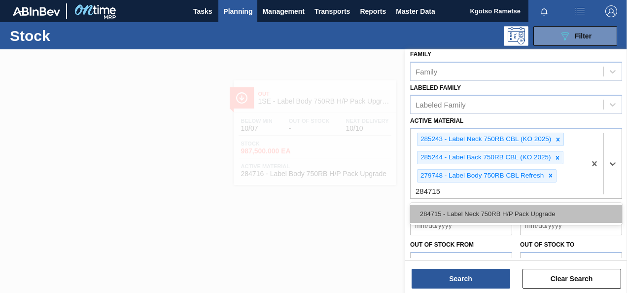
click at [539, 210] on div "284715 - Label Neck 750RB H/P Pack Upgrade" at bounding box center [516, 213] width 212 height 18
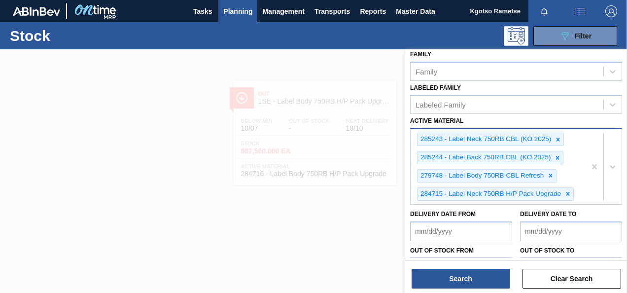
click at [578, 192] on div "285243 - Label Neck 750RB CBL (KO 2025) 285244 - Label Back 750RB CBL (KO 2025)…" at bounding box center [497, 166] width 175 height 75
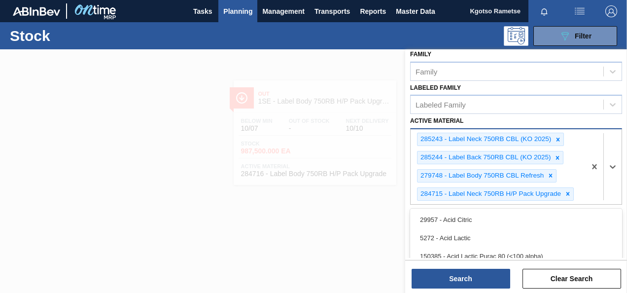
paste Material "284716"
type Material "284716"
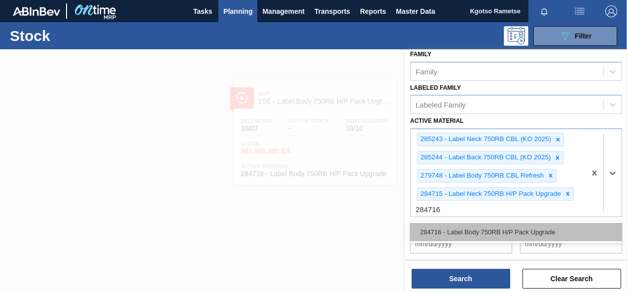
drag, startPoint x: 537, startPoint y: 231, endPoint x: 534, endPoint y: 235, distance: 5.7
click at [536, 231] on div "284716 - Label Body 750RB H/P Pack Upgrade" at bounding box center [516, 232] width 212 height 18
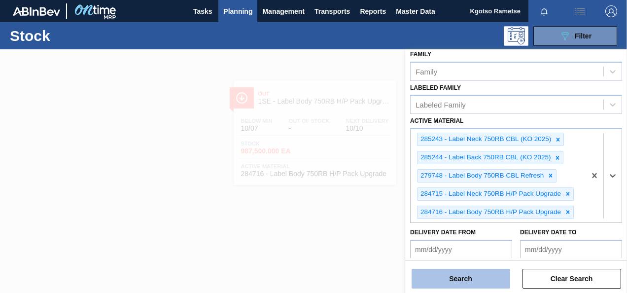
click at [482, 278] on button "Search" at bounding box center [460, 278] width 99 height 20
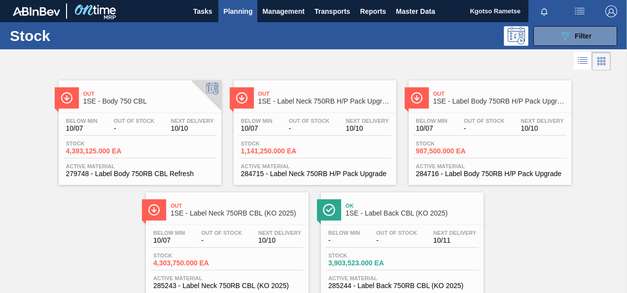
click at [167, 148] on div "Stock 4,393,125.000 EA" at bounding box center [140, 149] width 153 height 18
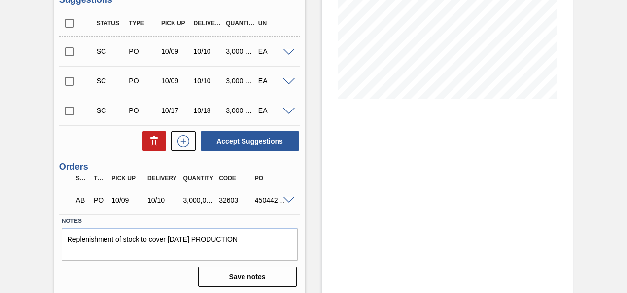
scroll to position [192, 0]
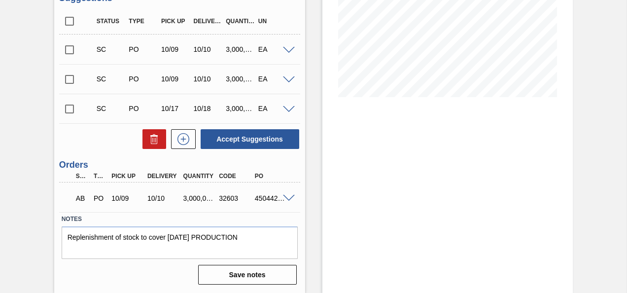
click at [285, 196] on span at bounding box center [289, 198] width 12 height 7
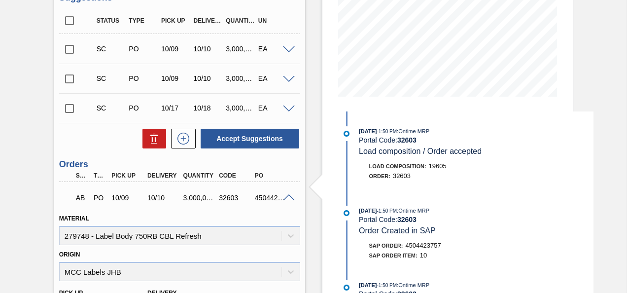
click at [285, 195] on span at bounding box center [289, 197] width 12 height 7
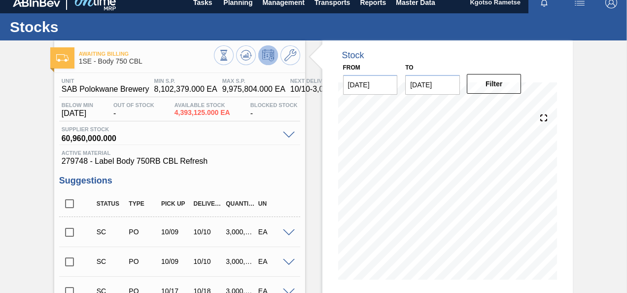
scroll to position [0, 0]
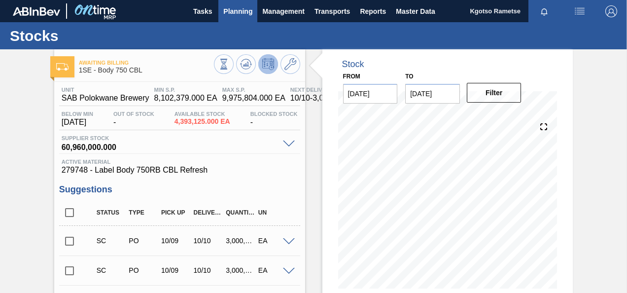
click at [237, 19] on button "Planning" at bounding box center [237, 11] width 39 height 22
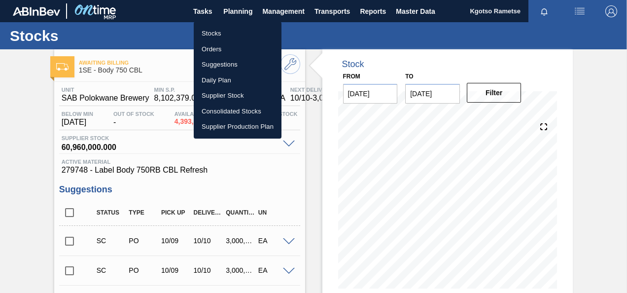
click at [234, 31] on li "Stocks" at bounding box center [238, 34] width 88 height 16
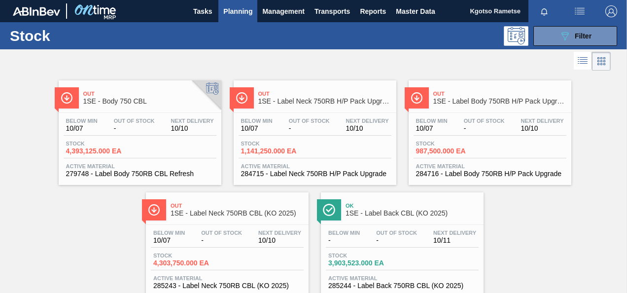
click at [291, 122] on span "Out Of Stock" at bounding box center [309, 121] width 41 height 6
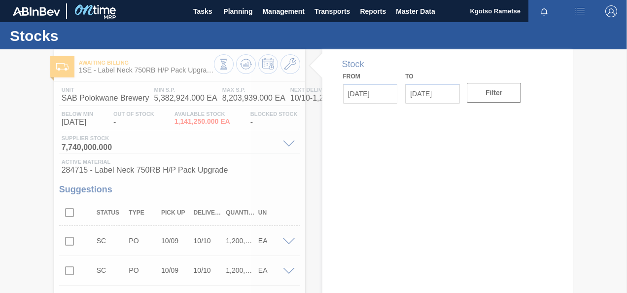
scroll to position [251, 0]
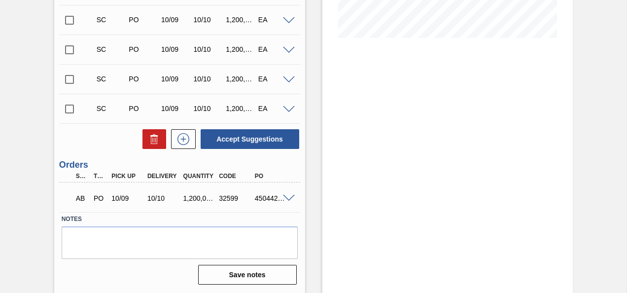
click at [288, 196] on span at bounding box center [289, 198] width 12 height 7
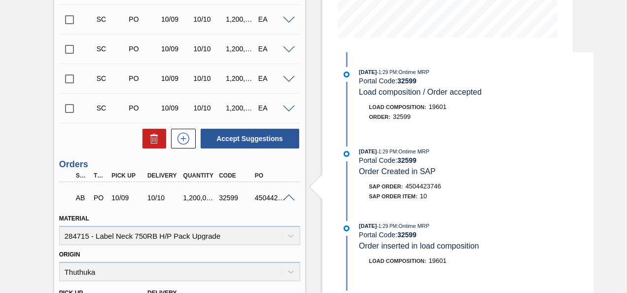
click at [285, 192] on div "AB PO 10/09 10/10 1,200,000.000 32599 4504423746" at bounding box center [179, 196] width 241 height 25
click at [289, 196] on span at bounding box center [289, 197] width 12 height 7
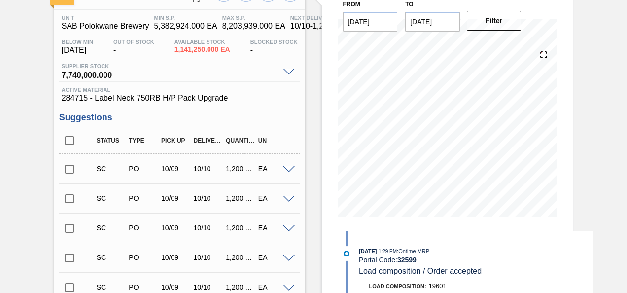
scroll to position [0, 0]
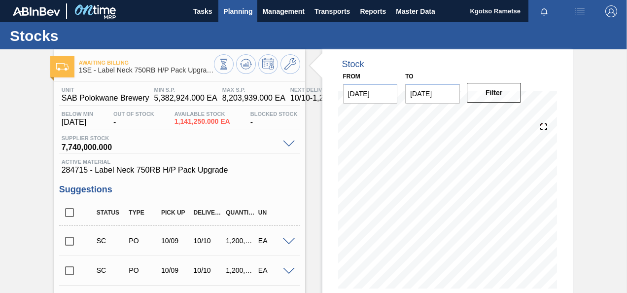
click at [242, 11] on span "Planning" at bounding box center [237, 11] width 29 height 12
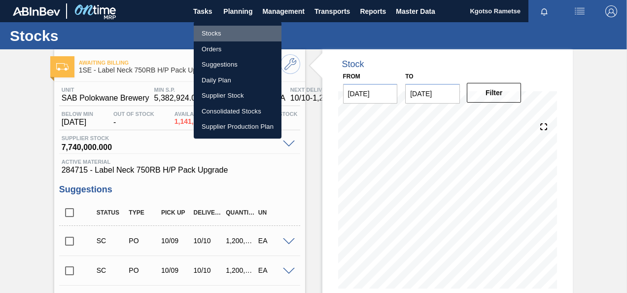
click at [229, 33] on li "Stocks" at bounding box center [238, 34] width 88 height 16
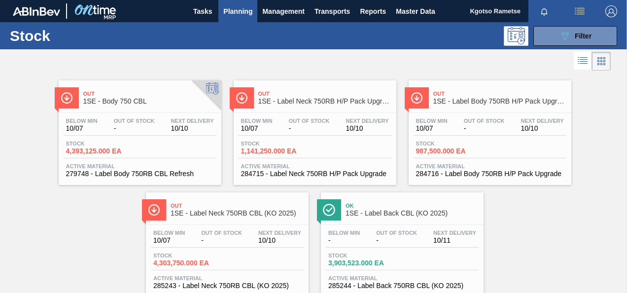
click at [459, 106] on div "Out 1SE - Label Body 750RB H/P Pack Upgrade" at bounding box center [499, 98] width 133 height 22
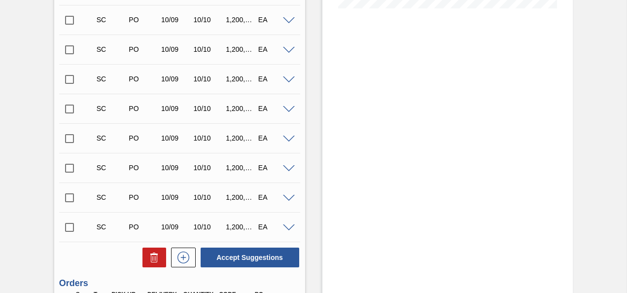
scroll to position [399, 0]
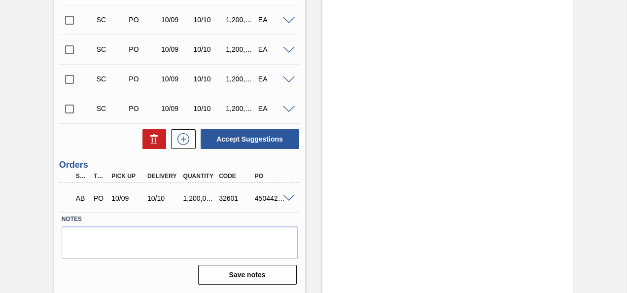
click at [286, 196] on span at bounding box center [289, 198] width 12 height 7
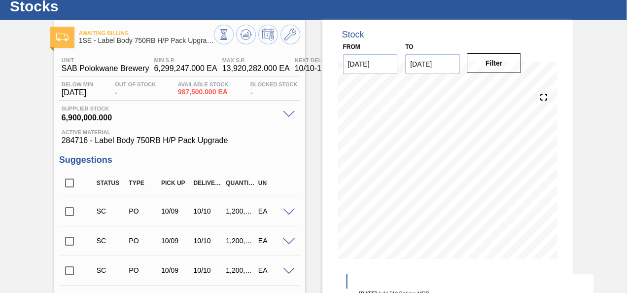
scroll to position [0, 0]
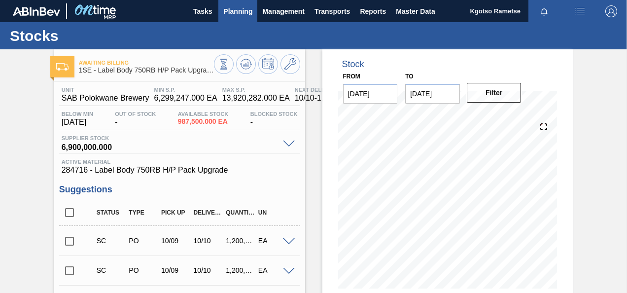
click at [242, 10] on span "Planning" at bounding box center [237, 11] width 29 height 12
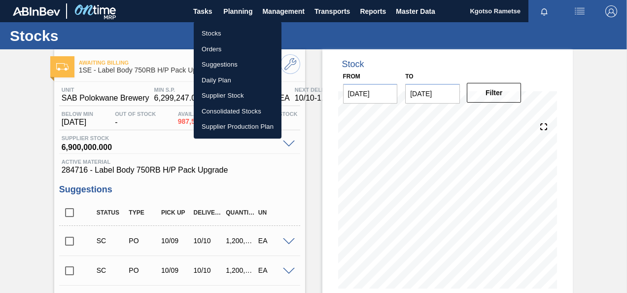
click at [228, 28] on li "Stocks" at bounding box center [238, 34] width 88 height 16
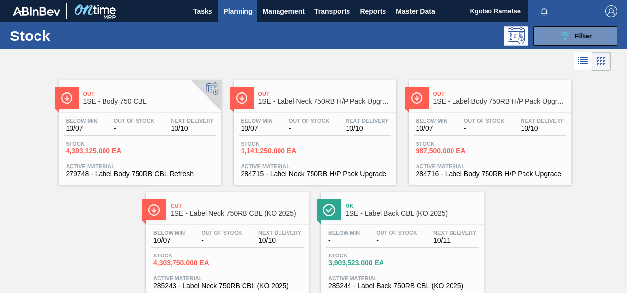
click at [243, 209] on div "Out 1SE - Label Neck 750RB CBL (KO 2025)" at bounding box center [236, 210] width 133 height 22
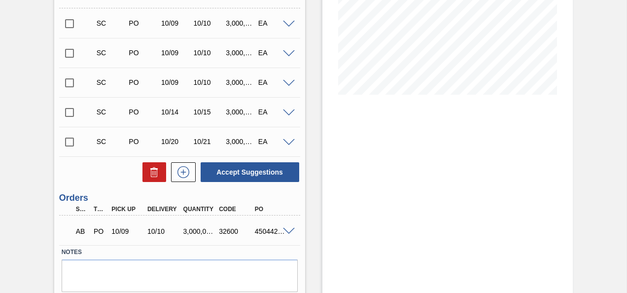
scroll to position [228, 0]
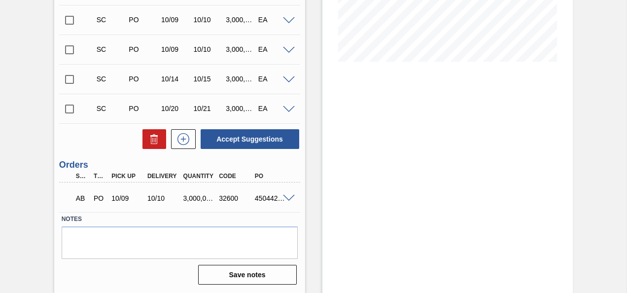
click at [288, 199] on span at bounding box center [289, 198] width 12 height 7
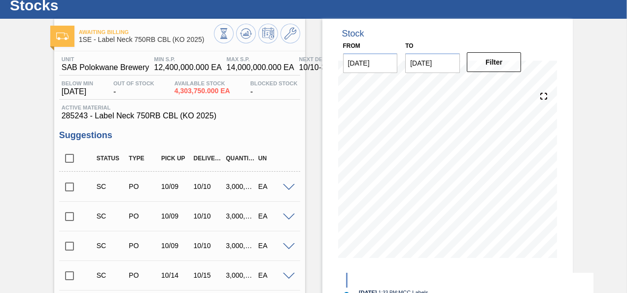
scroll to position [0, 0]
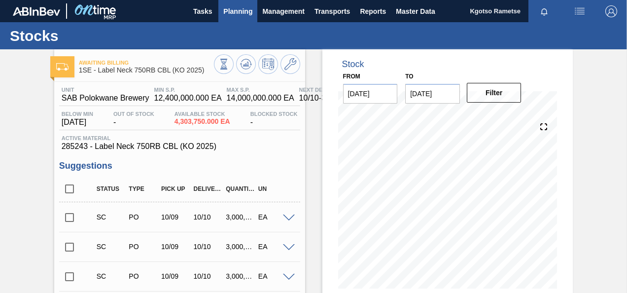
click at [244, 10] on span "Planning" at bounding box center [237, 11] width 29 height 12
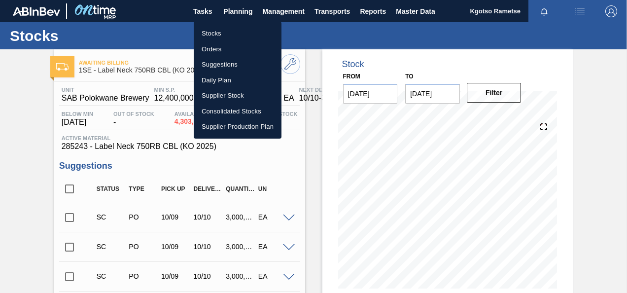
click at [227, 33] on li "Stocks" at bounding box center [238, 34] width 88 height 16
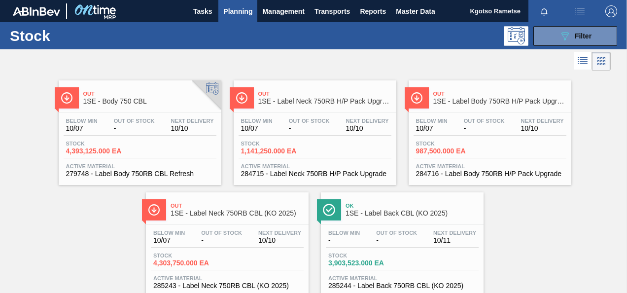
click at [405, 221] on div "Ok 1SE - Label Back CBL (KO 2025) Below Min - Out Of Stock - Next Delivery 10/1…" at bounding box center [402, 244] width 163 height 104
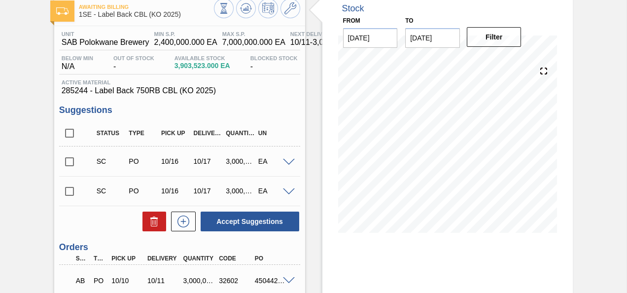
scroll to position [139, 0]
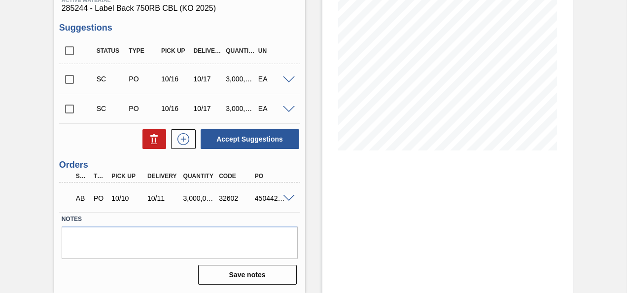
click at [287, 197] on span at bounding box center [289, 198] width 12 height 7
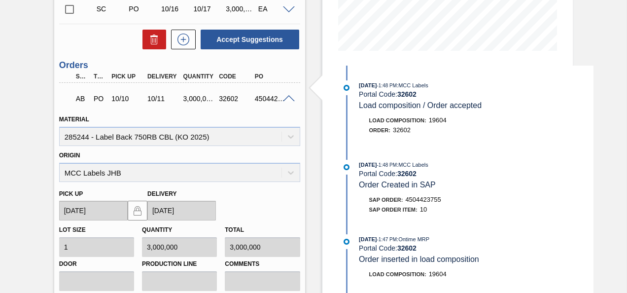
scroll to position [0, 0]
